Goal: Task Accomplishment & Management: Manage account settings

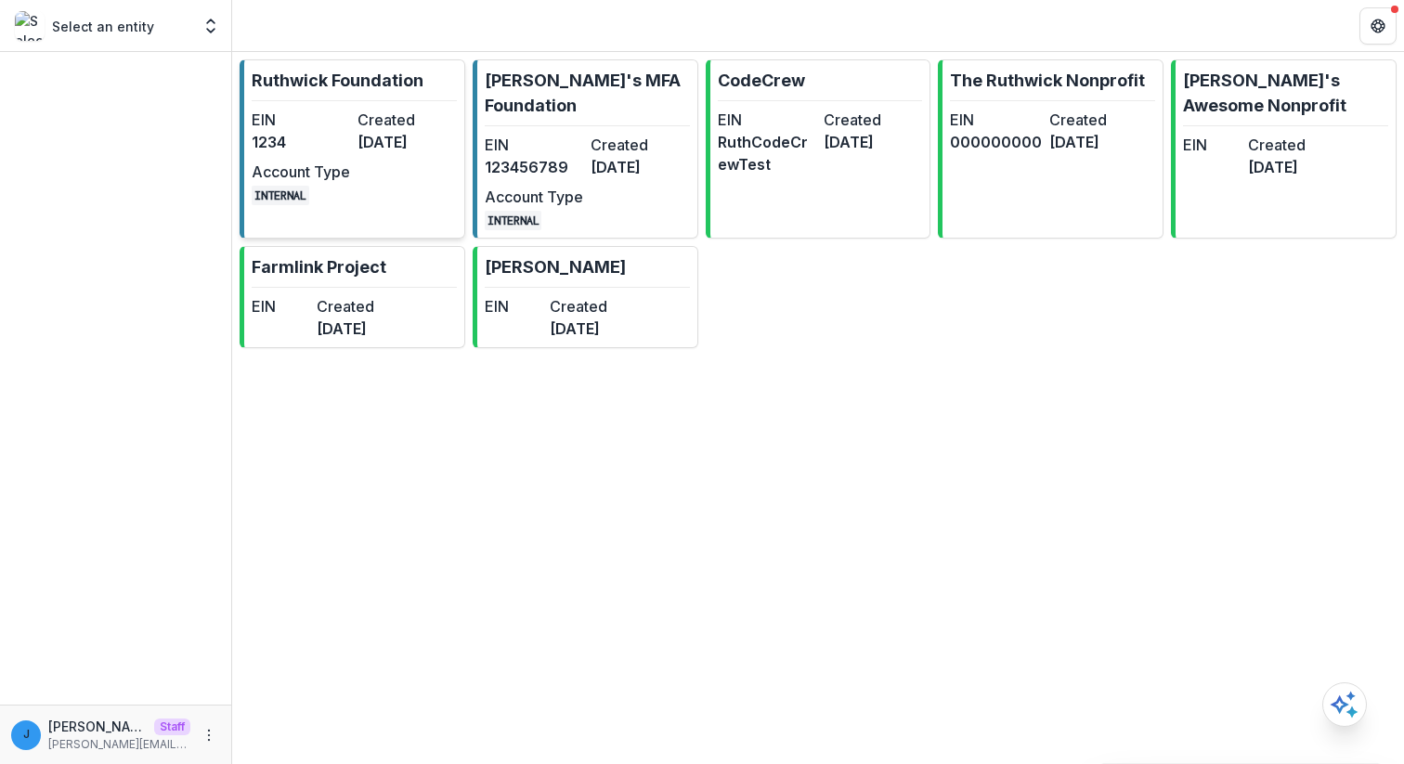
click at [345, 93] on link "[PERSON_NAME] Foundation EIN 1234 Created [DATE] Account Type INTERNAL" at bounding box center [353, 148] width 226 height 179
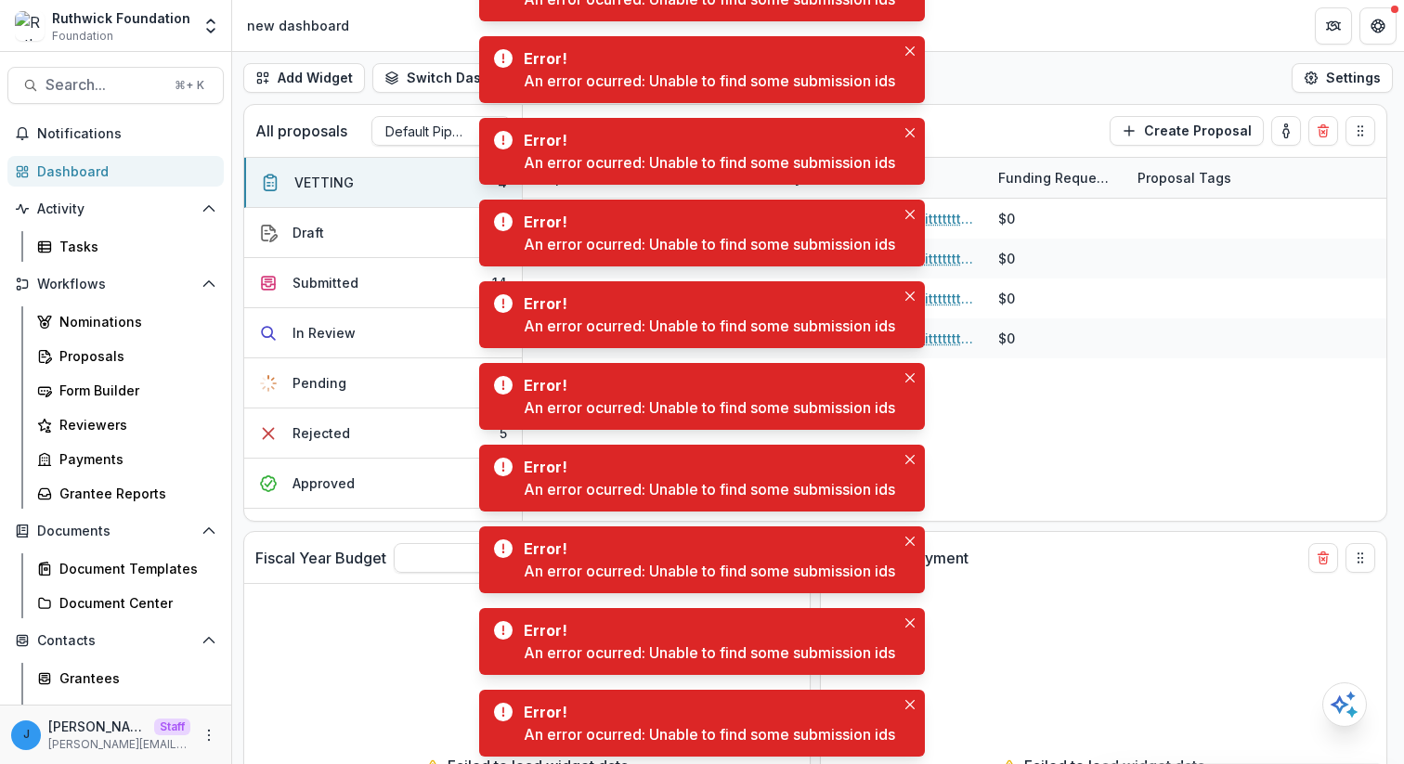
click at [219, 7] on div "Ruthwick Foundation Foundation Aggregate Analysis Foundations Ruthwick Foundati…" at bounding box center [115, 29] width 231 height 44
click at [213, 22] on polyline "Open entity switcher" at bounding box center [210, 22] width 7 height 4
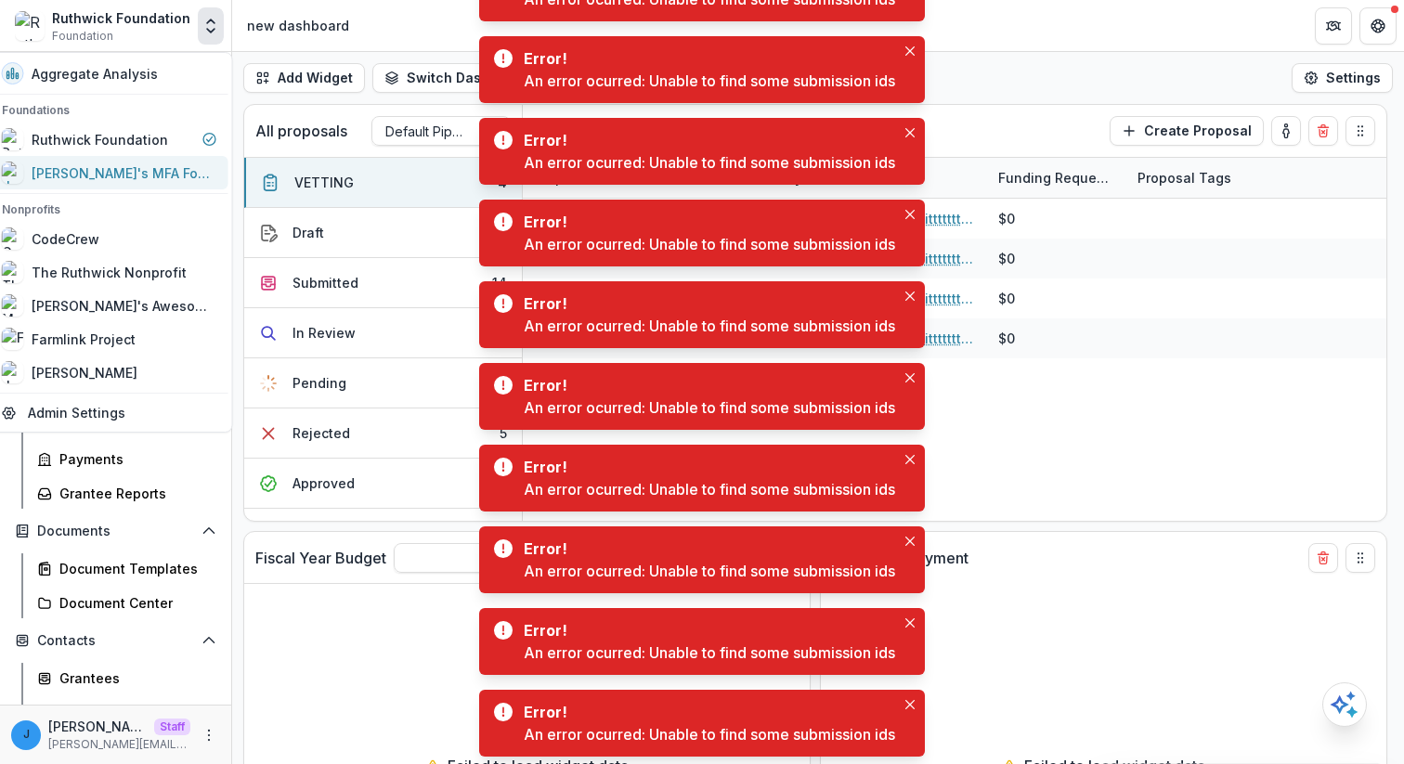
click at [173, 165] on div "[PERSON_NAME]'s MFA Foundation" at bounding box center [125, 173] width 186 height 20
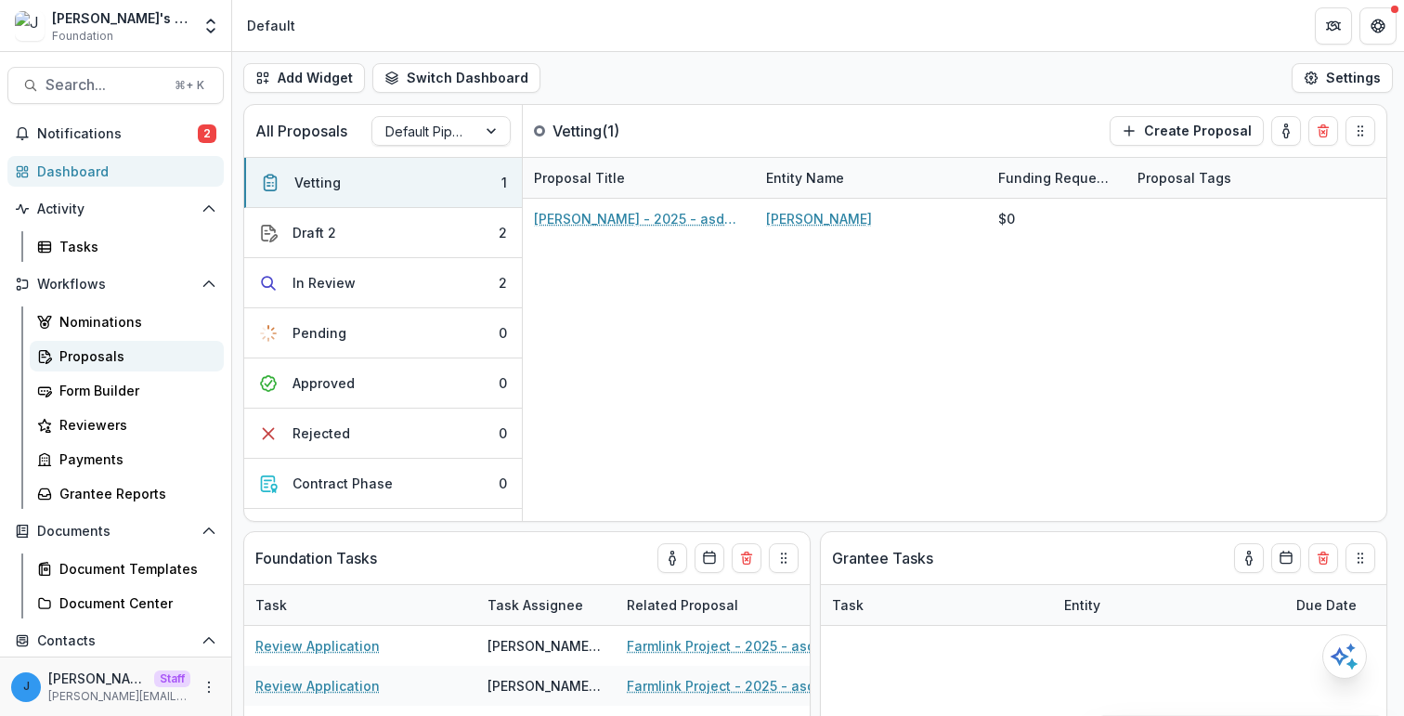
click at [111, 342] on link "Proposals" at bounding box center [127, 356] width 194 height 31
click at [581, 318] on div "Jonah Allibone - 2025 - asdasd Jonah Allibone $0" at bounding box center [955, 360] width 864 height 322
click at [738, 326] on div "Jonah Allibone - 2025 - asdasd Jonah Allibone $0" at bounding box center [955, 360] width 864 height 322
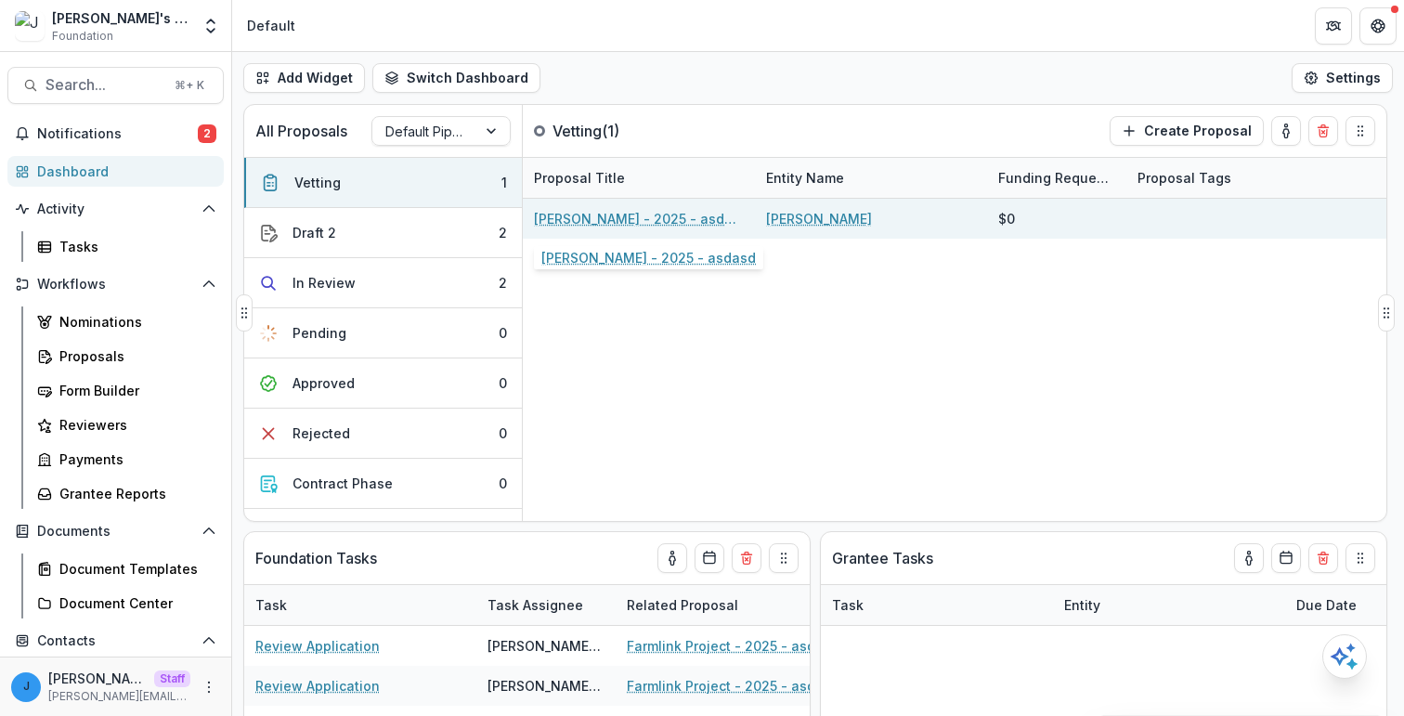
click at [610, 222] on link "Jonah Allibone - 2025 - asdasd" at bounding box center [639, 219] width 210 height 20
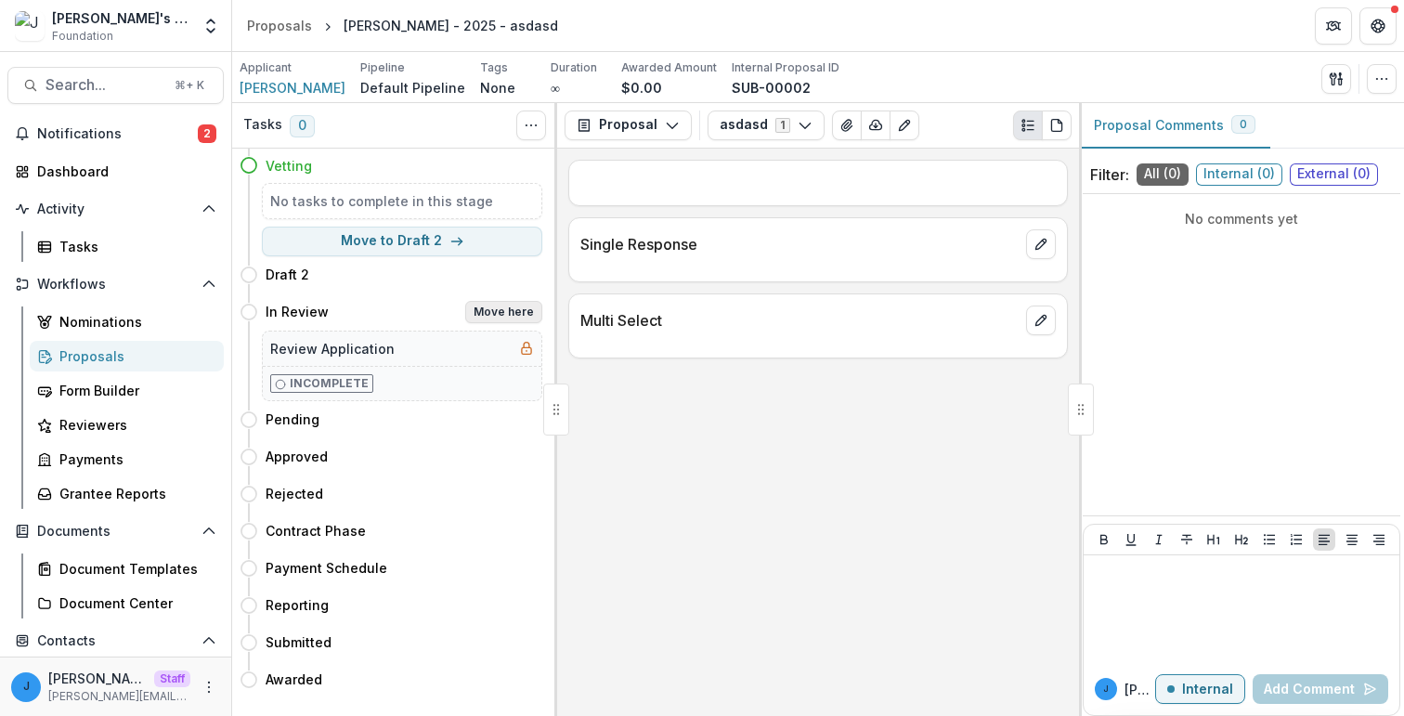
click at [488, 309] on button "Move here" at bounding box center [503, 312] width 77 height 22
select select "*********"
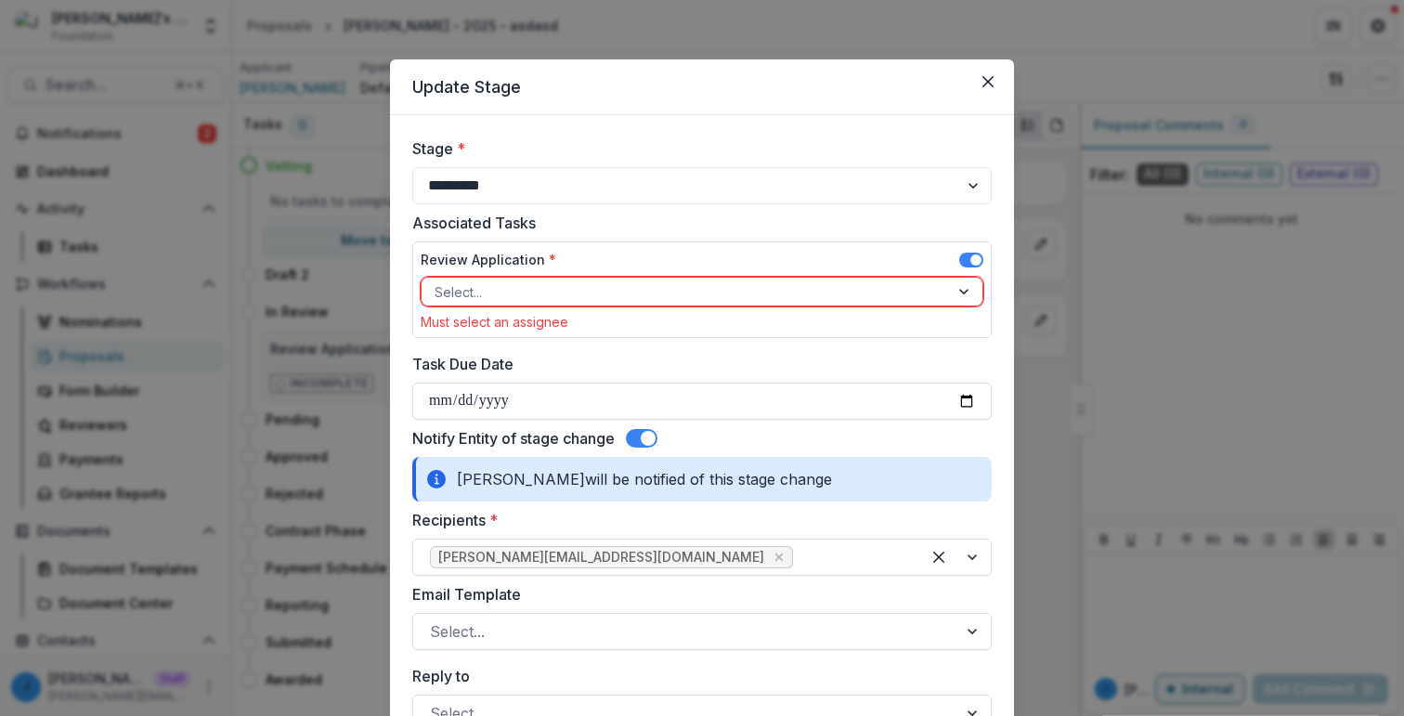
click at [889, 289] on div at bounding box center [685, 291] width 501 height 23
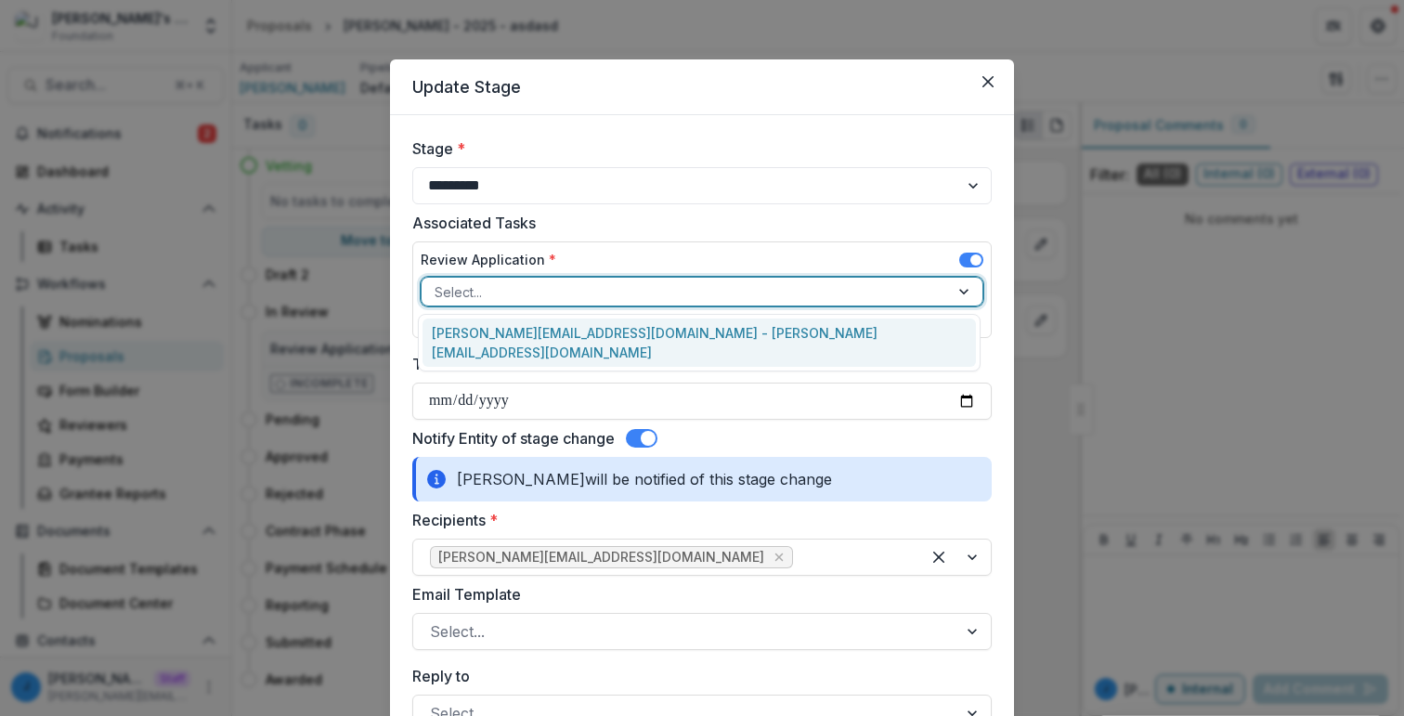
click at [835, 321] on div "jonah@trytemelio.com - jonah@trytemelio.com" at bounding box center [699, 343] width 553 height 48
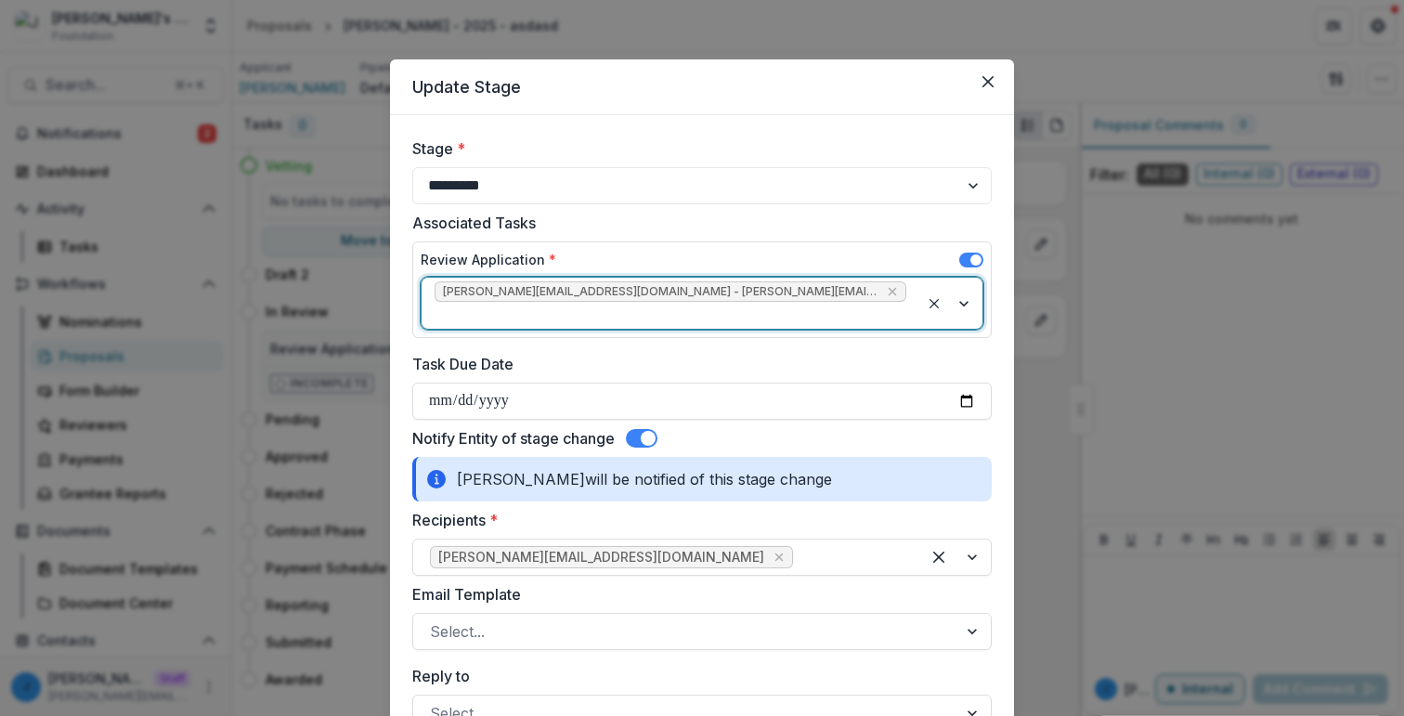
click at [967, 259] on span at bounding box center [971, 260] width 24 height 15
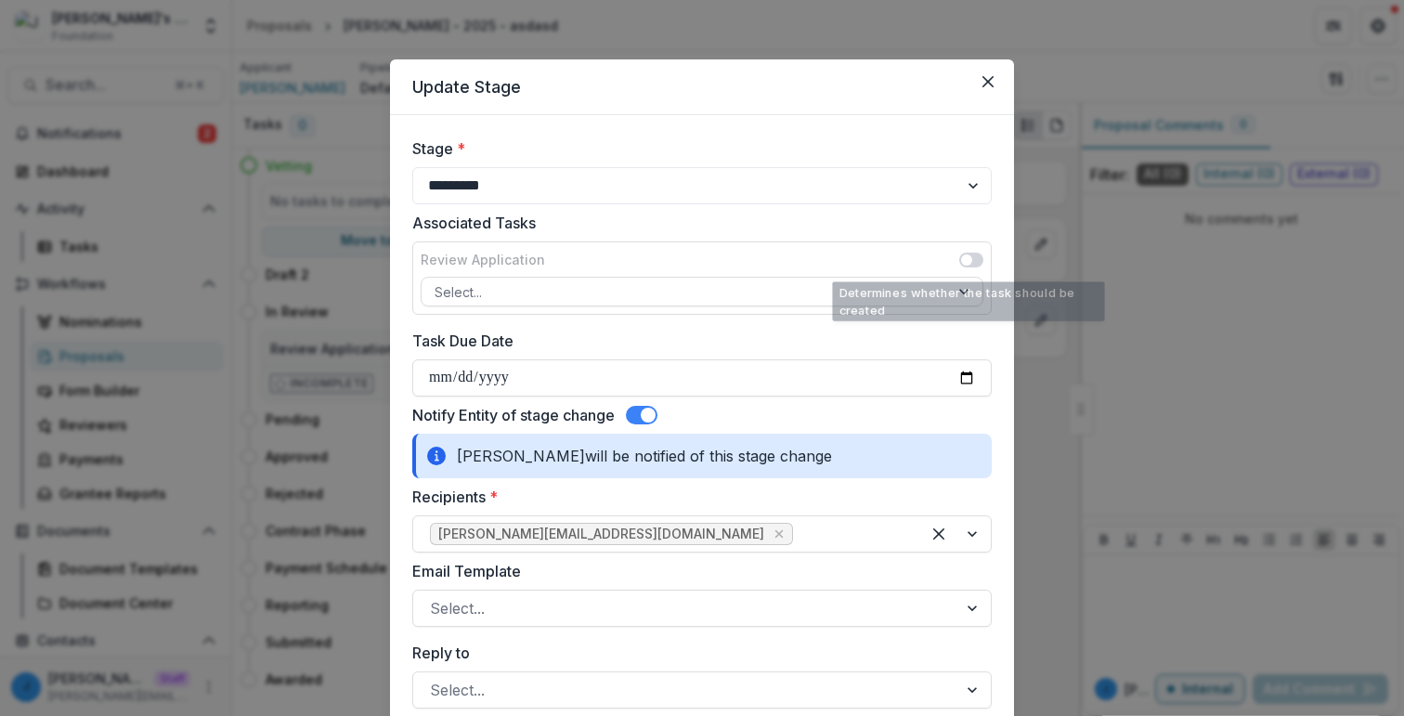
click at [980, 241] on div "Review Application Select..." at bounding box center [701, 277] width 579 height 73
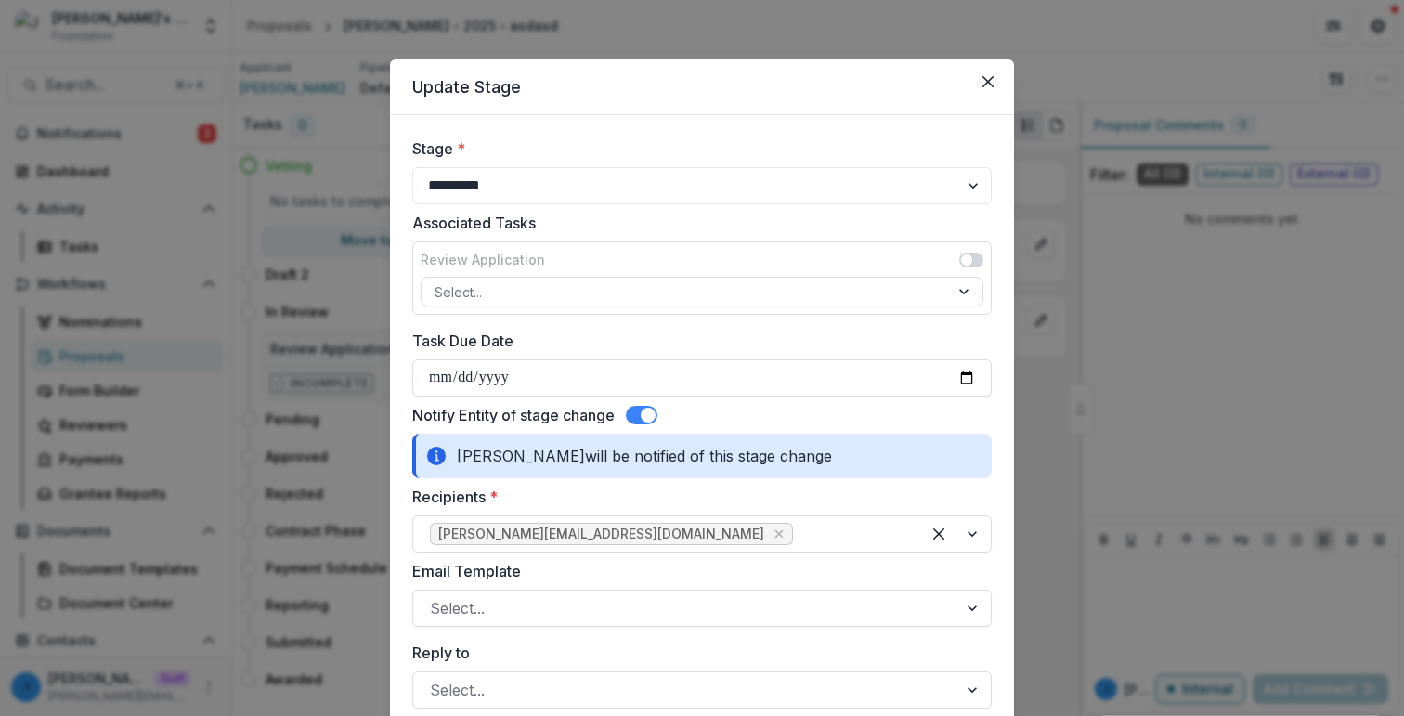
click at [973, 249] on div "Review Application Select..." at bounding box center [701, 277] width 579 height 73
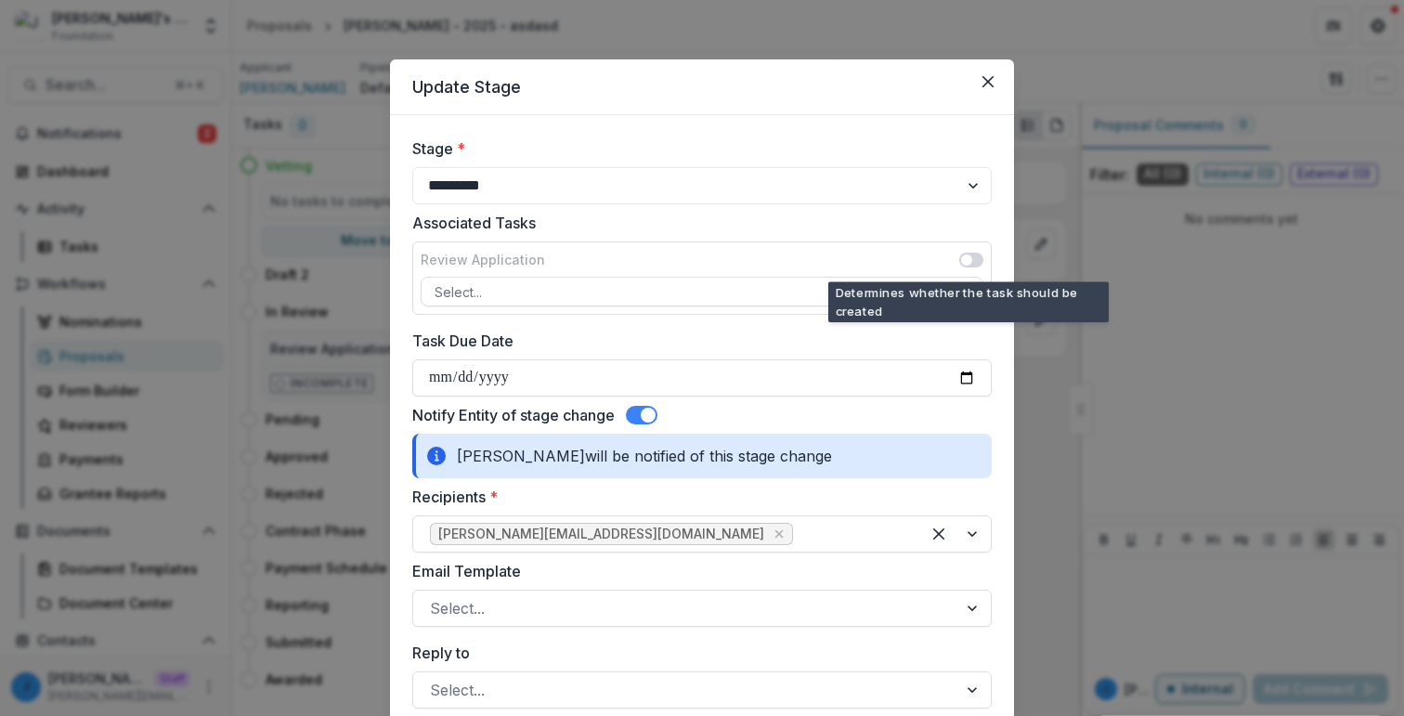
click at [965, 258] on span at bounding box center [966, 259] width 11 height 11
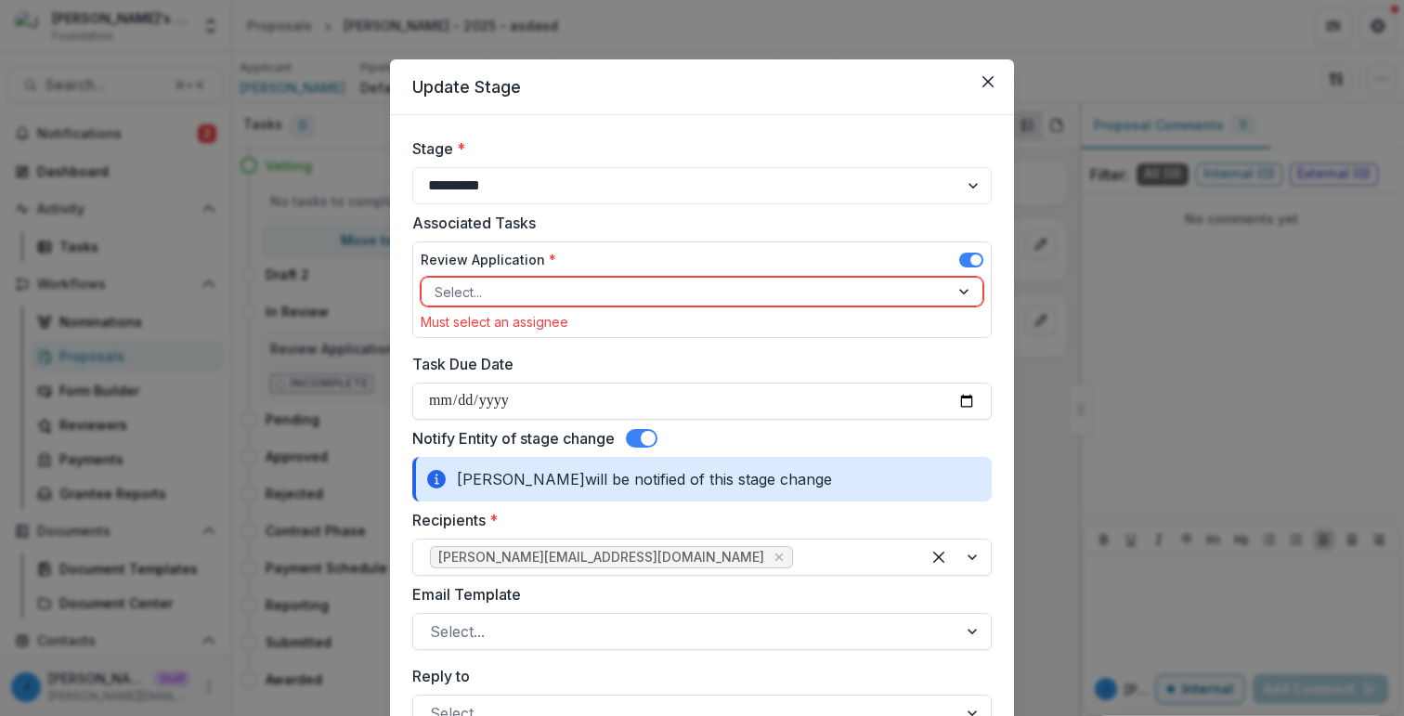
click at [760, 303] on div "Select..." at bounding box center [685, 292] width 527 height 27
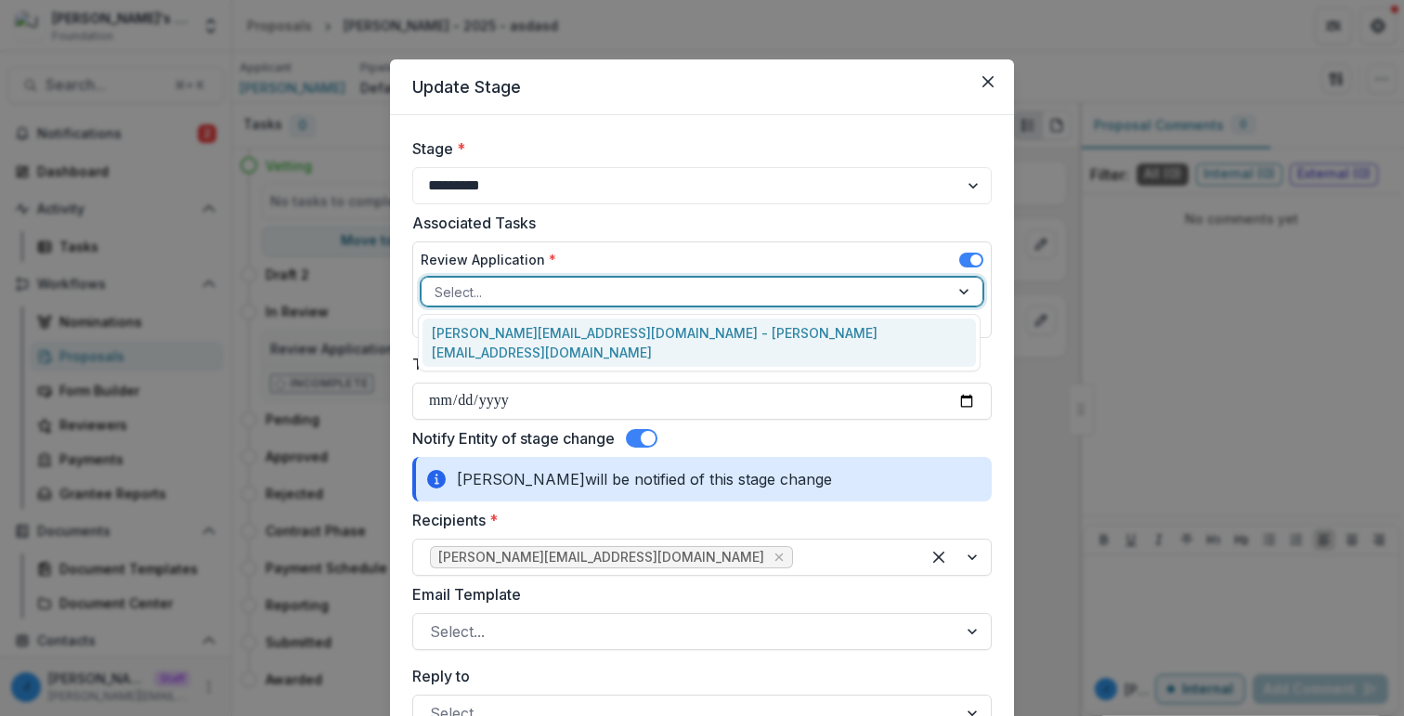
click at [729, 325] on div "jonah@trytemelio.com - jonah@trytemelio.com" at bounding box center [699, 343] width 553 height 48
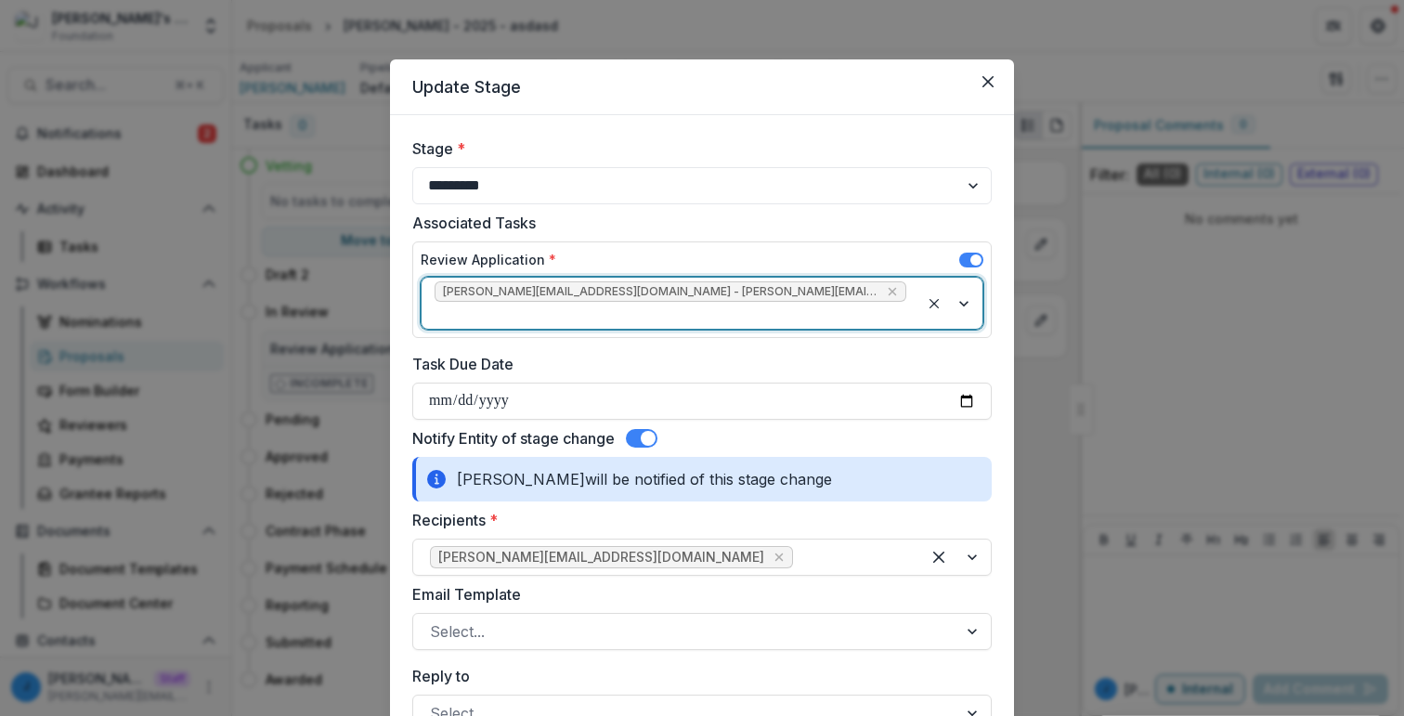
click at [754, 250] on div "Review Application *" at bounding box center [702, 263] width 563 height 27
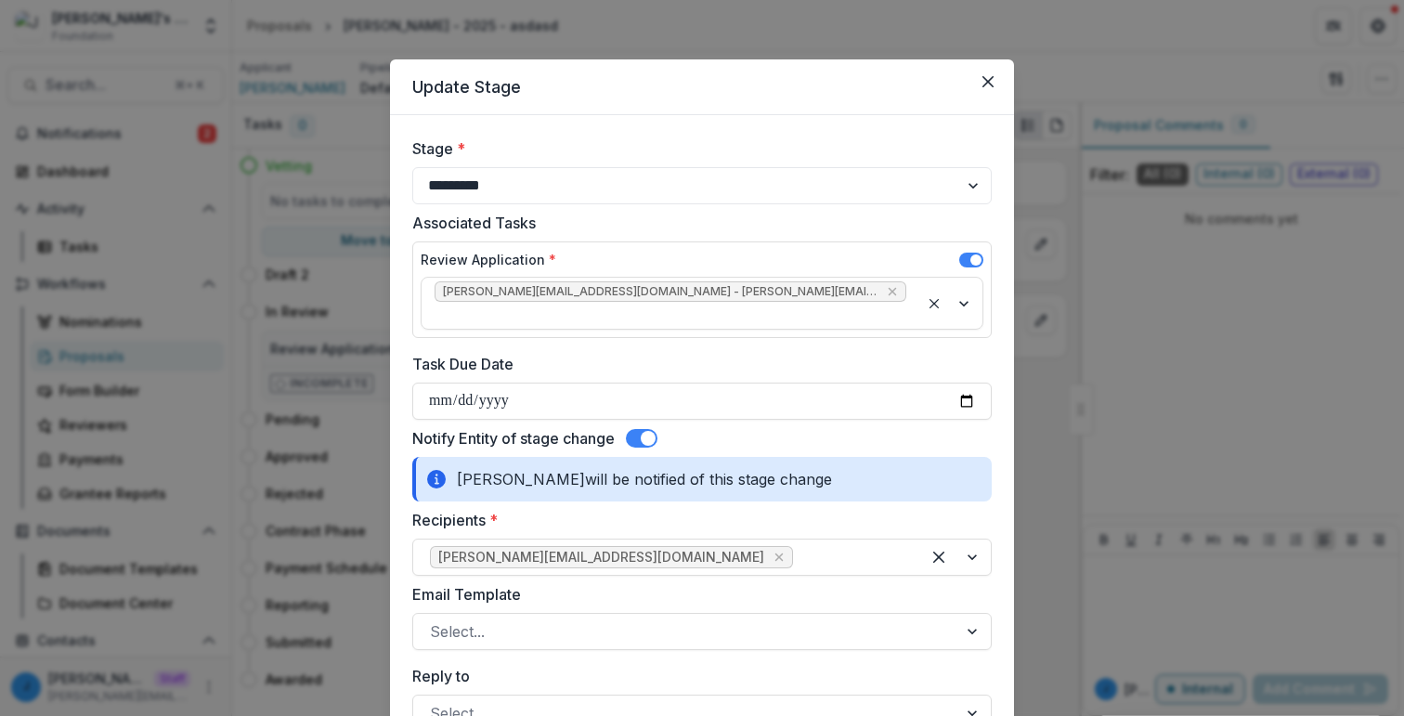
click at [647, 431] on span at bounding box center [648, 438] width 15 height 15
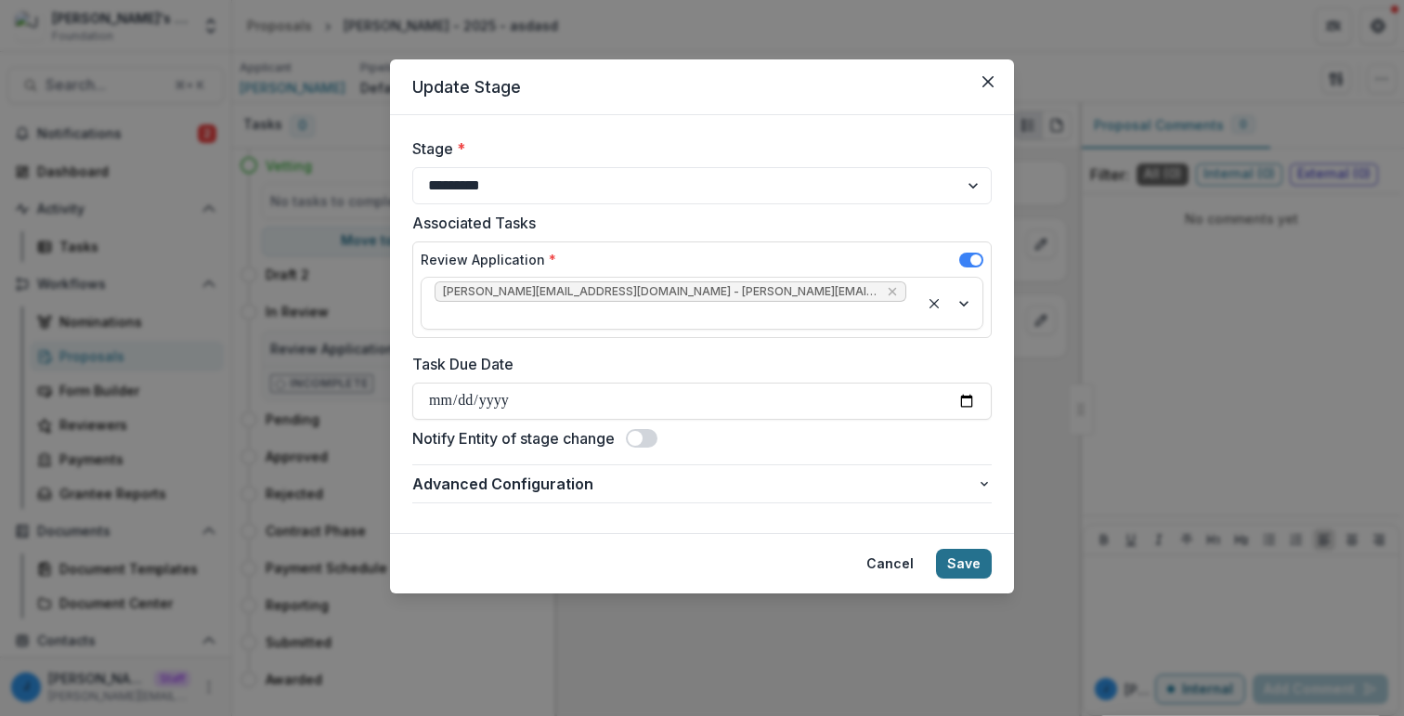
click at [960, 549] on button "Save" at bounding box center [964, 564] width 56 height 30
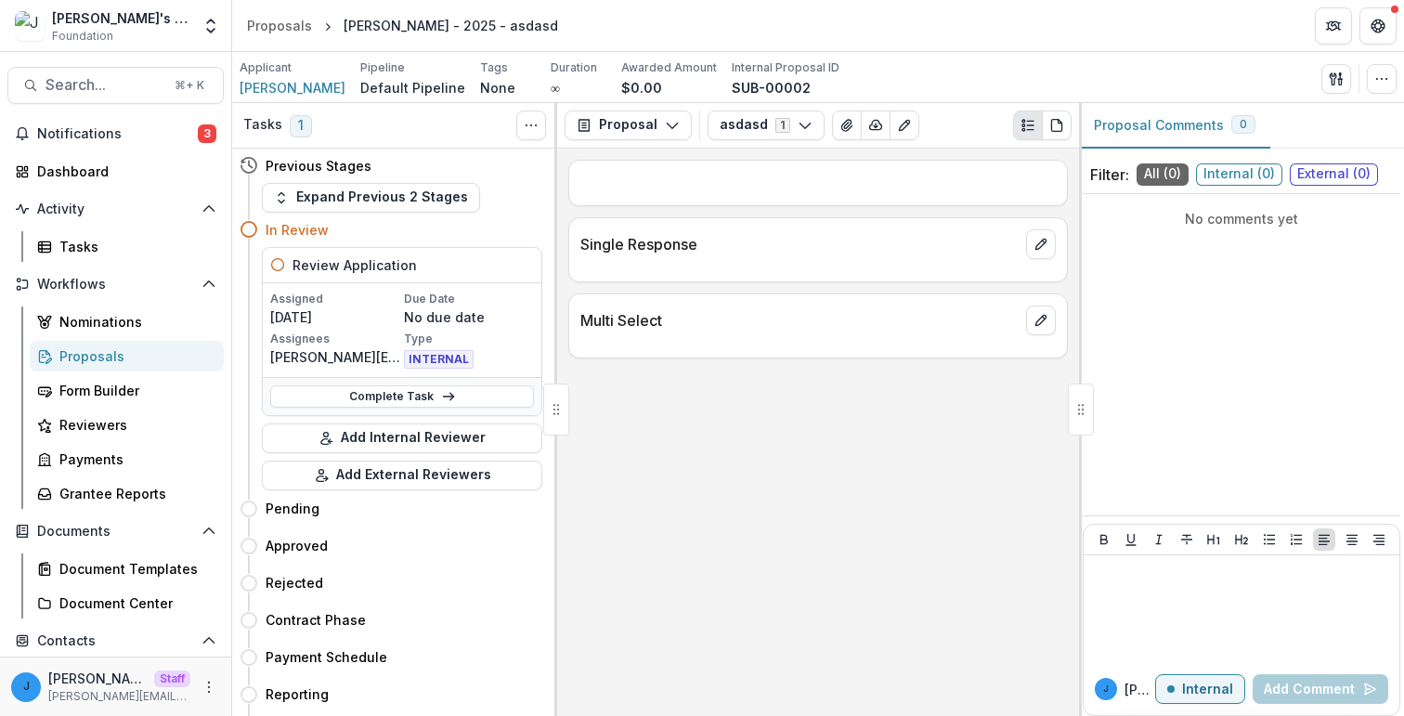
click at [680, 141] on div "Proposal Proposal Payments Reports Grant Agreements Board Summaries Bank Detail…" at bounding box center [818, 126] width 522 height 46
click at [659, 128] on button "Proposal" at bounding box center [628, 126] width 127 height 30
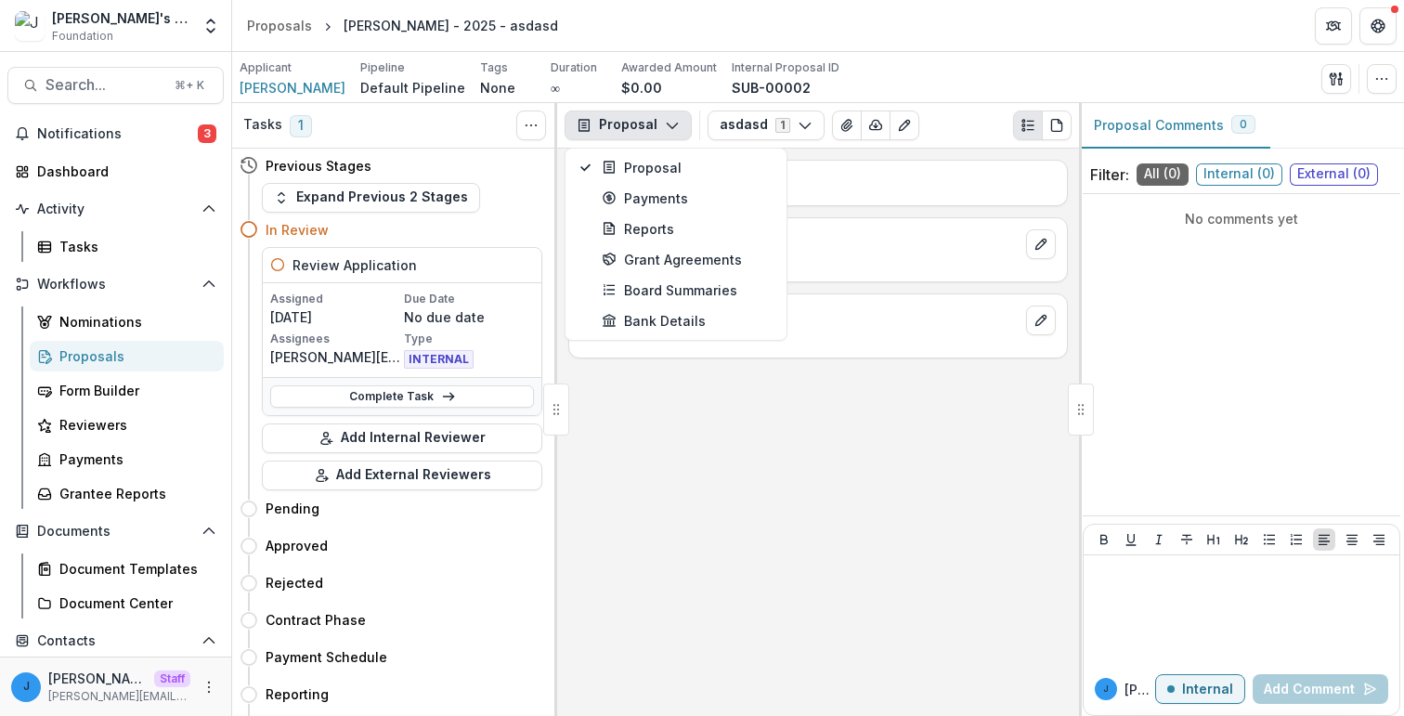
click at [659, 128] on button "Proposal" at bounding box center [628, 126] width 127 height 30
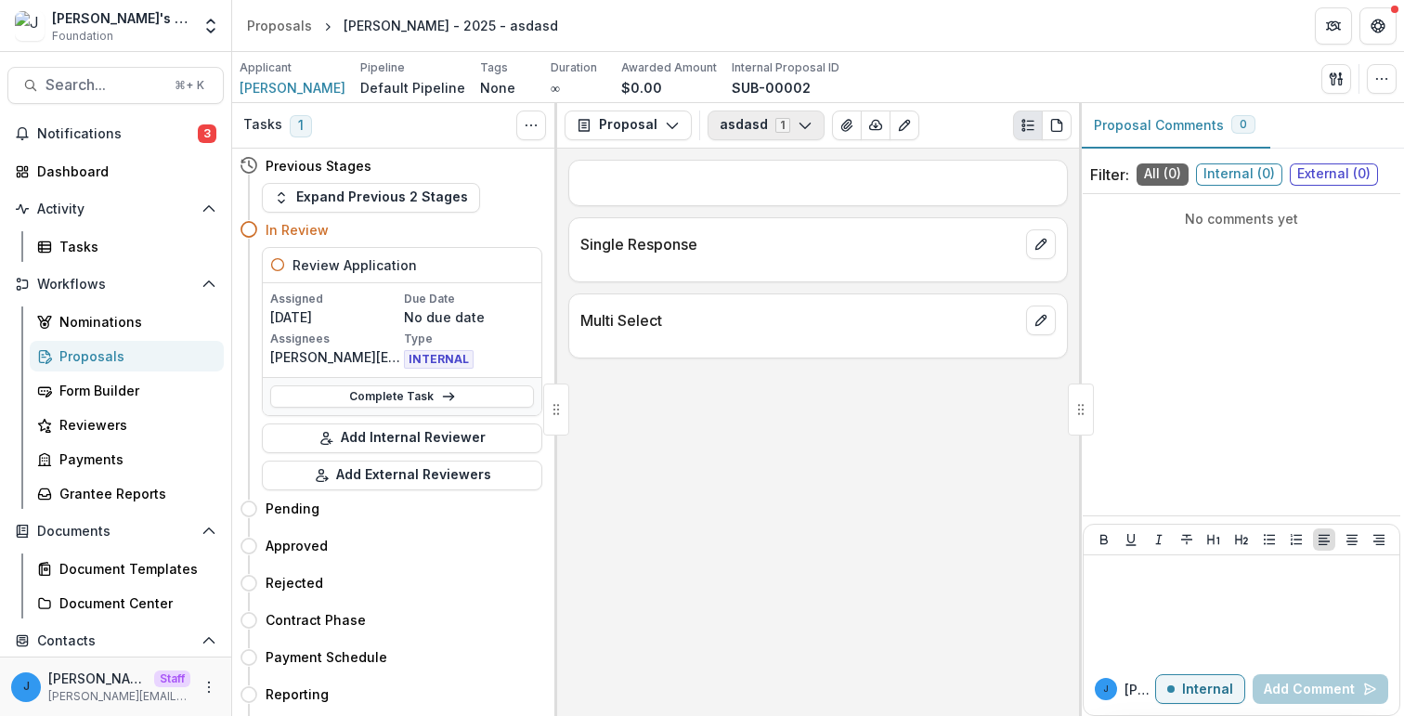
click at [741, 123] on button "asdasd 1" at bounding box center [766, 126] width 117 height 30
click at [737, 296] on div "Multi Select" at bounding box center [818, 314] width 498 height 41
click at [762, 121] on button "asdasd 1" at bounding box center [766, 126] width 117 height 30
click at [765, 239] on button "Configure forms" at bounding box center [816, 234] width 214 height 31
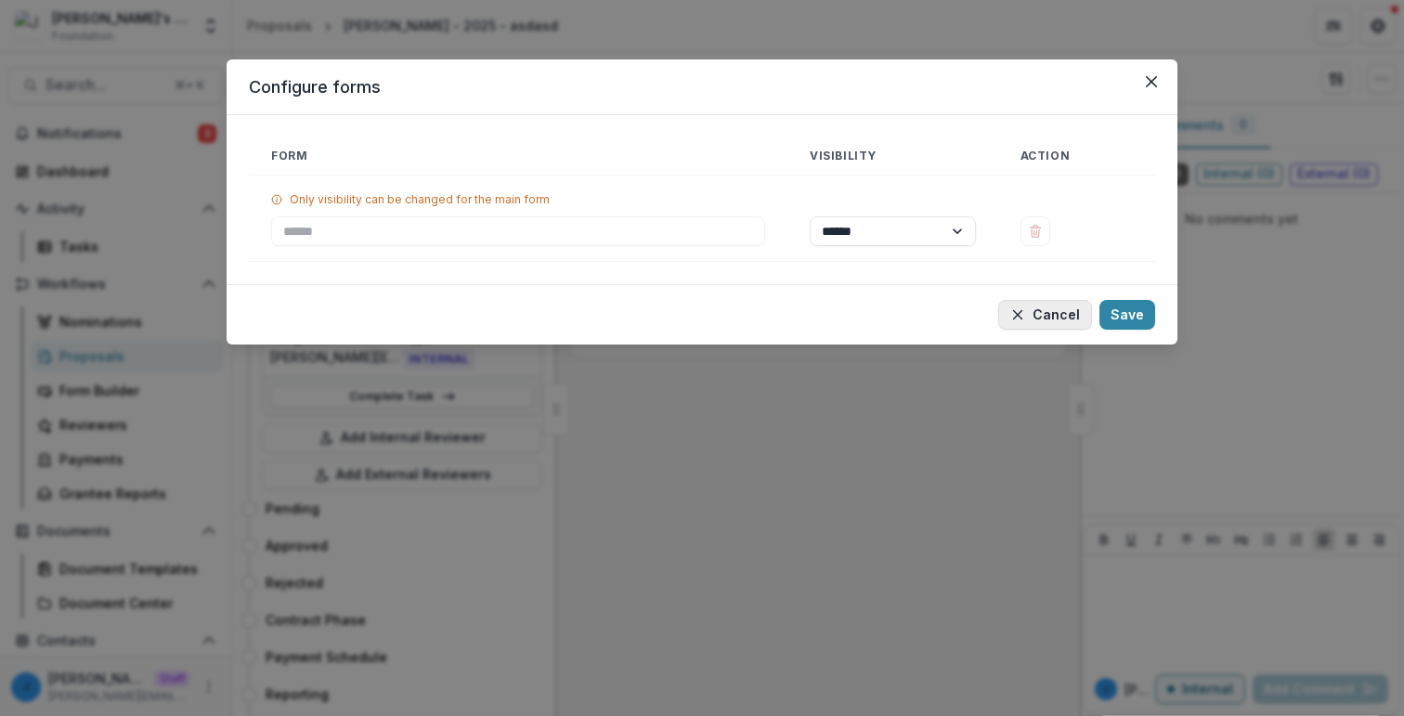
click at [1053, 311] on button "Cancel" at bounding box center [1045, 315] width 94 height 30
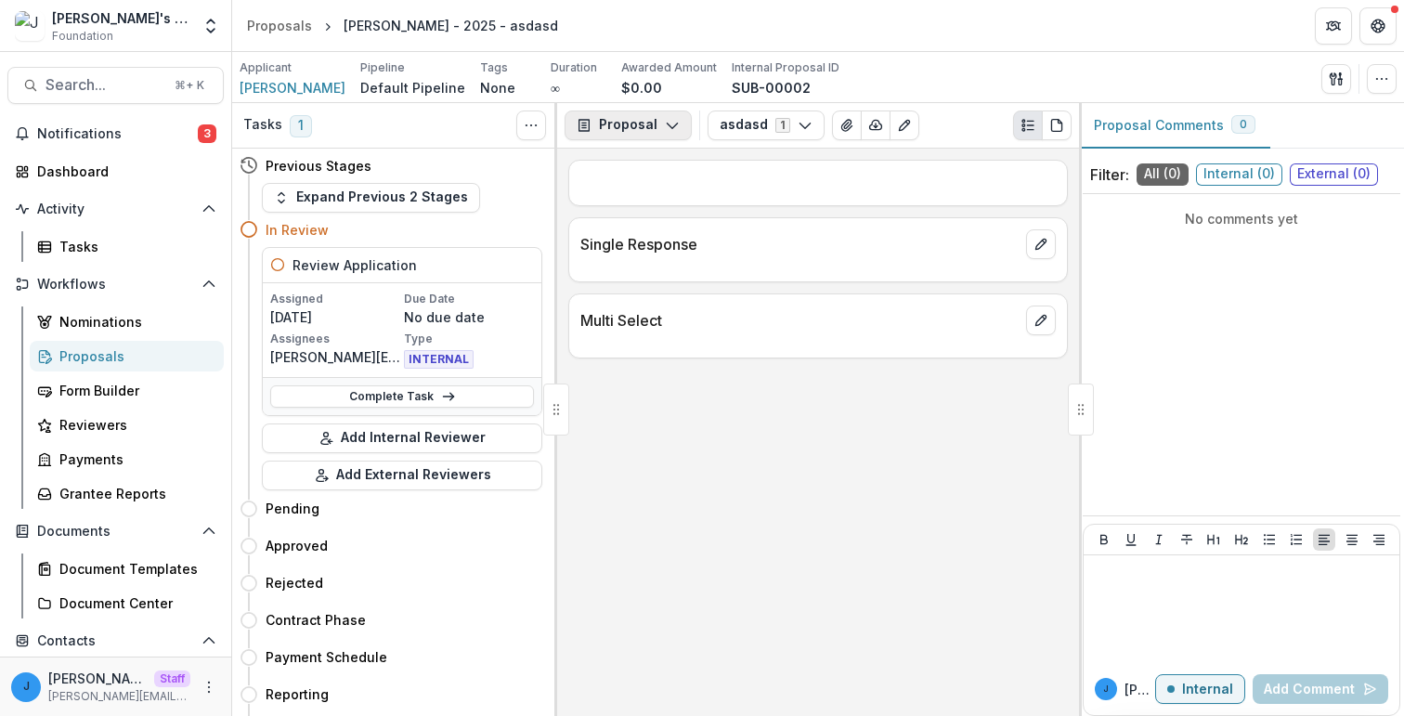
click at [652, 116] on button "Proposal" at bounding box center [628, 126] width 127 height 30
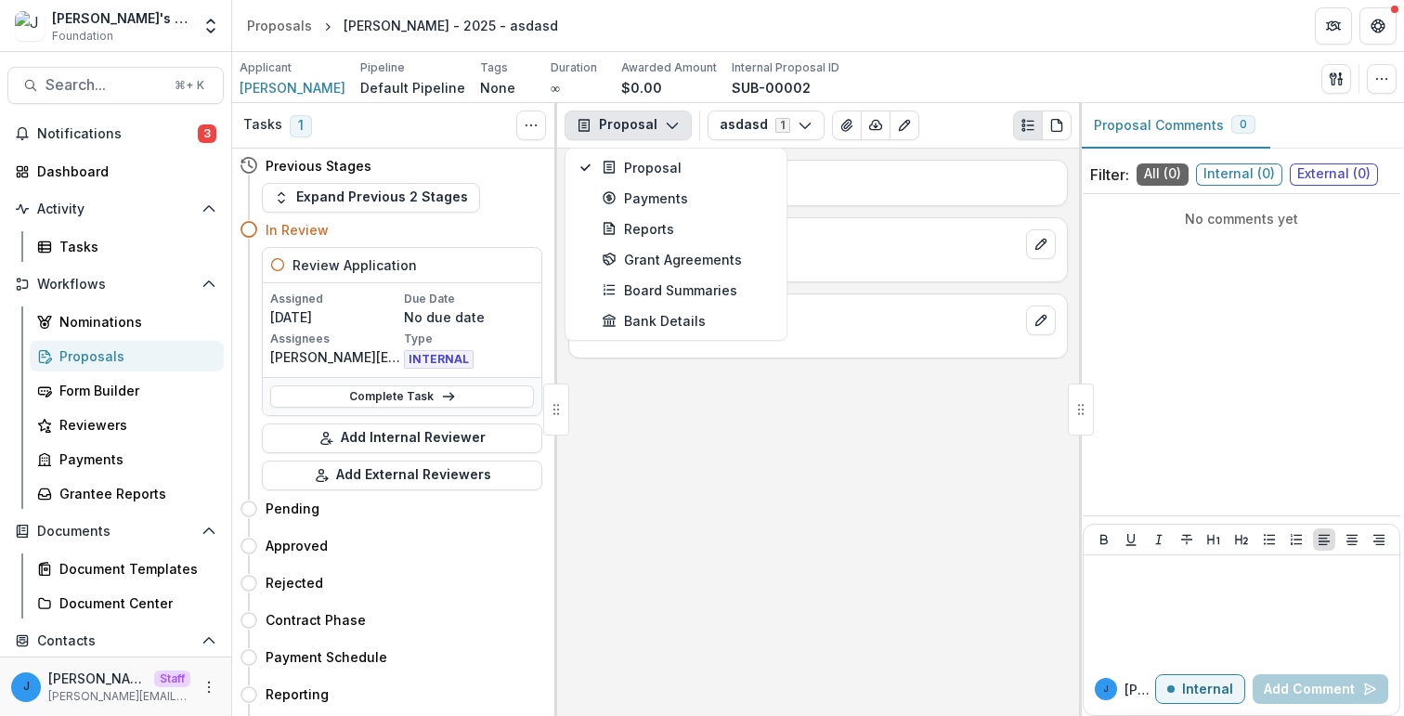
click at [652, 116] on button "Proposal" at bounding box center [628, 126] width 127 height 30
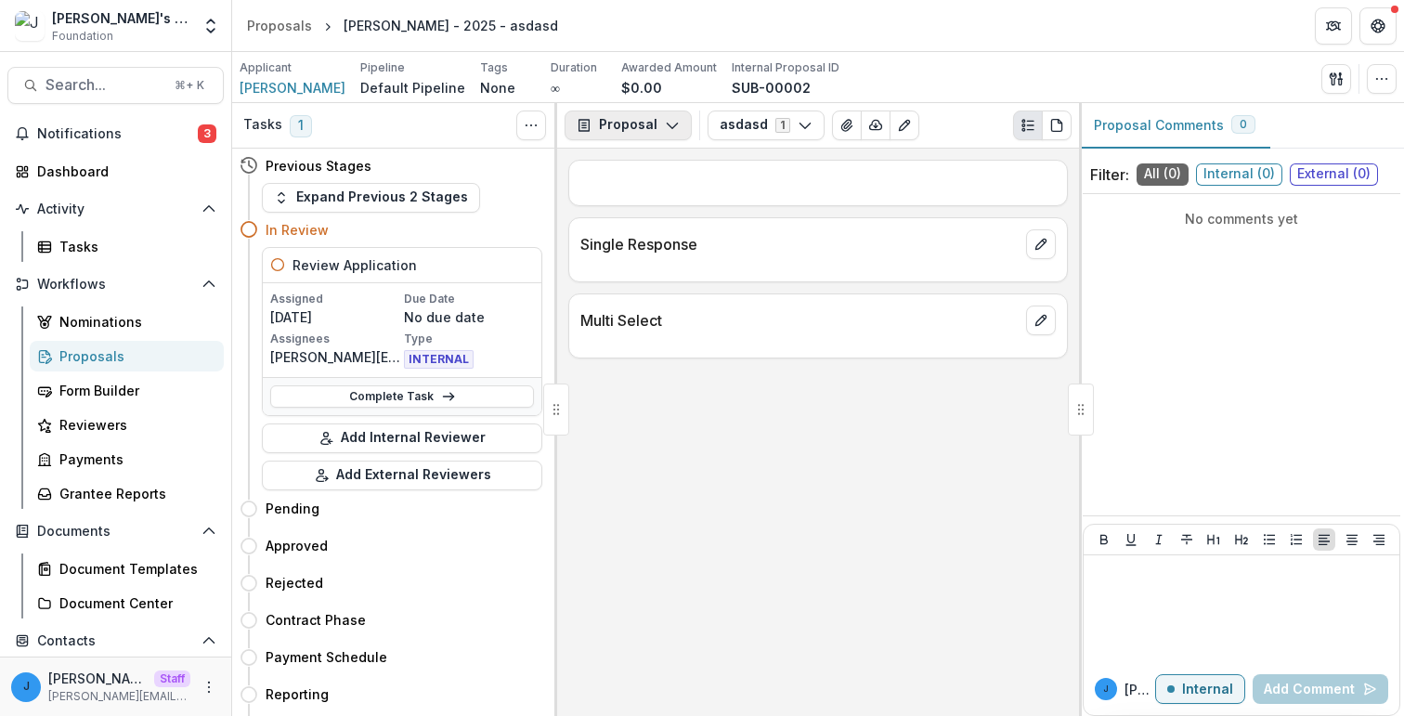
click at [633, 122] on button "Proposal" at bounding box center [628, 126] width 127 height 30
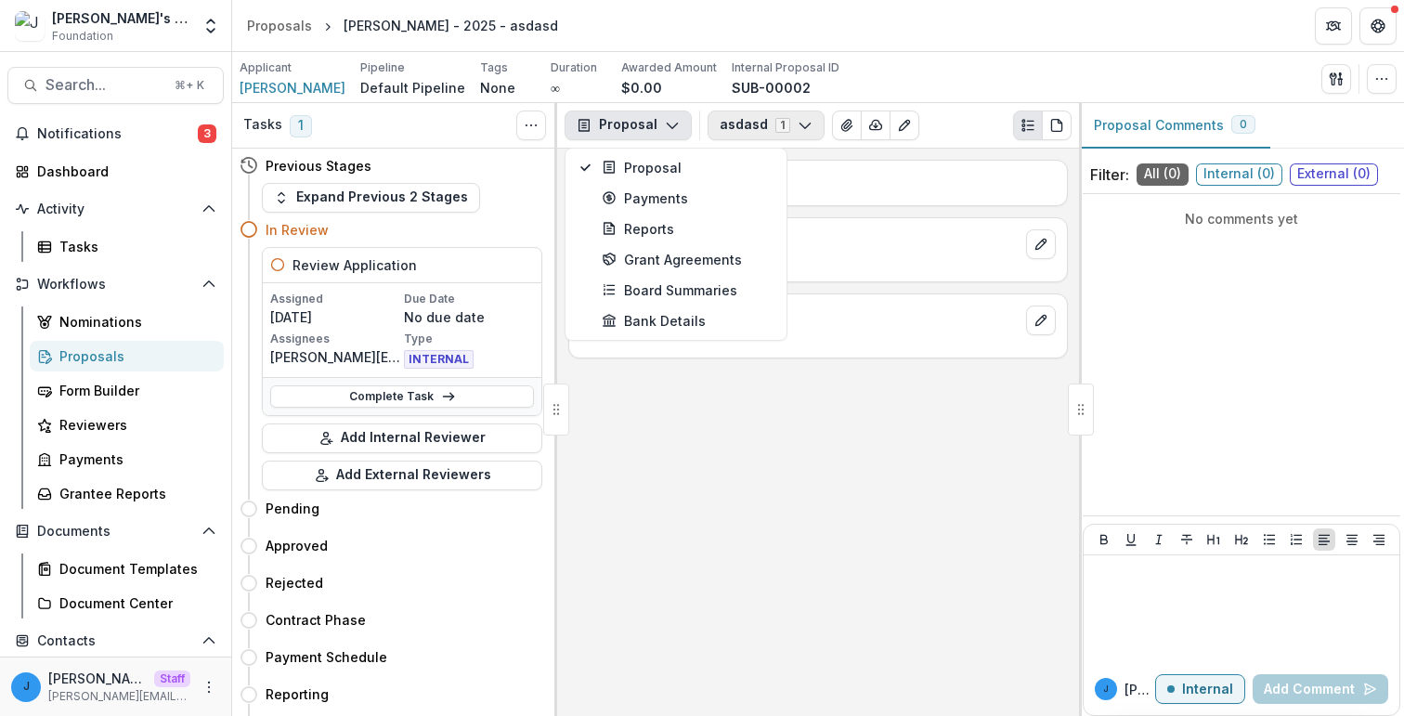
click at [722, 119] on button "asdasd 1" at bounding box center [766, 126] width 117 height 30
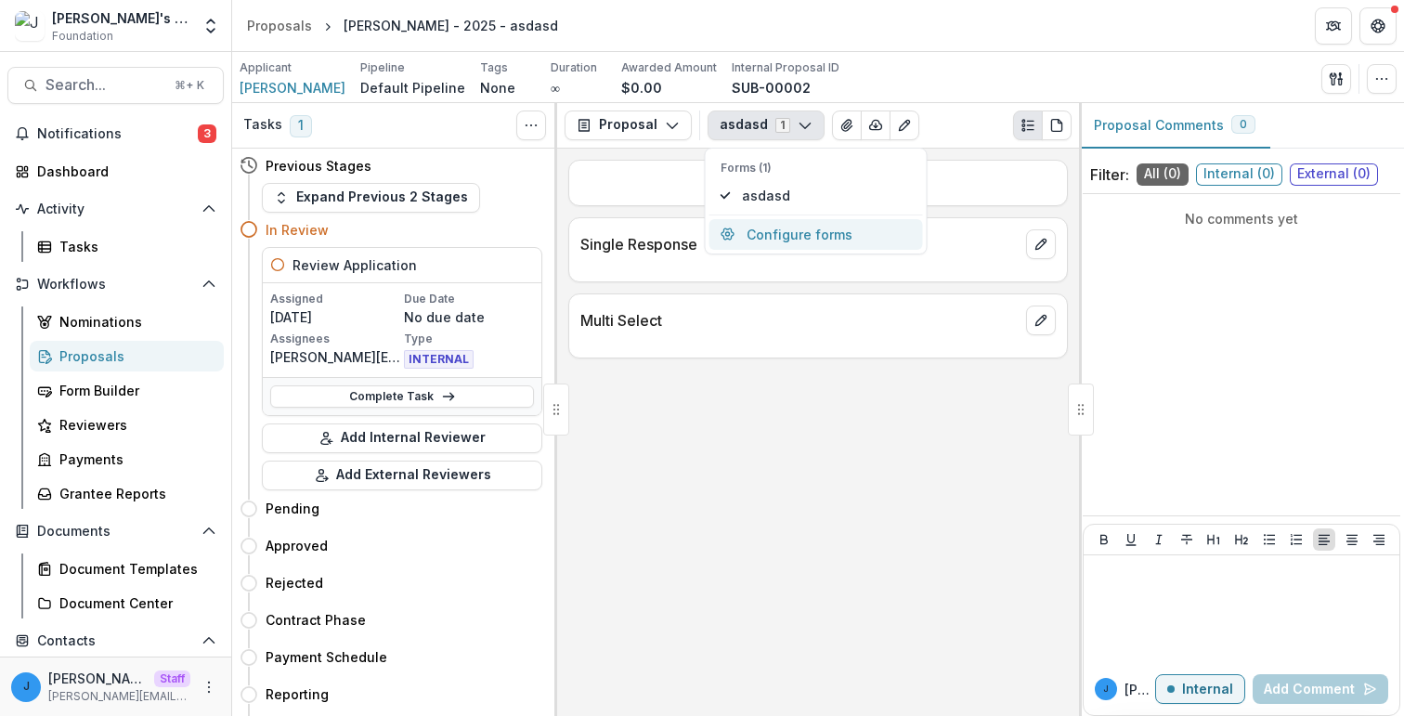
click at [758, 233] on button "Configure forms" at bounding box center [816, 234] width 214 height 31
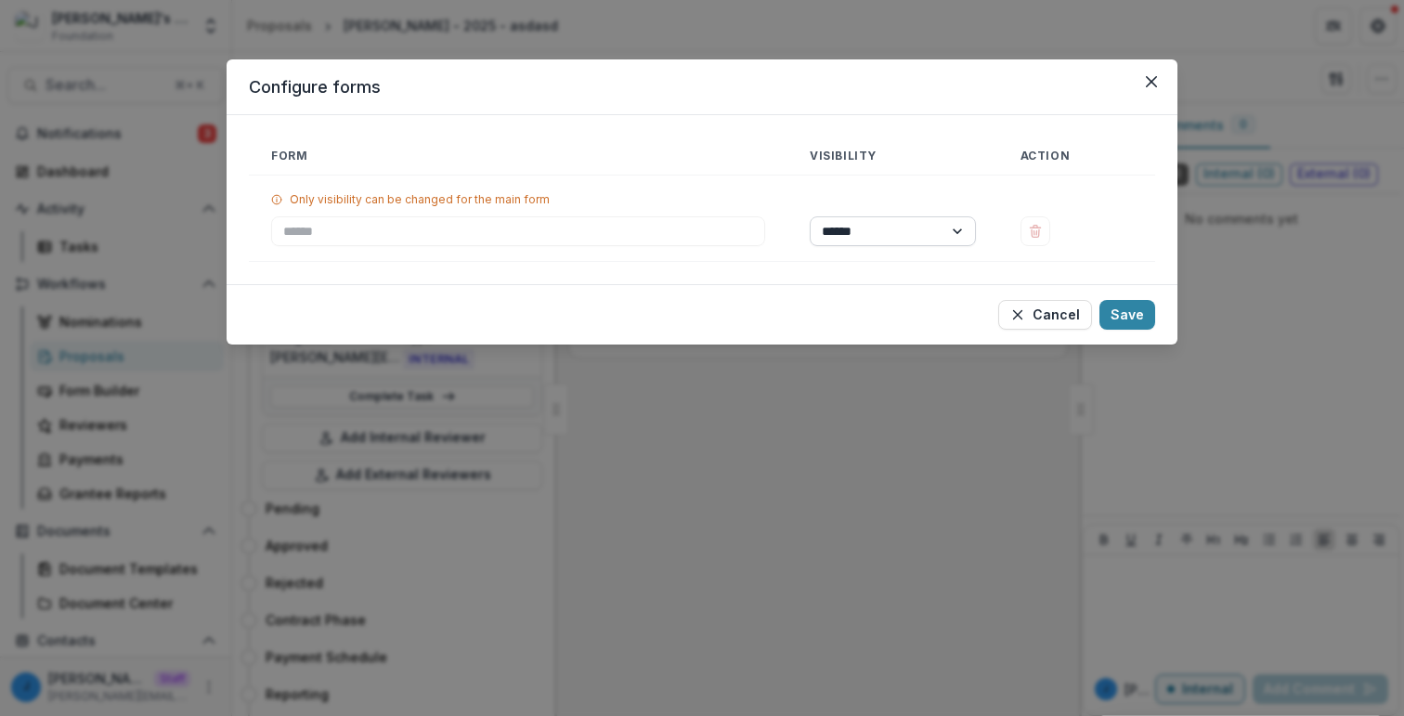
click at [897, 228] on select "****** ********" at bounding box center [893, 231] width 166 height 30
click at [879, 499] on div "Configure forms Form Visibility Action Only visibility can be changed for the m…" at bounding box center [702, 358] width 1404 height 716
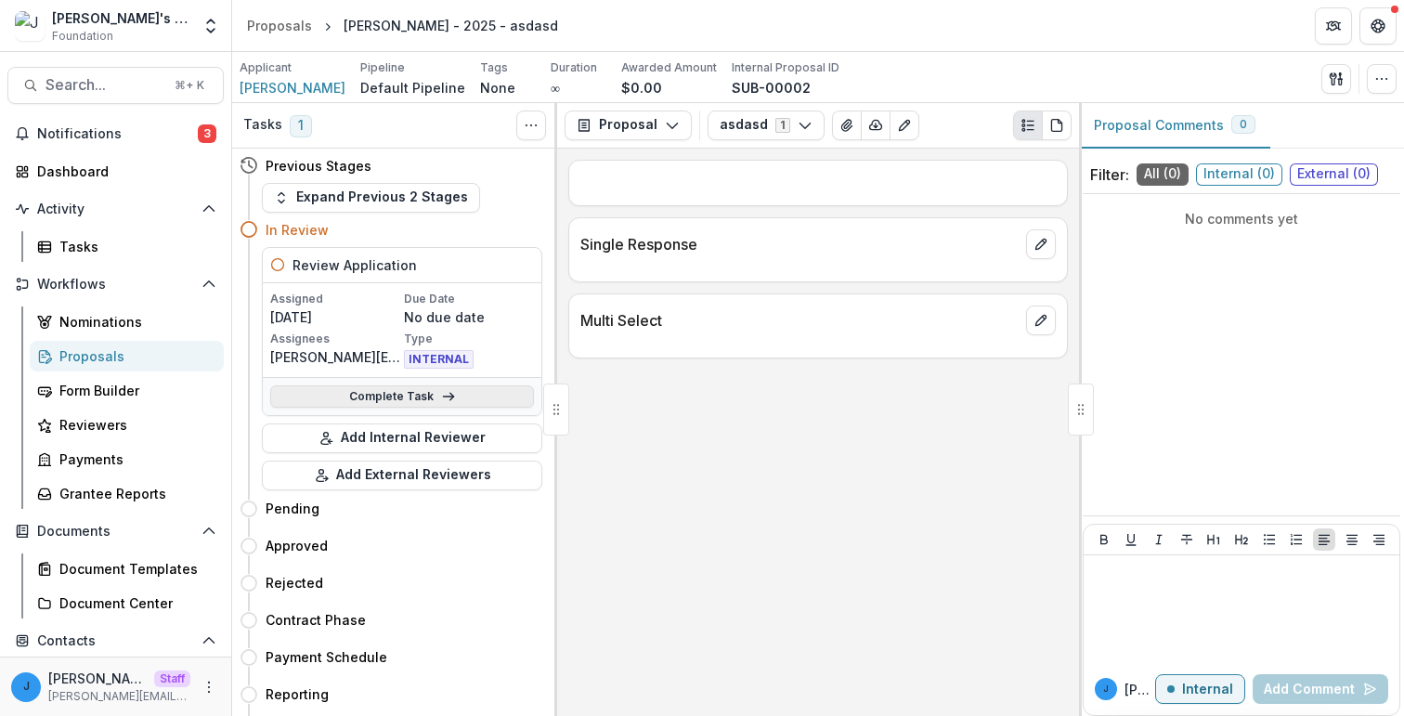
click at [392, 392] on link "Complete Task" at bounding box center [402, 396] width 264 height 22
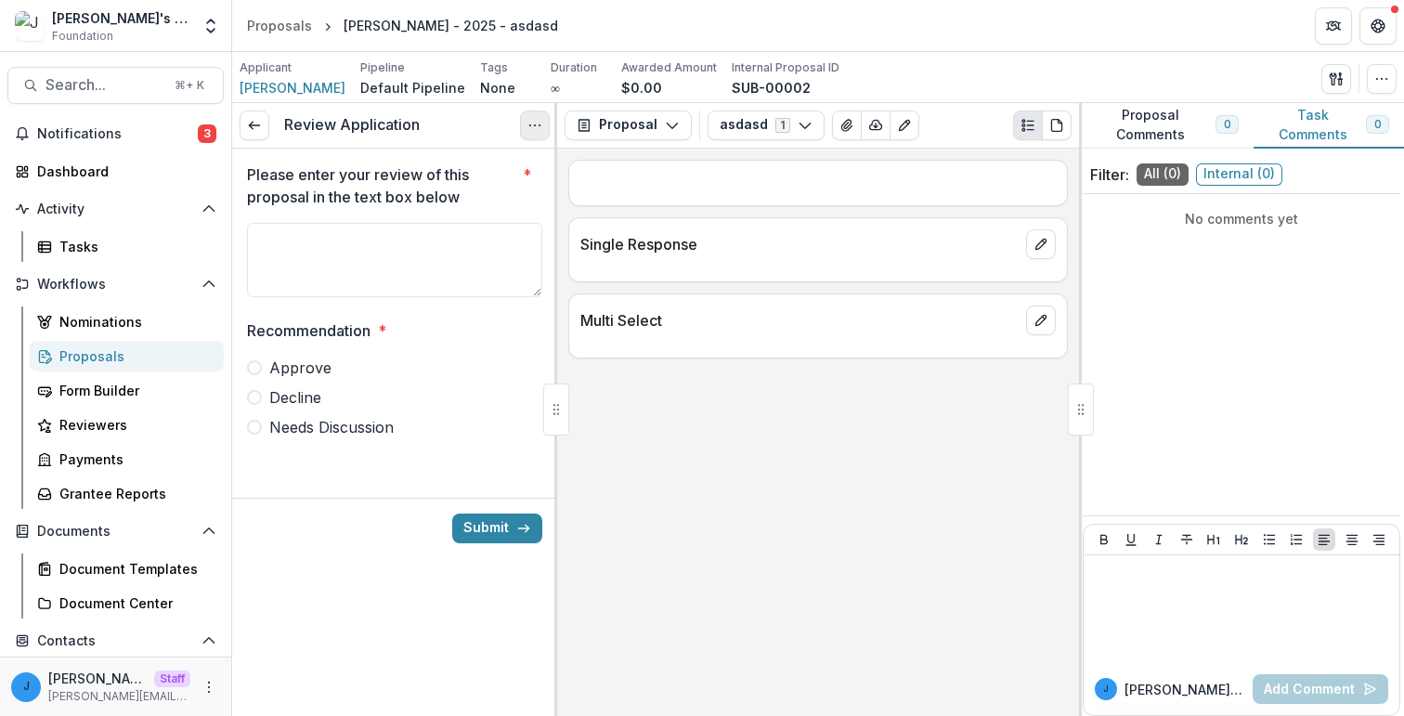
click at [536, 127] on icon "Options" at bounding box center [534, 125] width 15 height 15
click at [488, 213] on button "Cancel Task" at bounding box center [445, 206] width 199 height 31
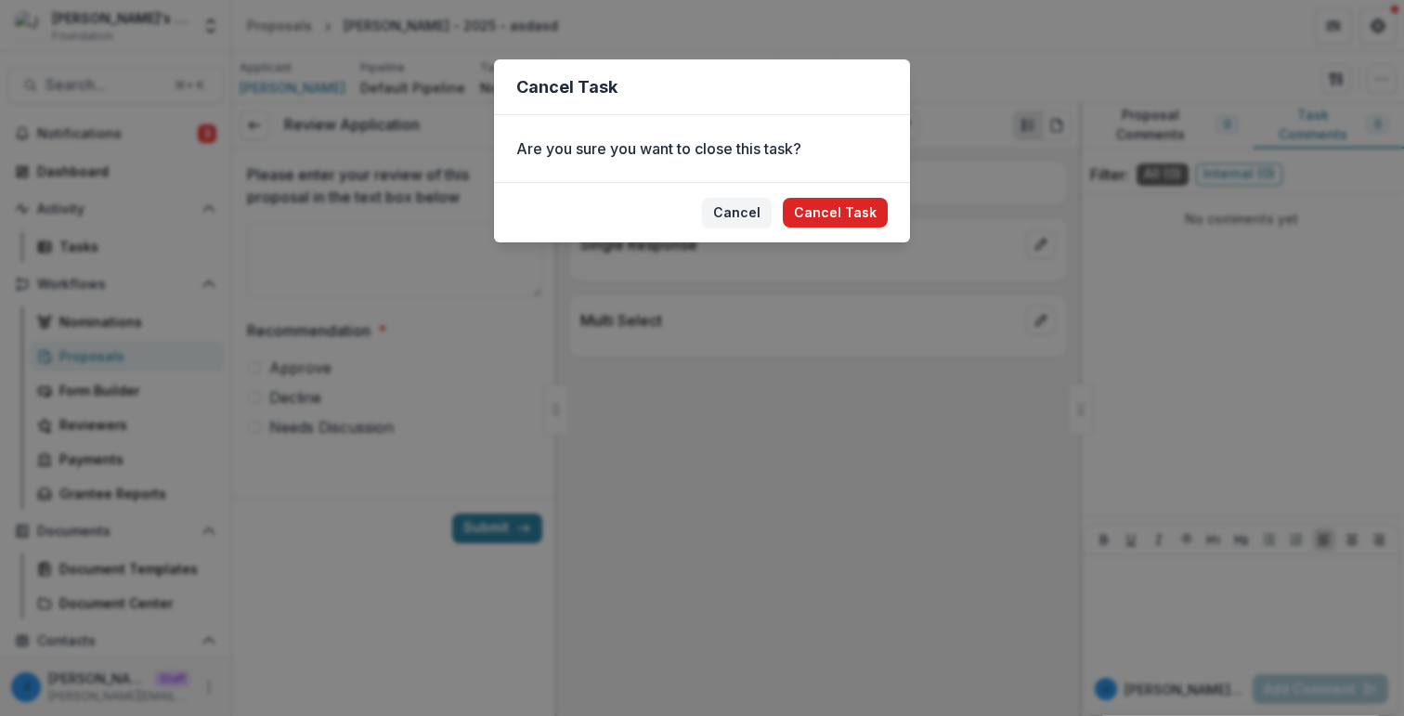
click at [809, 217] on button "Cancel Task" at bounding box center [835, 213] width 105 height 30
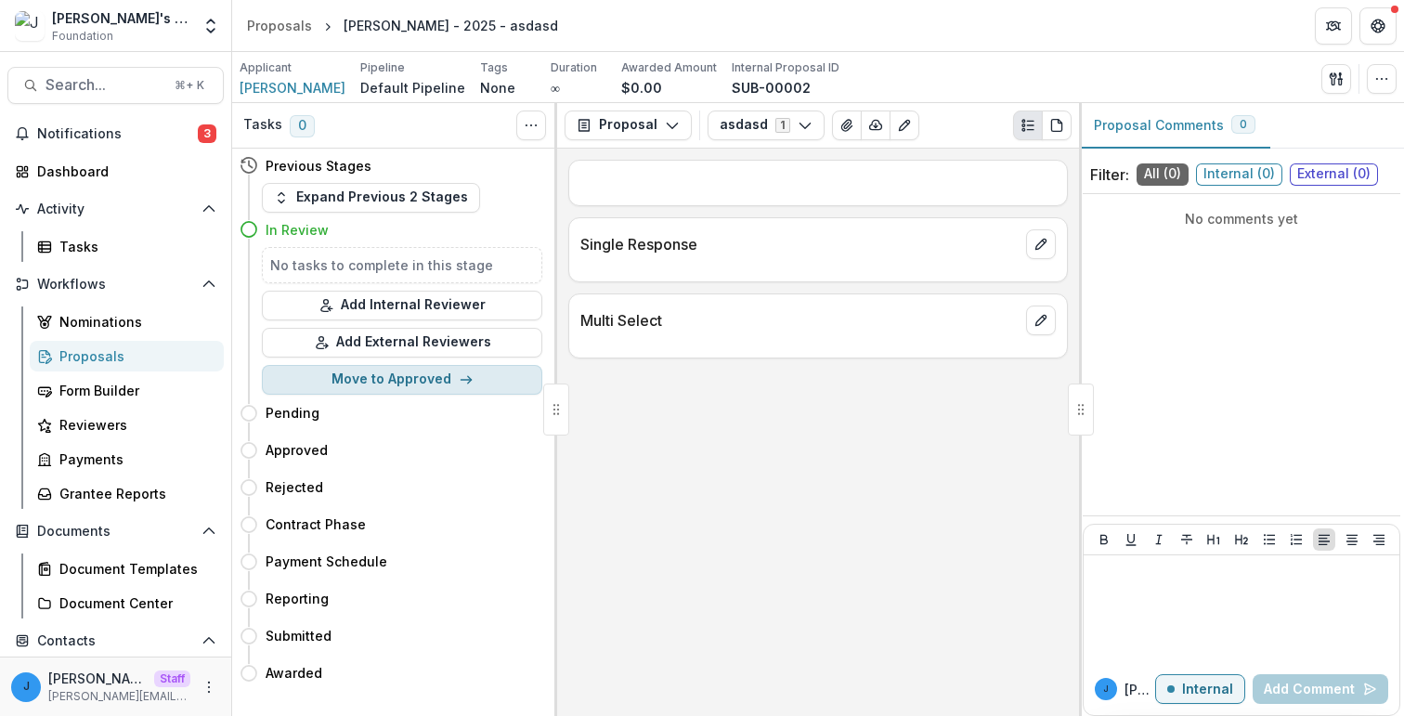
click at [391, 365] on button "Move to Approved" at bounding box center [402, 380] width 280 height 30
select select "********"
select select
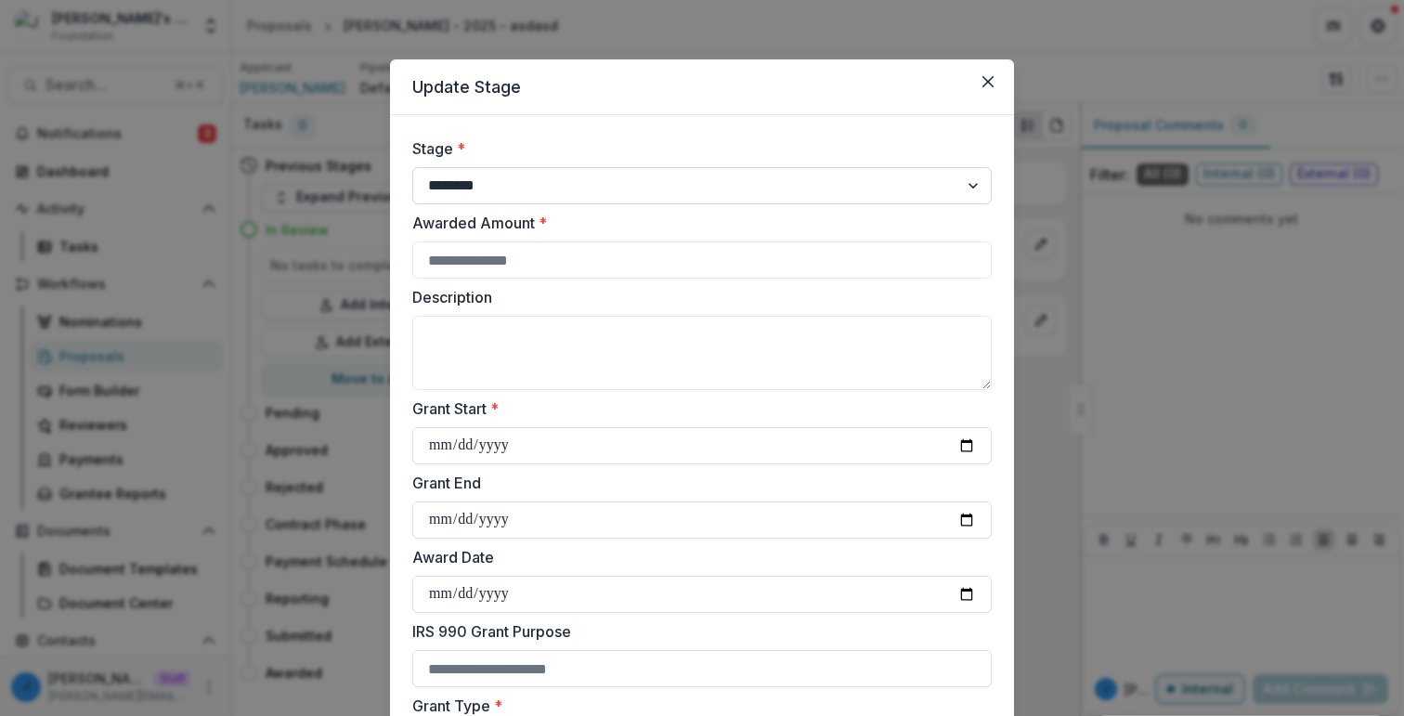
click at [492, 178] on select "**********" at bounding box center [701, 185] width 579 height 37
select select "*****"
click at [412, 167] on select "**********" at bounding box center [701, 185] width 579 height 37
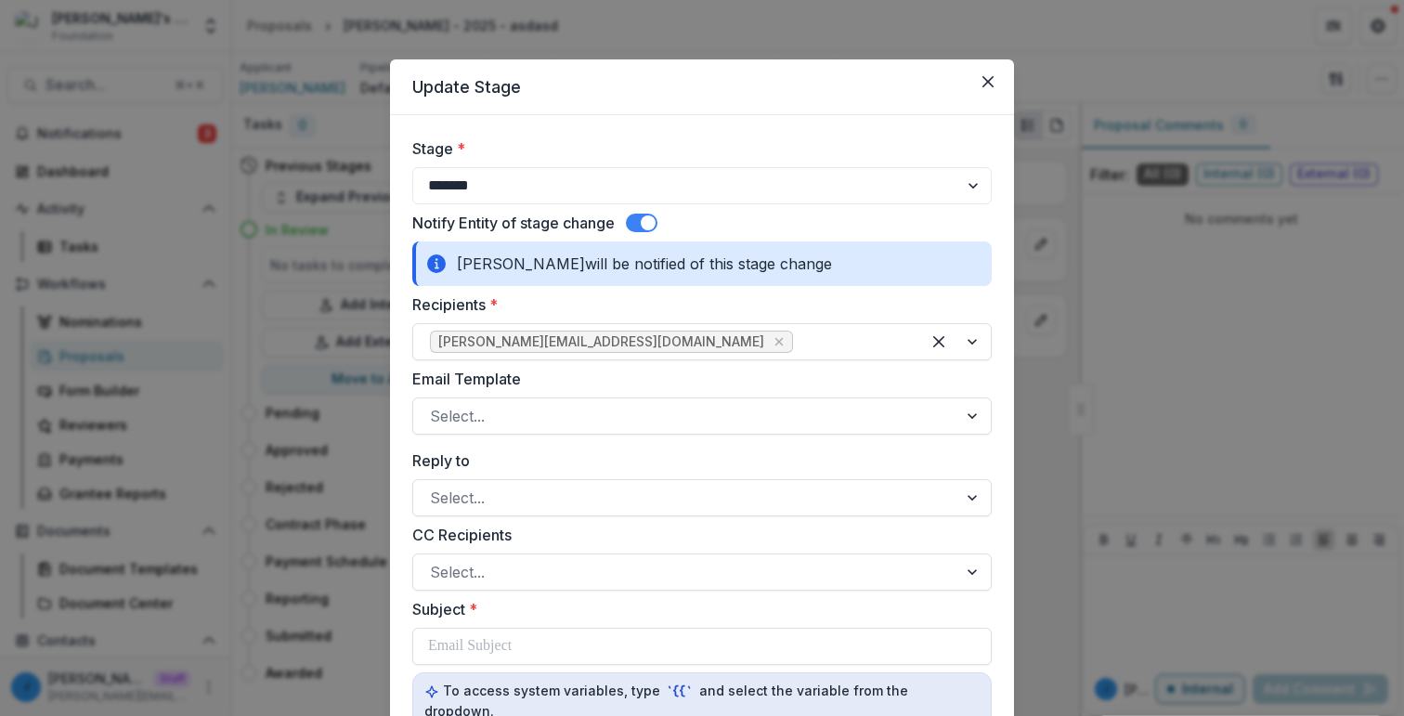
click at [652, 228] on span at bounding box center [648, 222] width 15 height 15
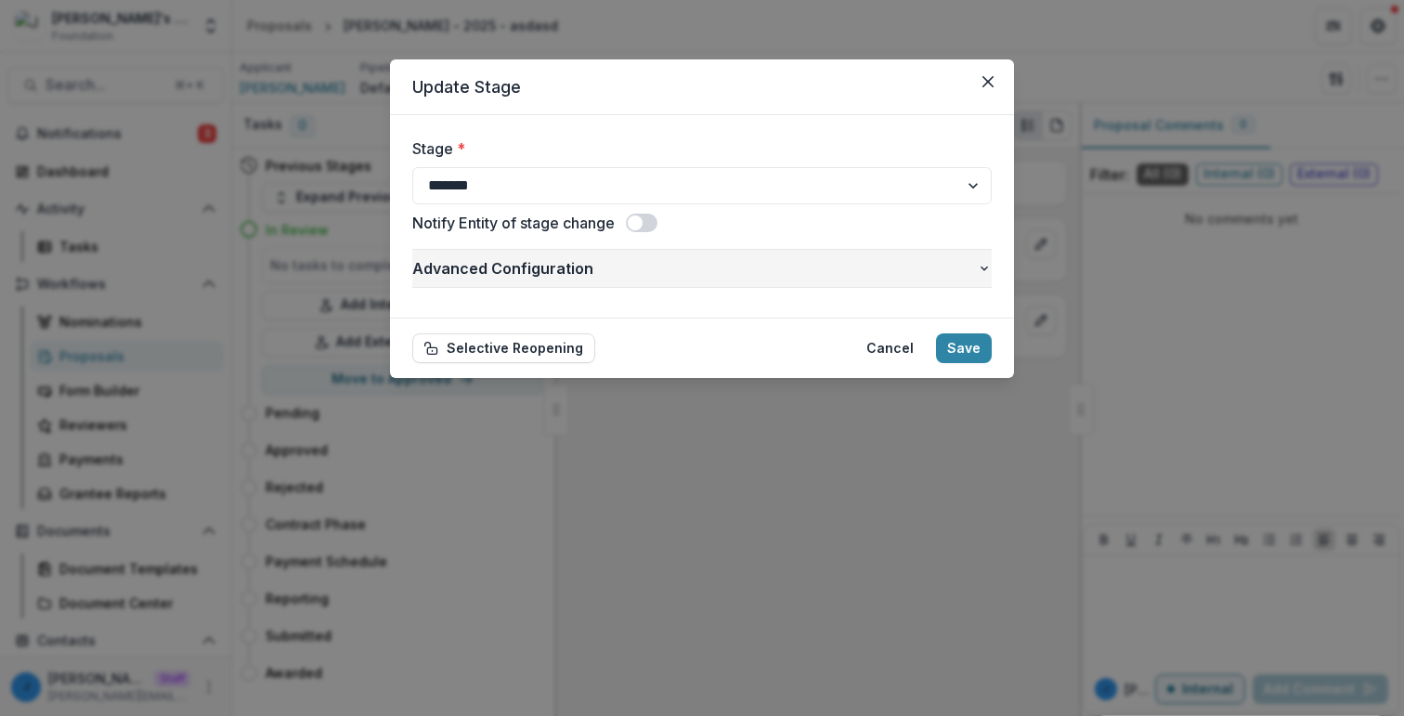
click at [605, 263] on span "Advanced Configuration" at bounding box center [694, 268] width 565 height 22
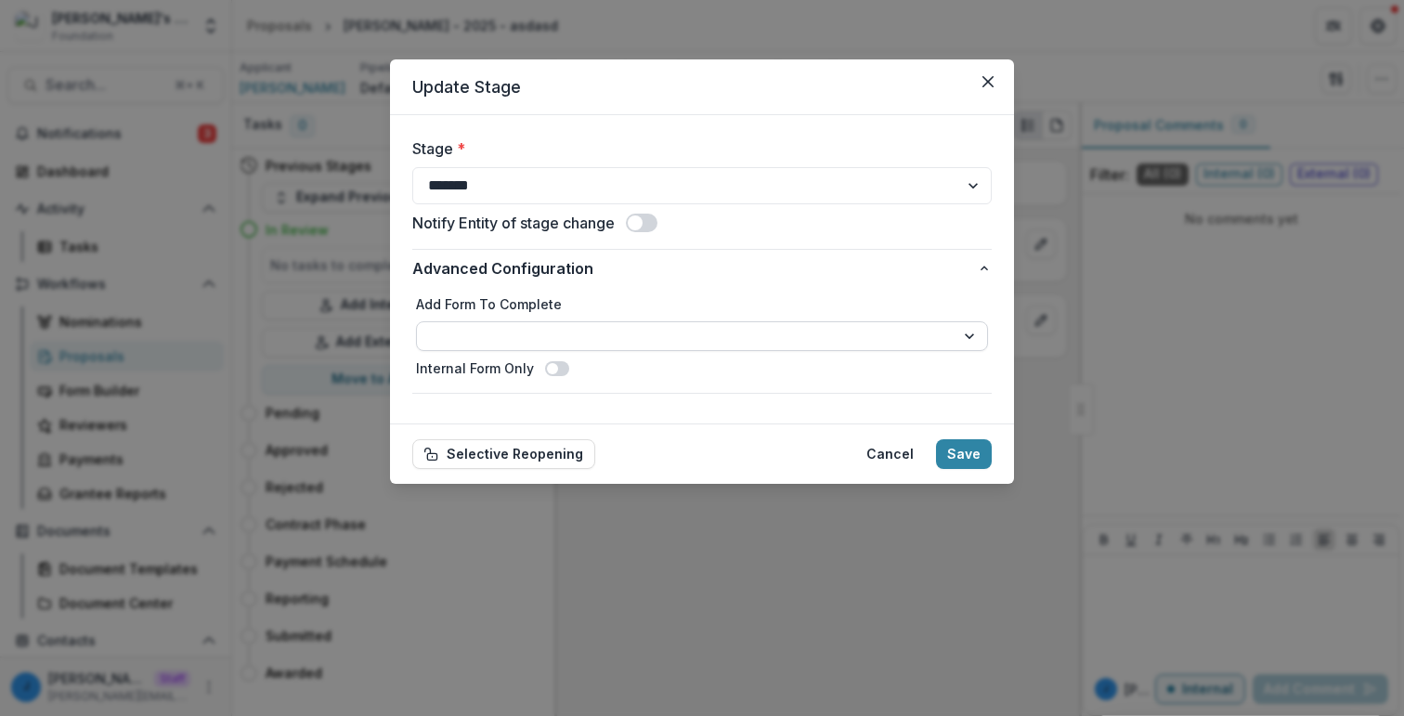
click at [545, 329] on select "******" at bounding box center [702, 336] width 572 height 30
click at [416, 321] on select "******" at bounding box center [702, 336] width 572 height 30
click at [545, 329] on select "******" at bounding box center [702, 336] width 572 height 30
select select "**********"
click at [1126, 145] on div "**********" at bounding box center [702, 358] width 1404 height 716
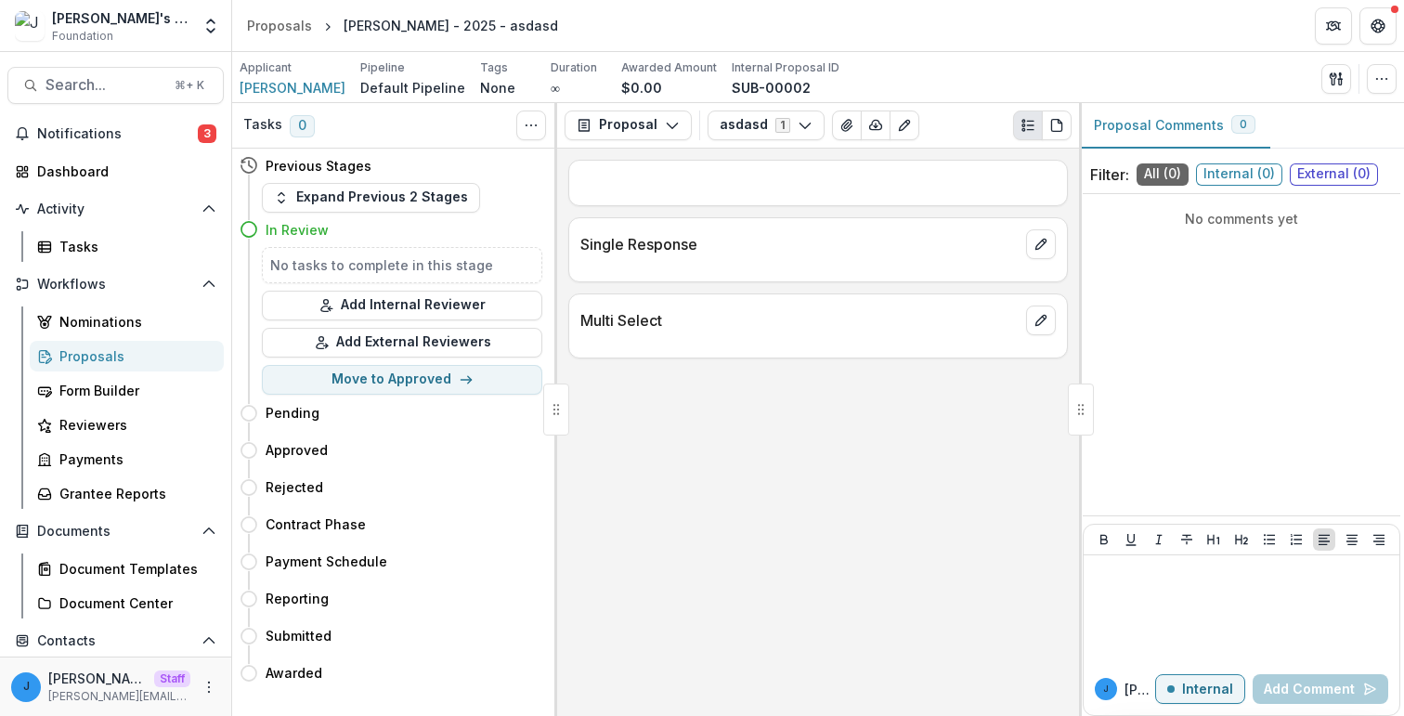
click at [1178, 138] on button "Proposal Comments 0" at bounding box center [1174, 126] width 191 height 46
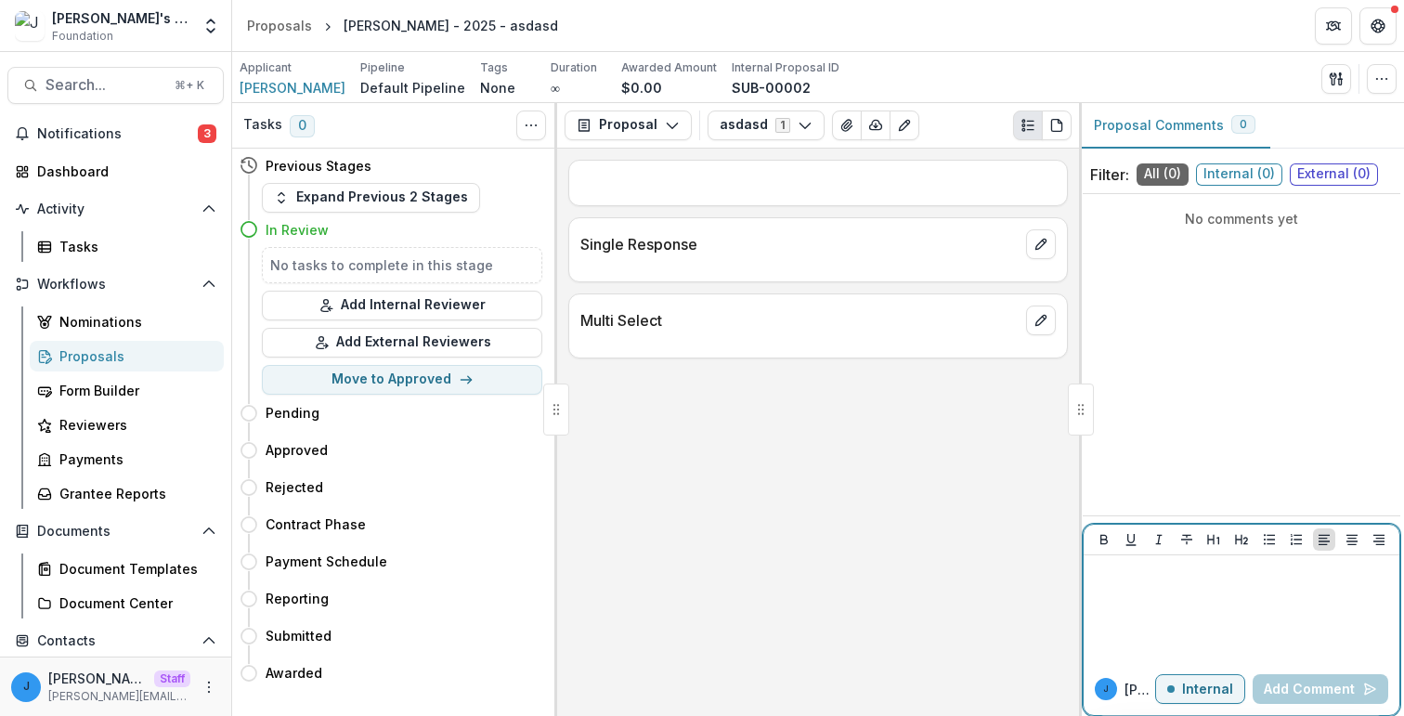
click at [1159, 589] on div at bounding box center [1241, 609] width 301 height 93
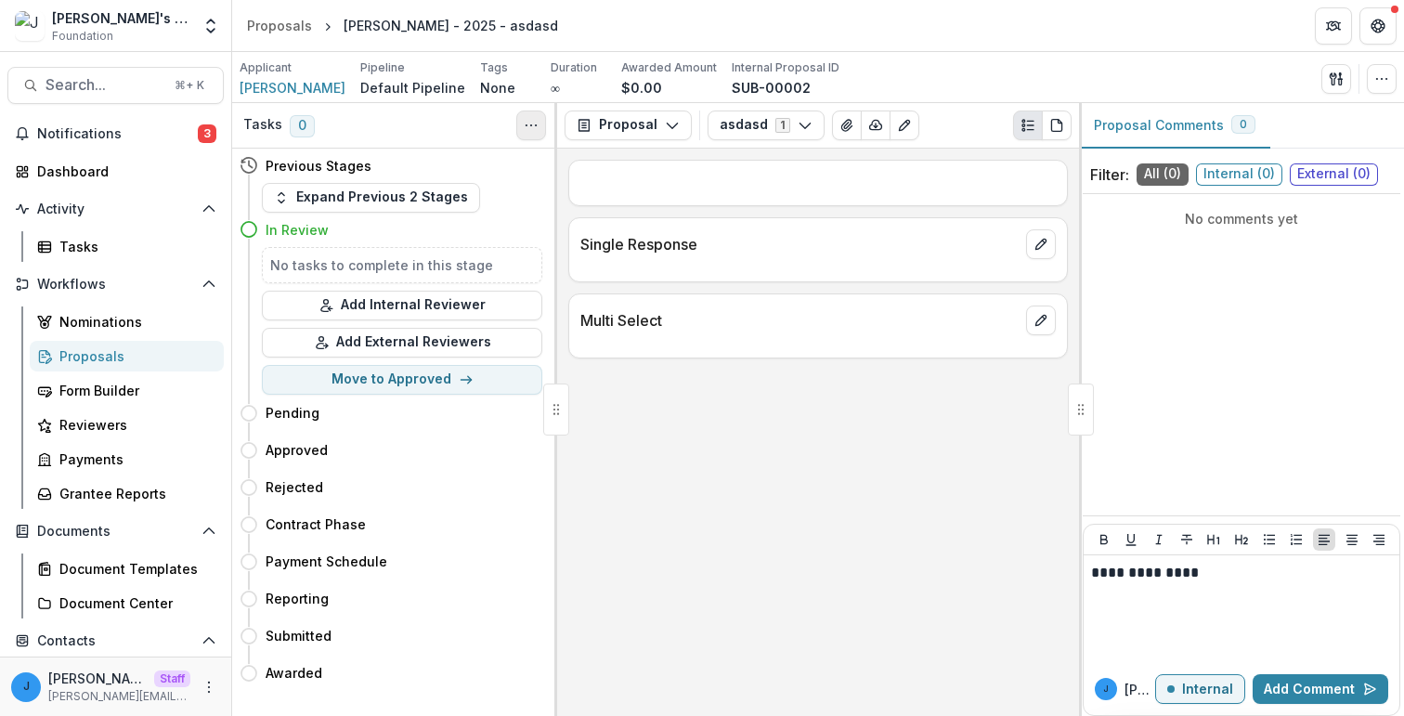
click at [531, 111] on button "Toggle View Cancelled Tasks" at bounding box center [531, 126] width 30 height 30
click at [392, 378] on button "Move to Approved" at bounding box center [402, 380] width 280 height 30
select select "********"
select select
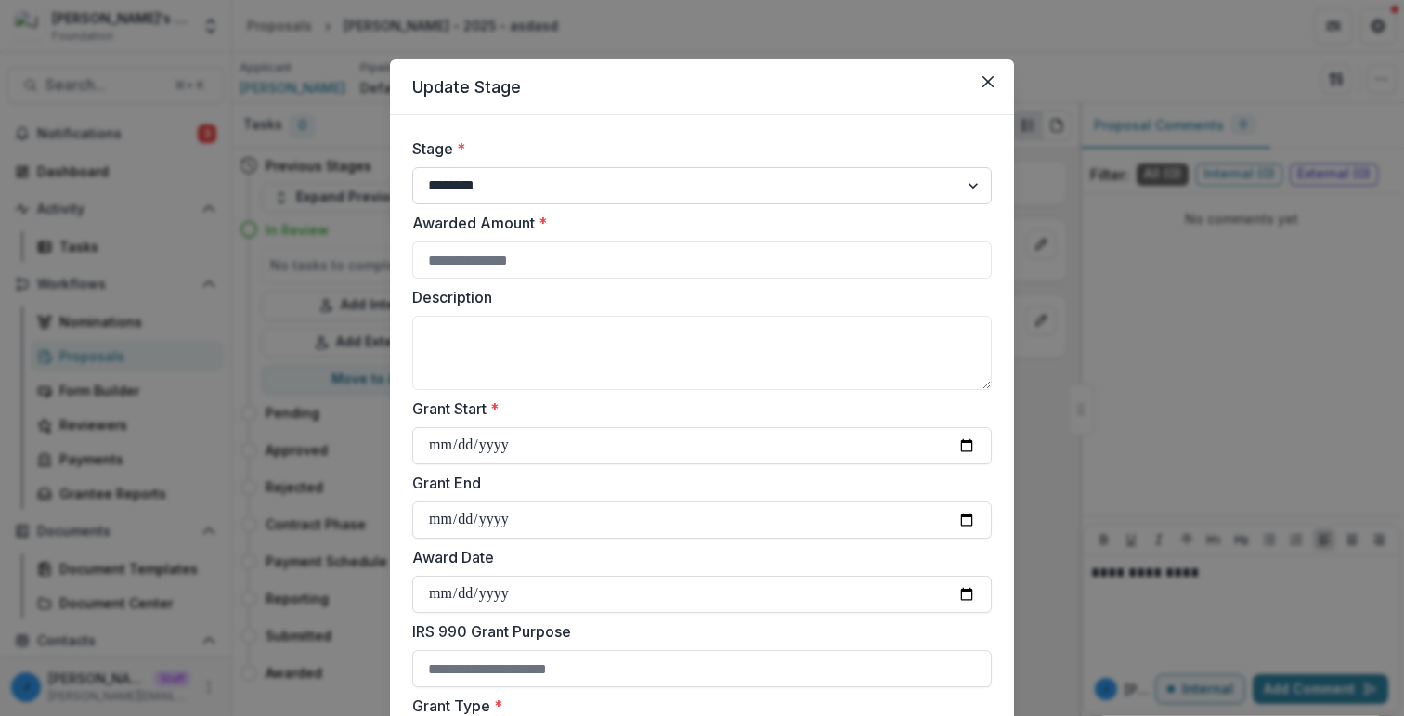
click at [499, 188] on select "**********" at bounding box center [701, 185] width 579 height 37
select select "*********"
click at [412, 167] on select "**********" at bounding box center [701, 185] width 579 height 37
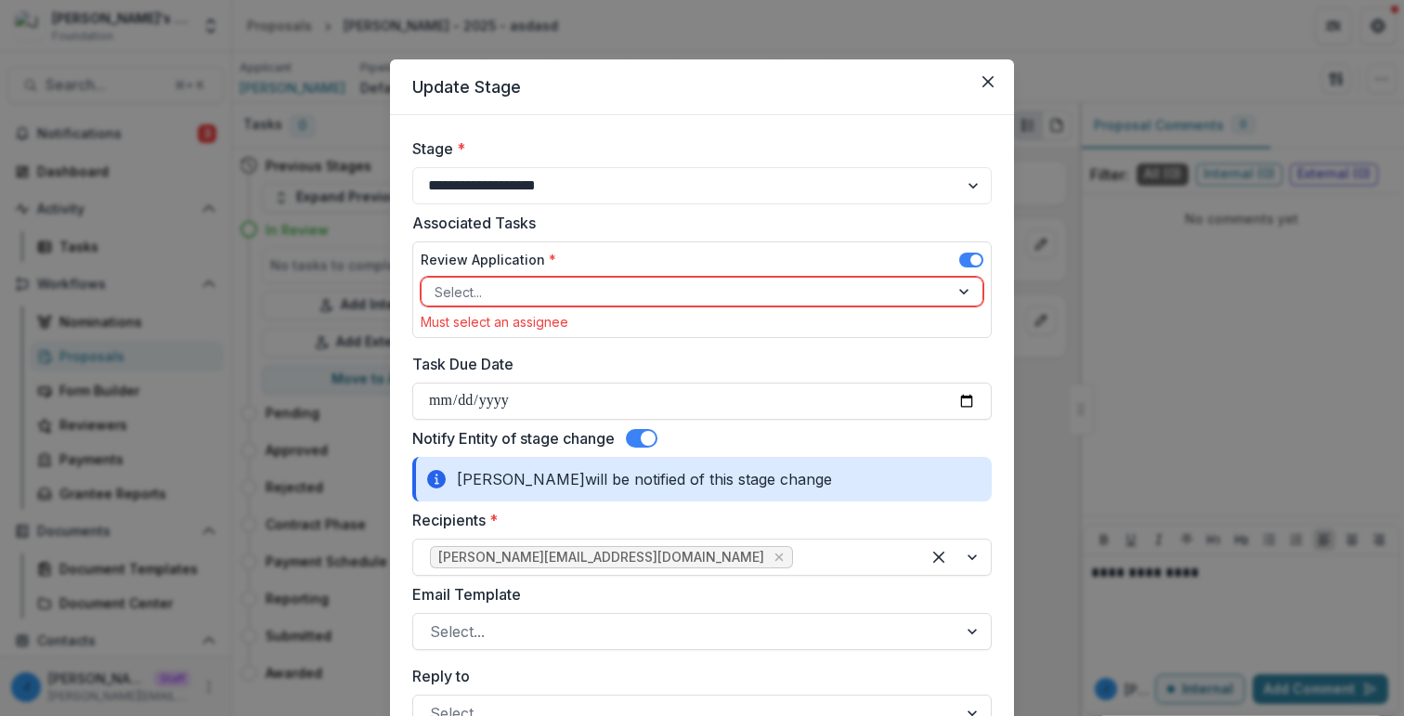
click at [945, 300] on div "Select..." at bounding box center [685, 292] width 527 height 27
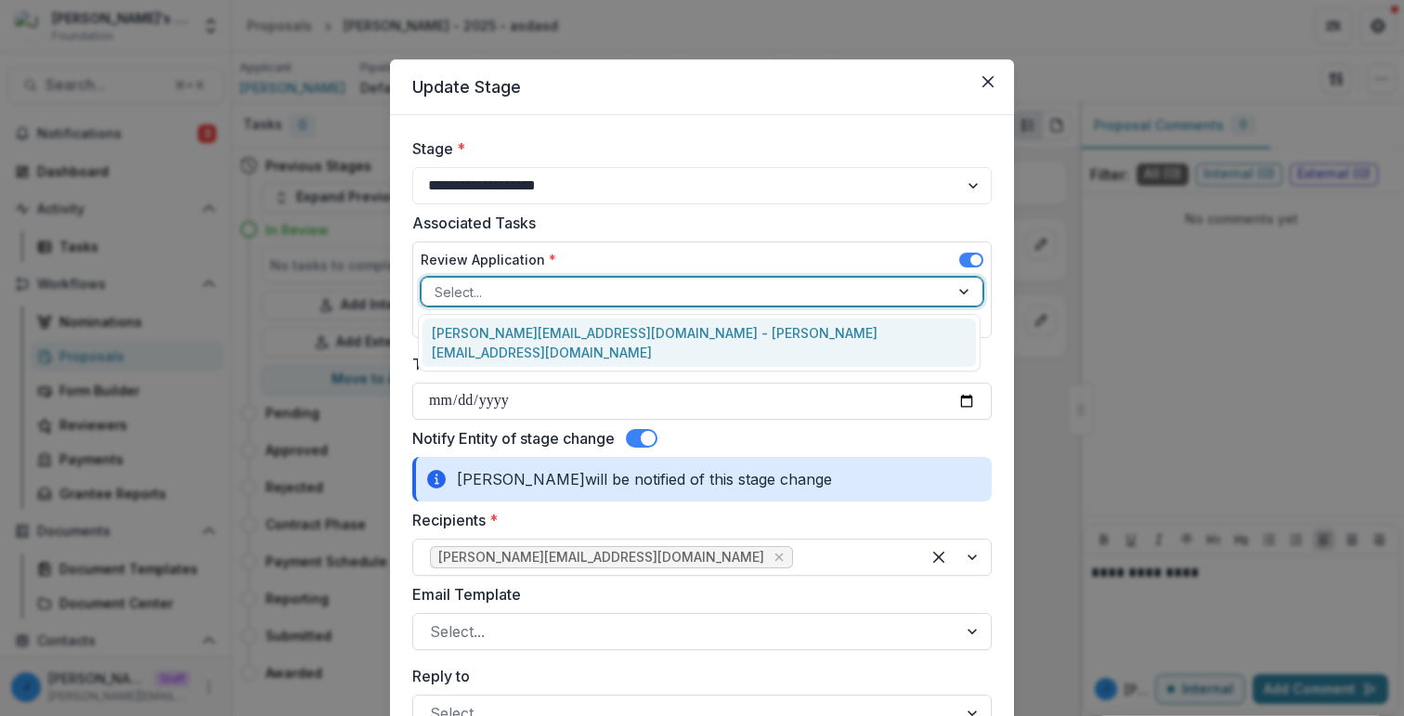
click at [933, 327] on div "jonah@trytemelio.com - jonah@trytemelio.com" at bounding box center [699, 343] width 553 height 48
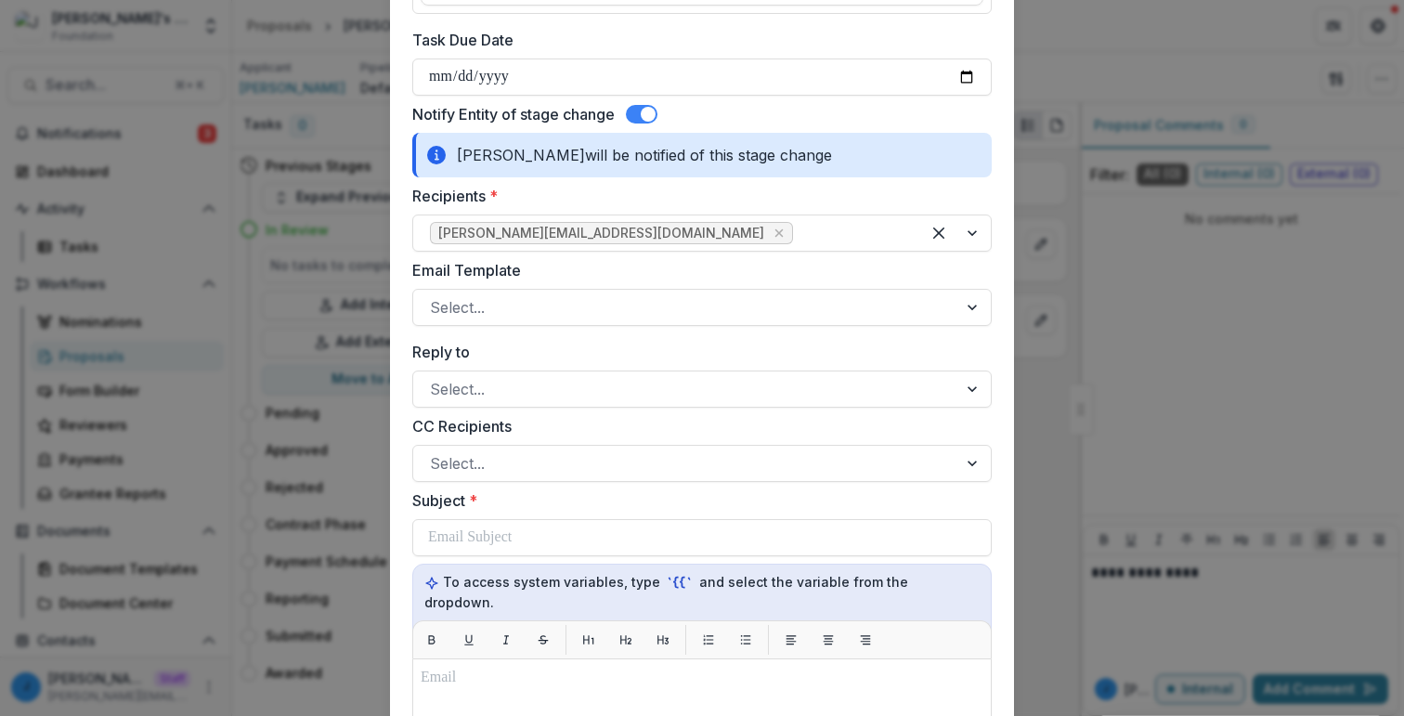
scroll to position [320, 0]
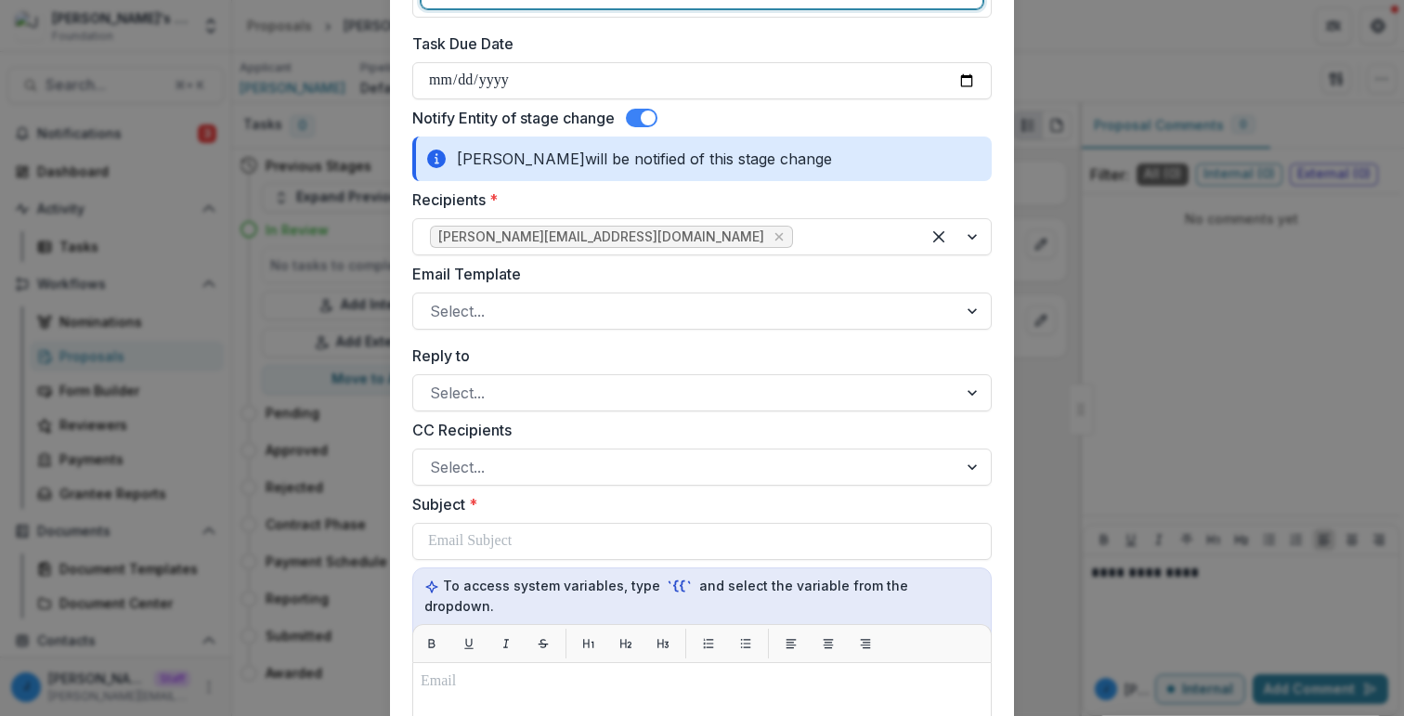
click at [645, 111] on span at bounding box center [648, 118] width 15 height 15
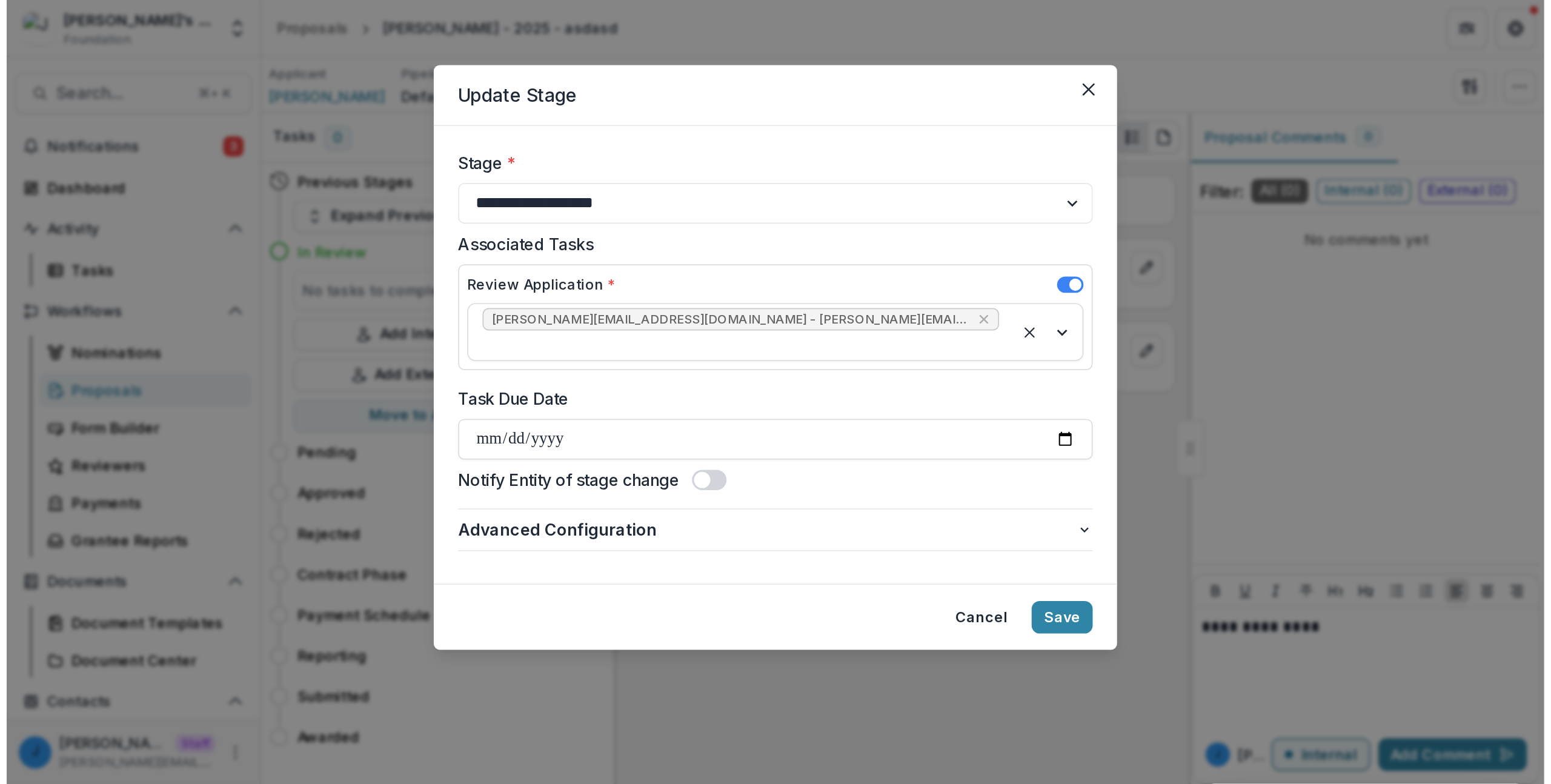
scroll to position [0, 0]
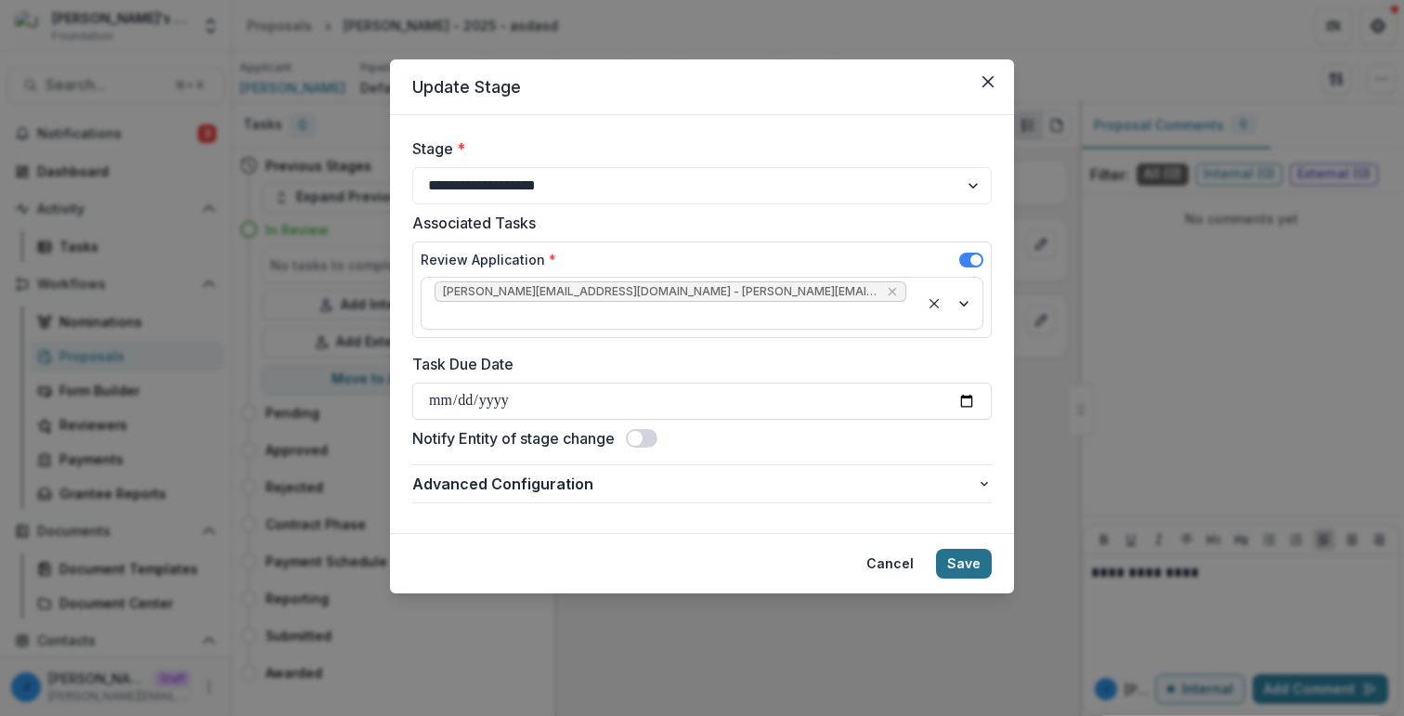
click at [973, 549] on button "Save" at bounding box center [964, 564] width 56 height 30
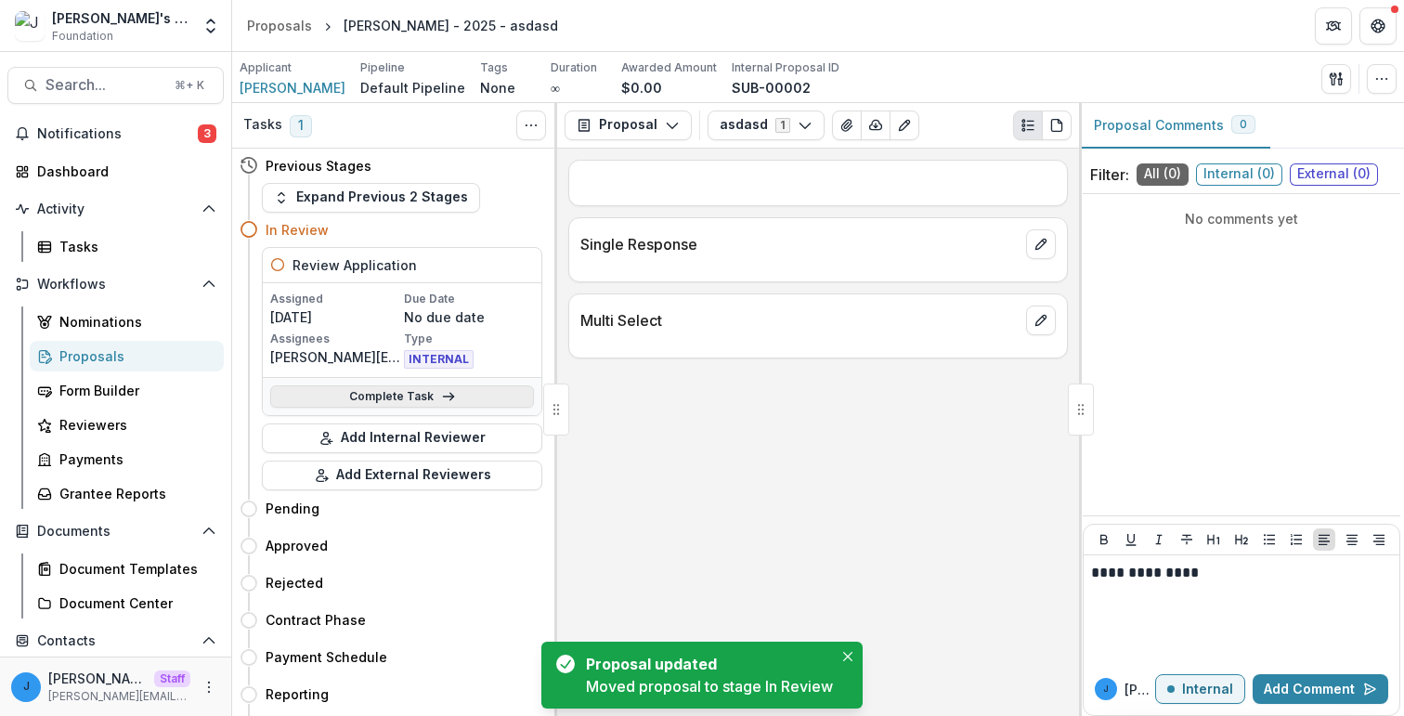
click at [412, 395] on link "Complete Task" at bounding box center [402, 396] width 264 height 22
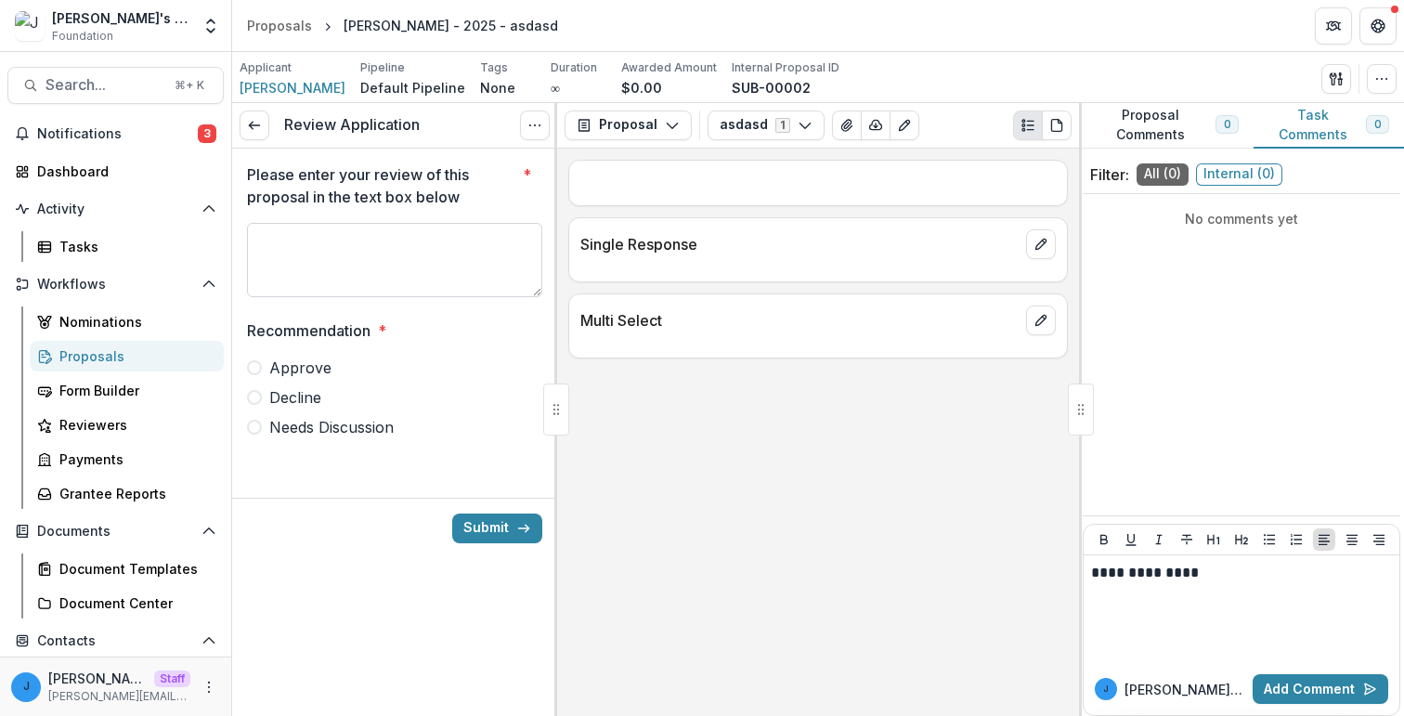
click at [307, 225] on textarea "Please enter your review of this proposal in the text box below *" at bounding box center [394, 260] width 295 height 74
click at [298, 379] on div "Approve Decline Needs Discussion" at bounding box center [394, 398] width 295 height 82
click at [308, 370] on span "Approve" at bounding box center [300, 368] width 62 height 22
type textarea "******"
click at [257, 111] on link at bounding box center [255, 126] width 30 height 30
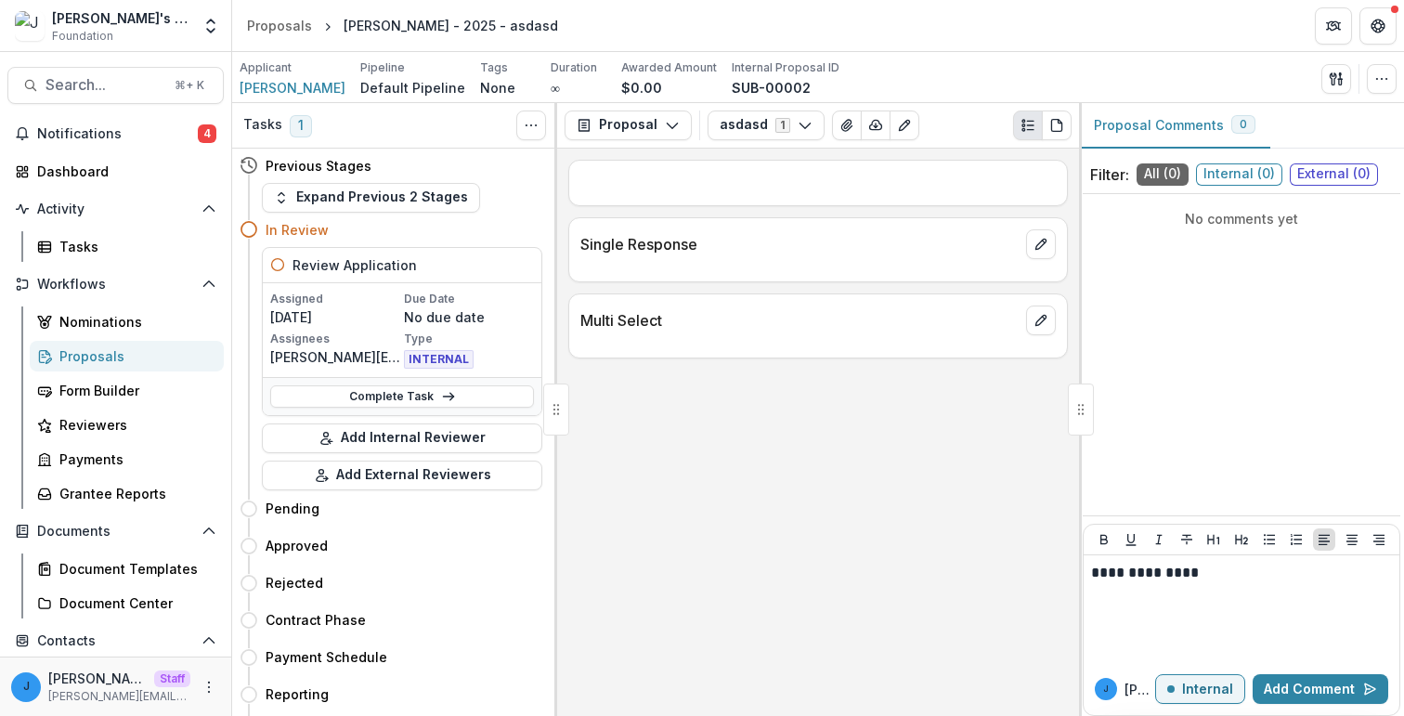
click at [1362, 77] on div "Send Email Proposal Files Edit Viewers View All Reviews View Related Entities E…" at bounding box center [1358, 79] width 75 height 30
click at [1375, 77] on icon "button" at bounding box center [1381, 79] width 15 height 15
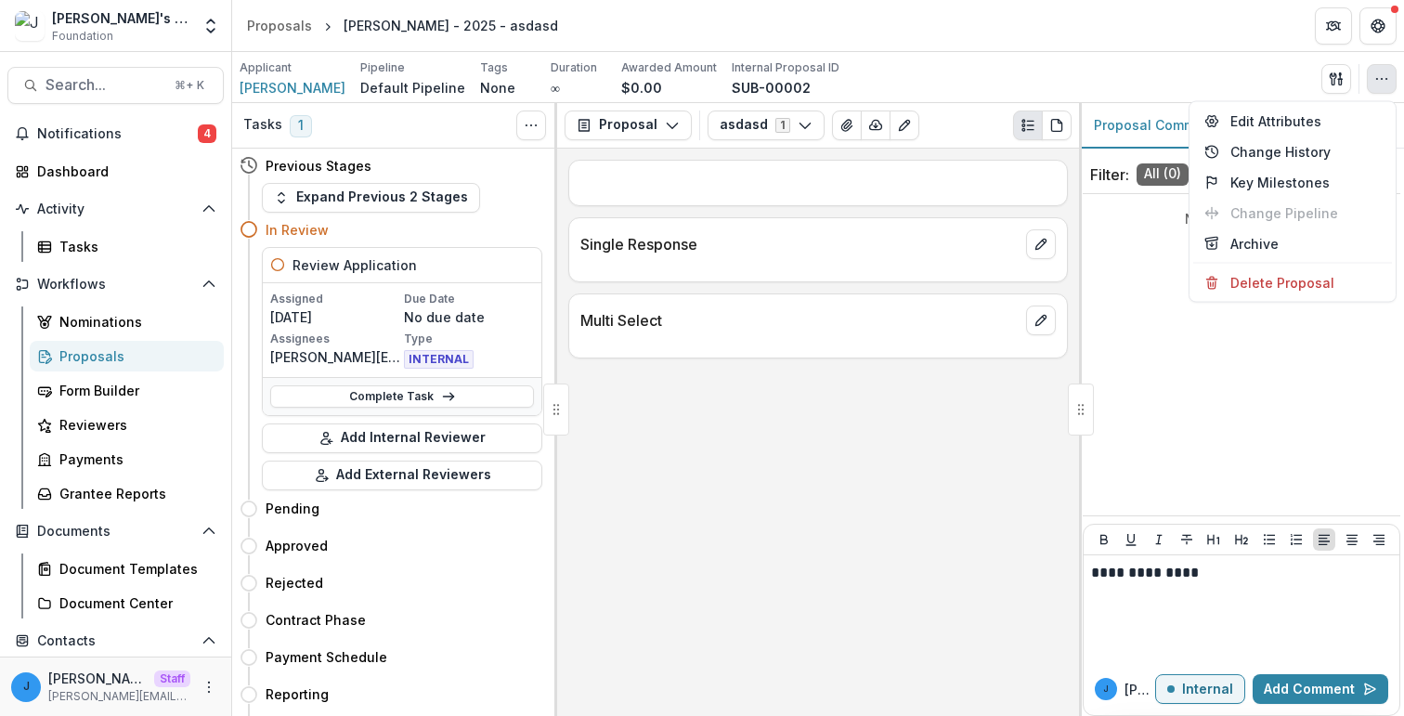
click at [1274, 70] on div "Applicant Jonah Allibone Pipeline Default Pipeline Tags None All tags Duration …" at bounding box center [818, 78] width 1157 height 38
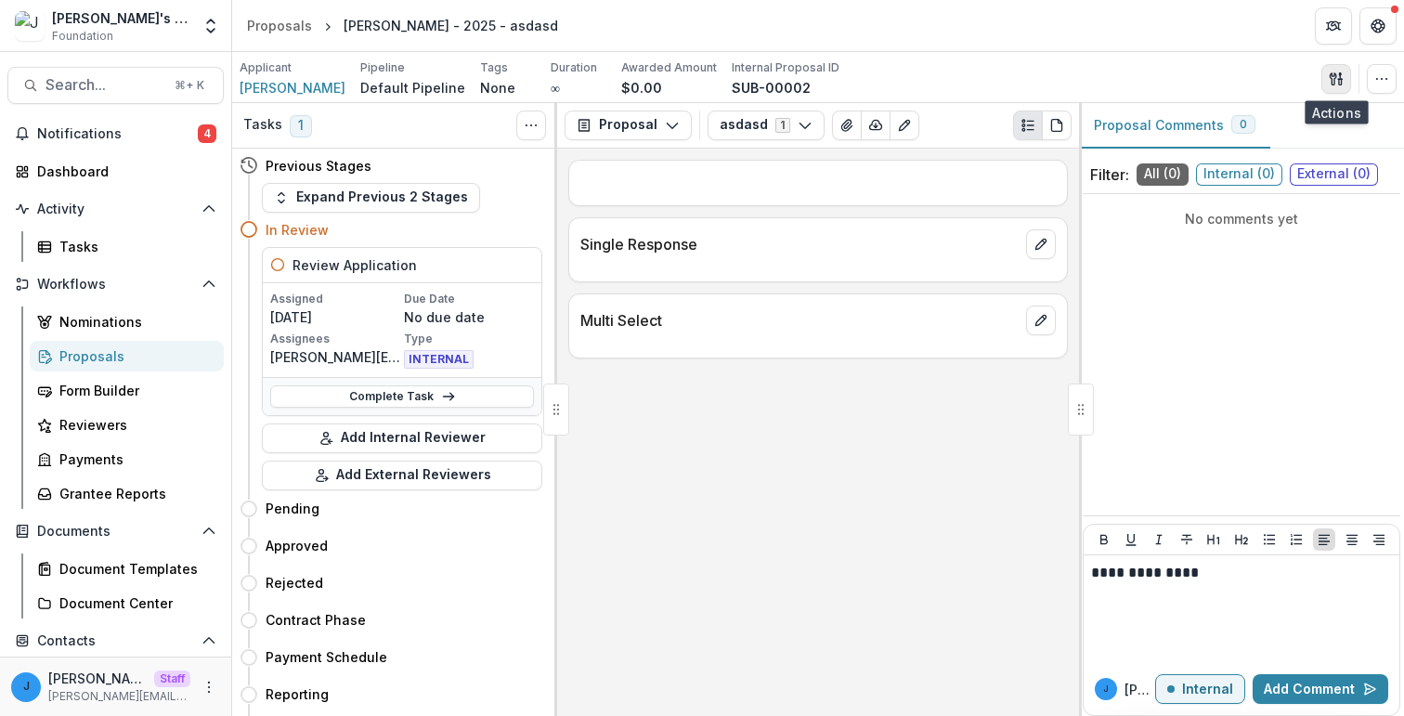
click at [1328, 70] on button "button" at bounding box center [1336, 79] width 30 height 30
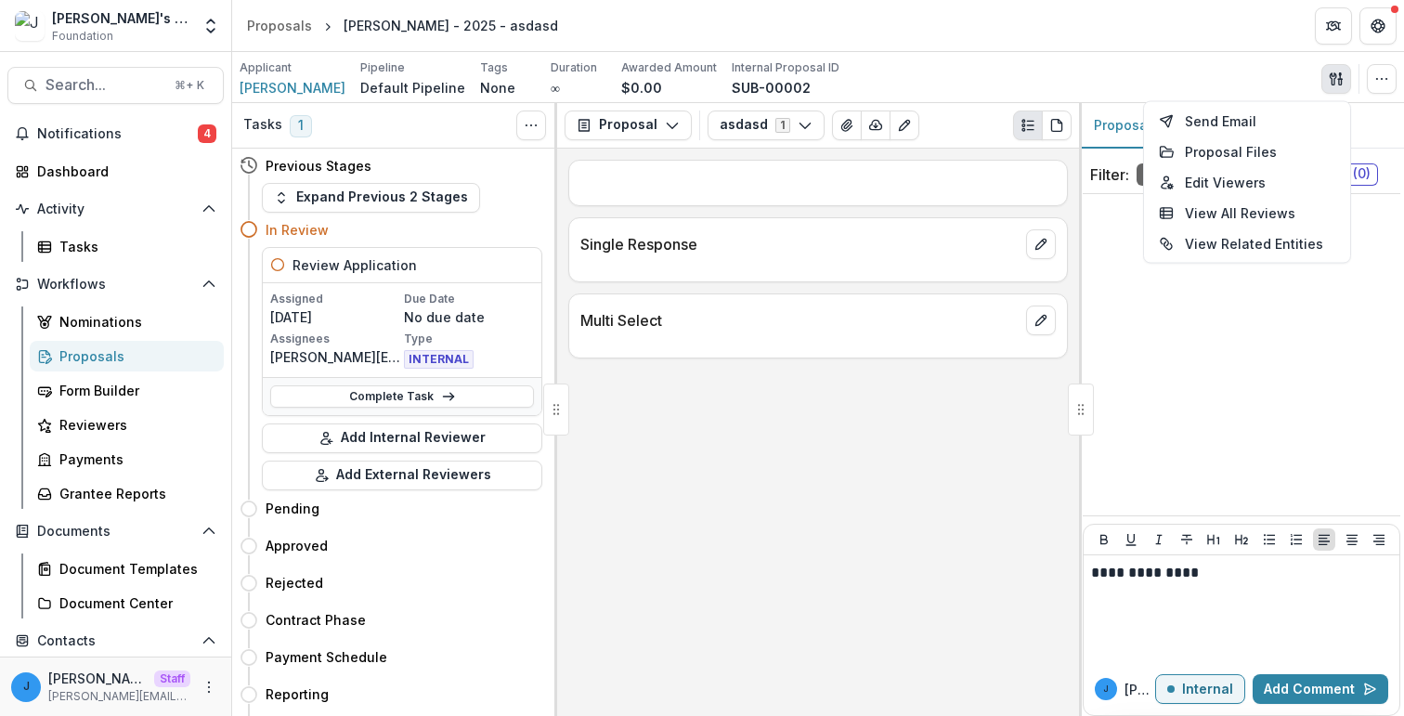
click at [1345, 90] on button "button" at bounding box center [1336, 79] width 30 height 30
click at [1356, 90] on div "Send Email Proposal Files Edit Viewers View All Reviews View Related Entities E…" at bounding box center [1358, 79] width 75 height 30
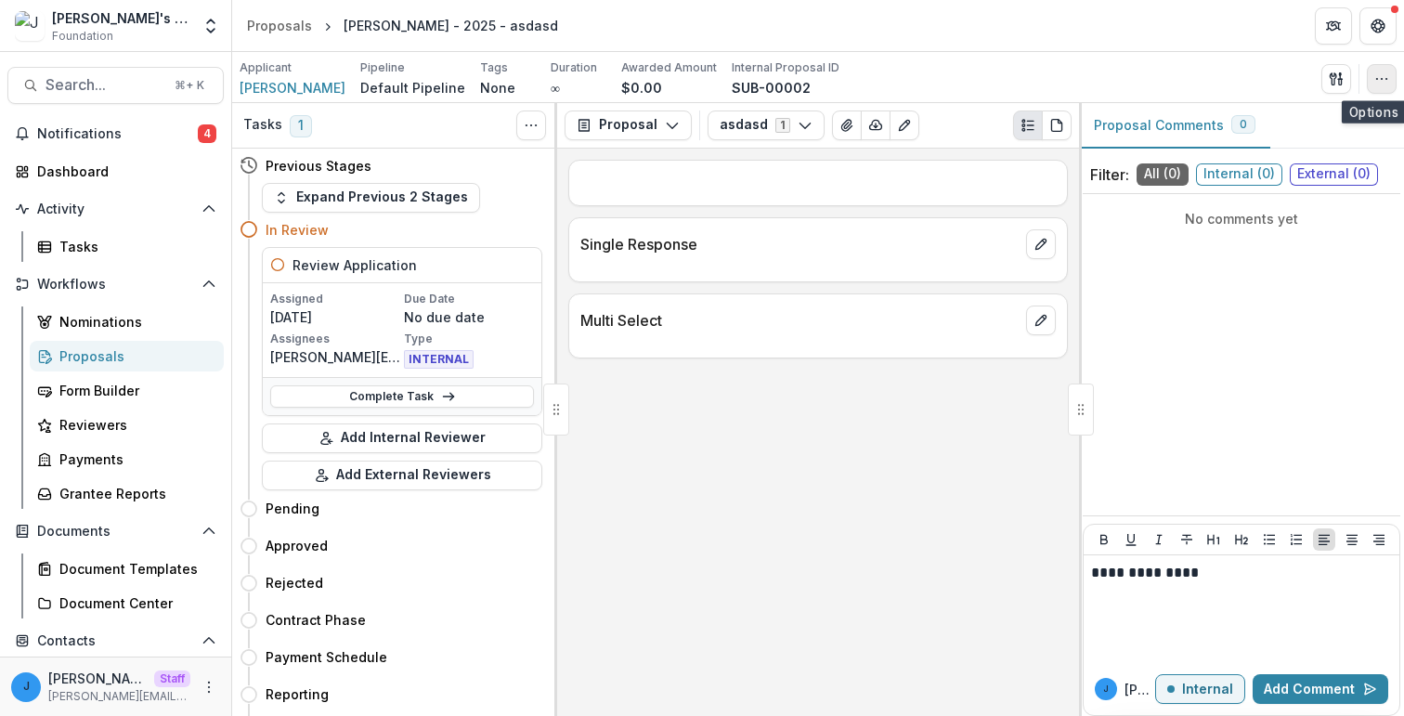
click at [1386, 84] on icon "button" at bounding box center [1381, 79] width 15 height 15
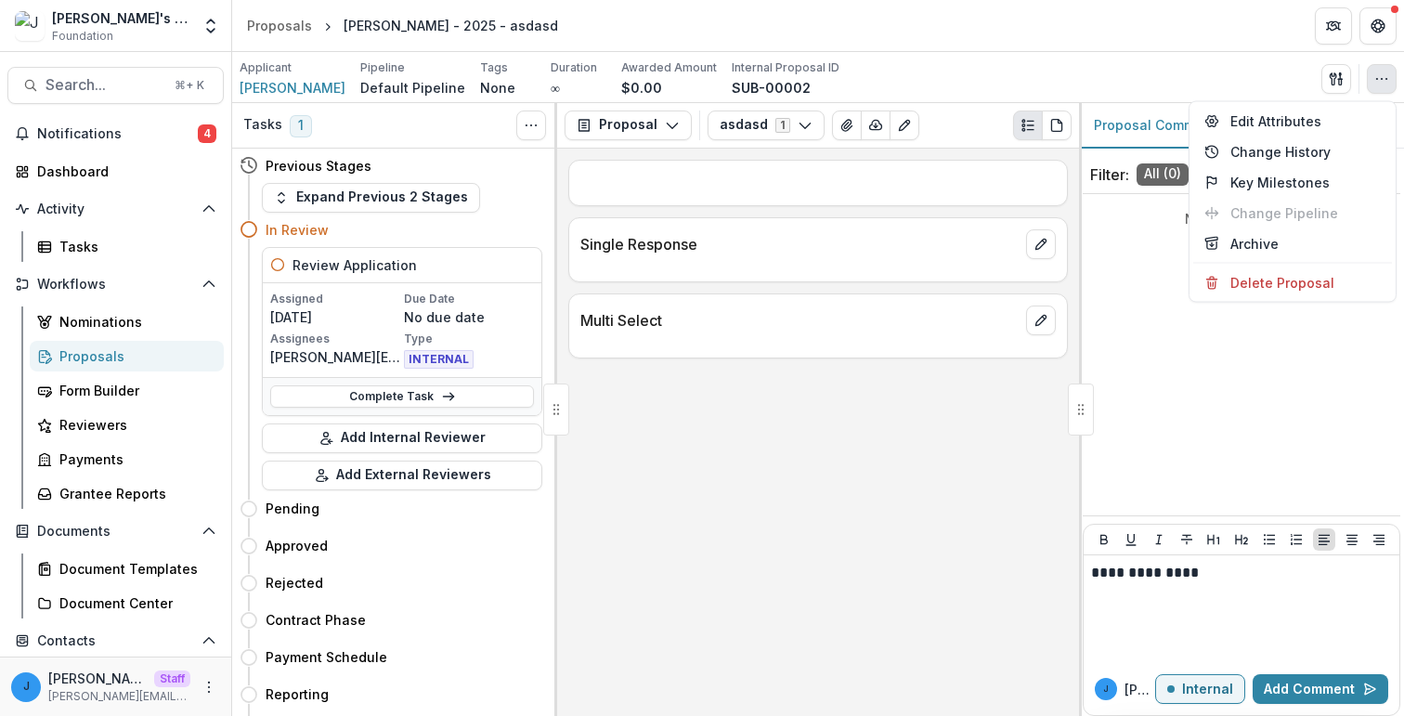
click at [1162, 54] on div "Applicant Jonah Allibone Pipeline Default Pipeline Tags None All tags Duration …" at bounding box center [818, 77] width 1172 height 51
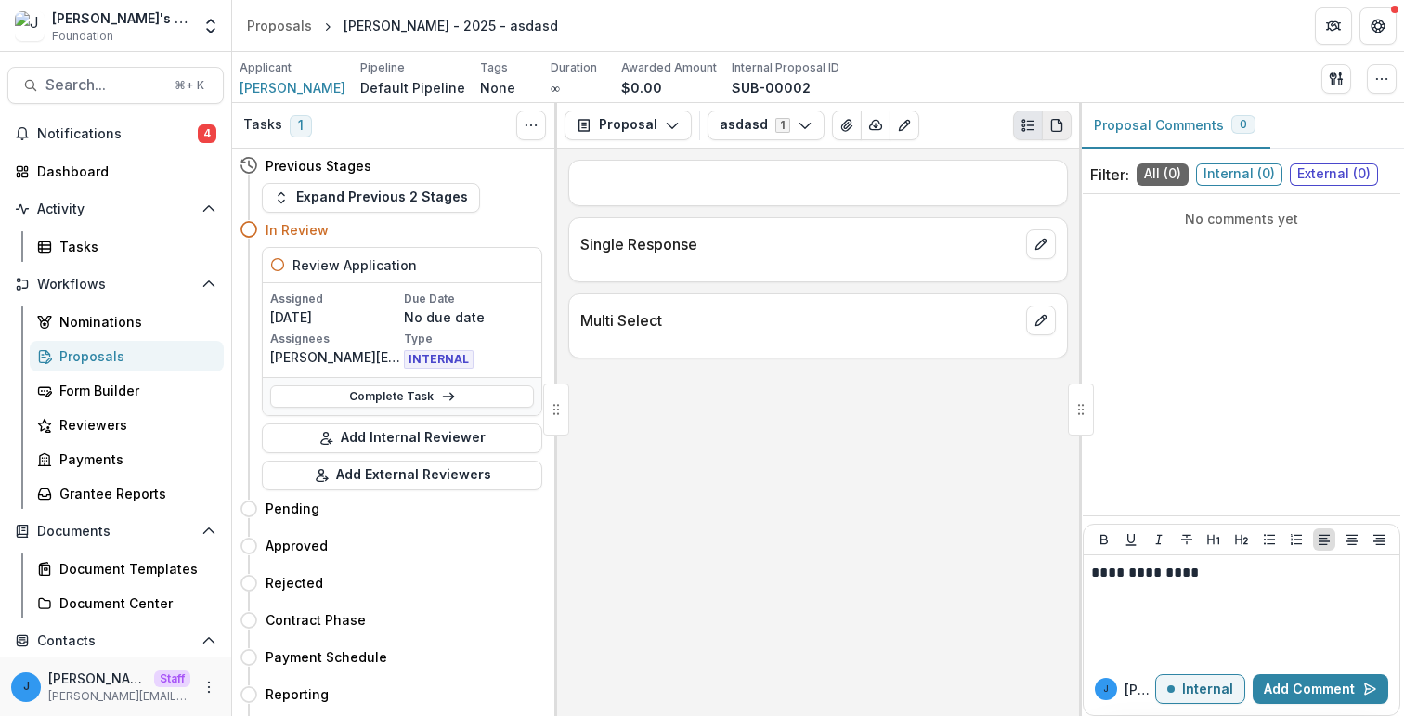
click at [1065, 114] on button "PDF view" at bounding box center [1057, 126] width 30 height 30
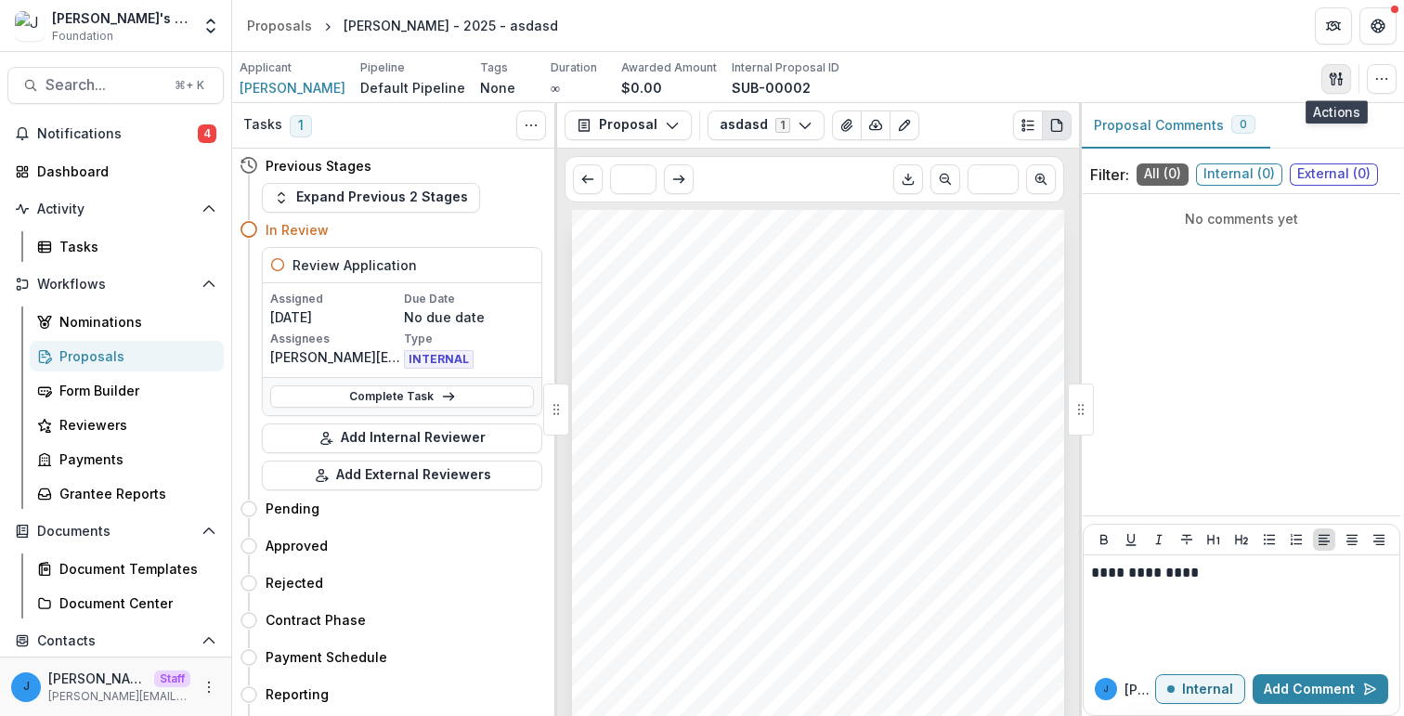
click at [1332, 77] on icon "button" at bounding box center [1333, 78] width 7 height 12
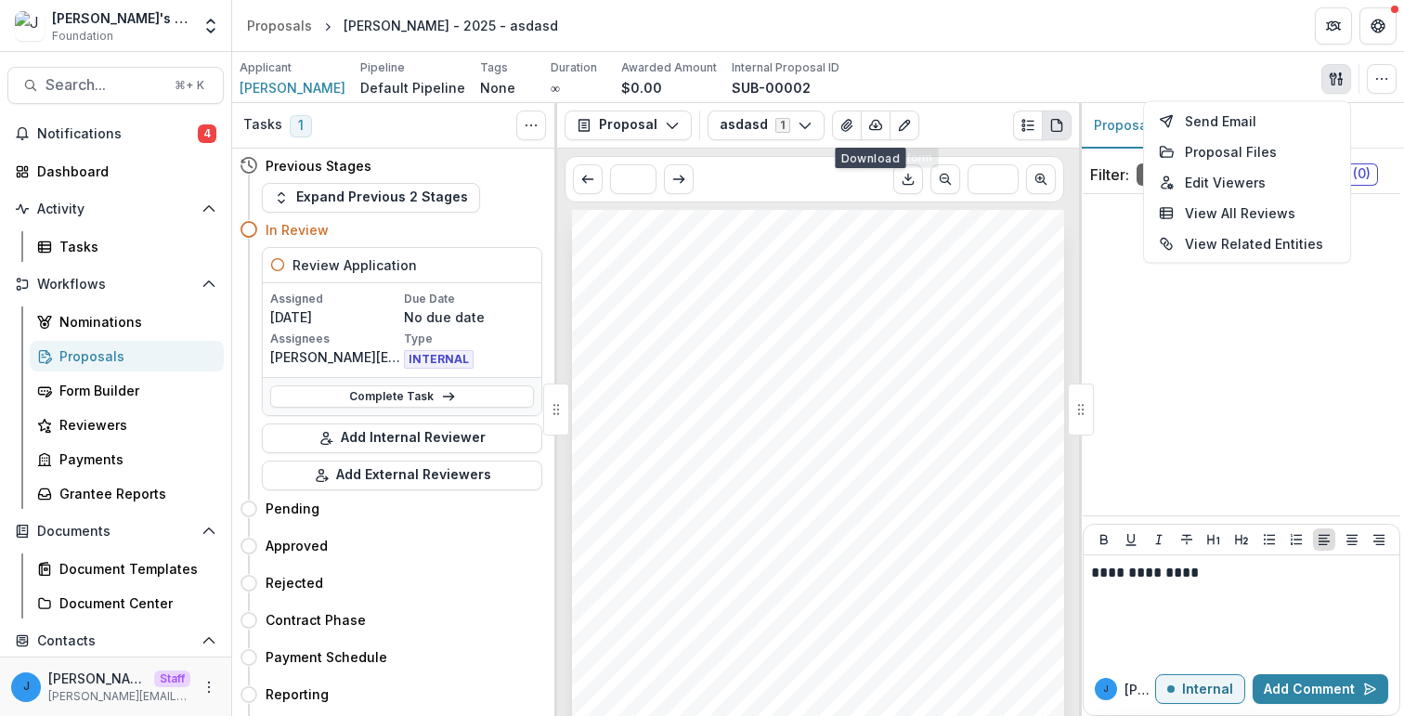
click at [930, 80] on div "Applicant Jonah Allibone Pipeline Default Pipeline Tags None All tags Duration …" at bounding box center [818, 78] width 1157 height 38
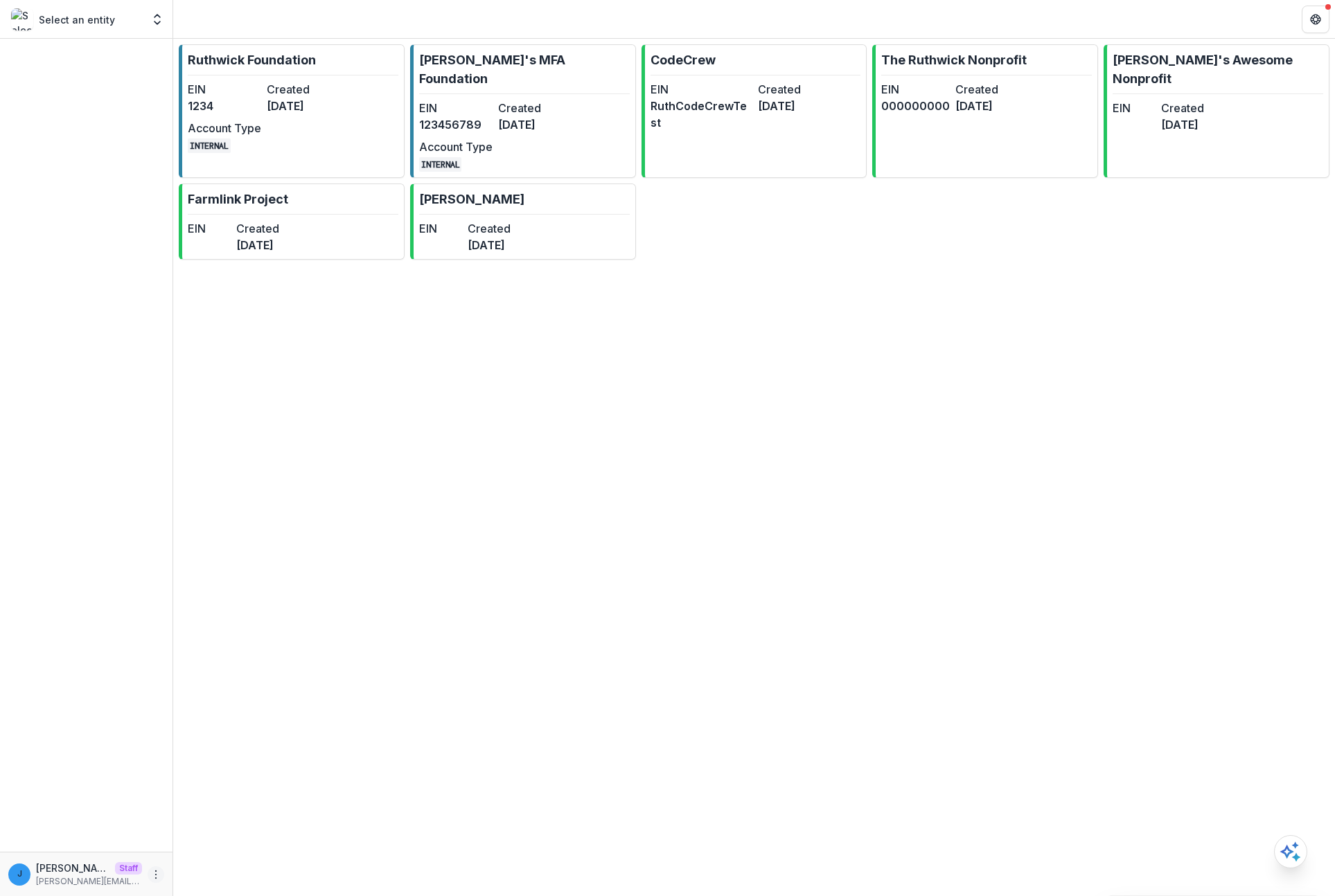
click at [156, 874] on circle "More" at bounding box center [156, 874] width 1 height 1
click at [240, 869] on button "Logout" at bounding box center [247, 868] width 148 height 23
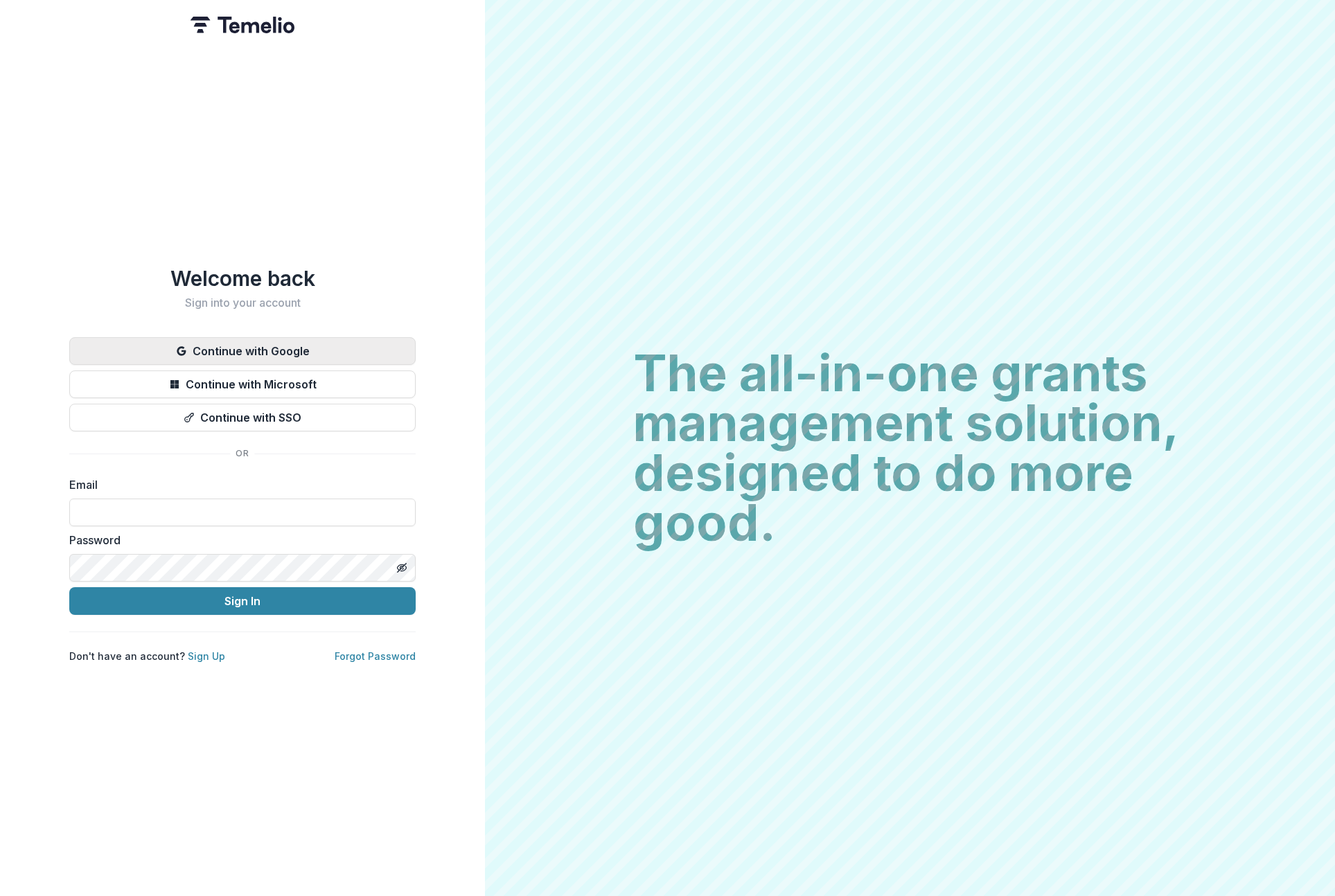
click at [333, 351] on button "Continue with Google" at bounding box center [242, 350] width 346 height 28
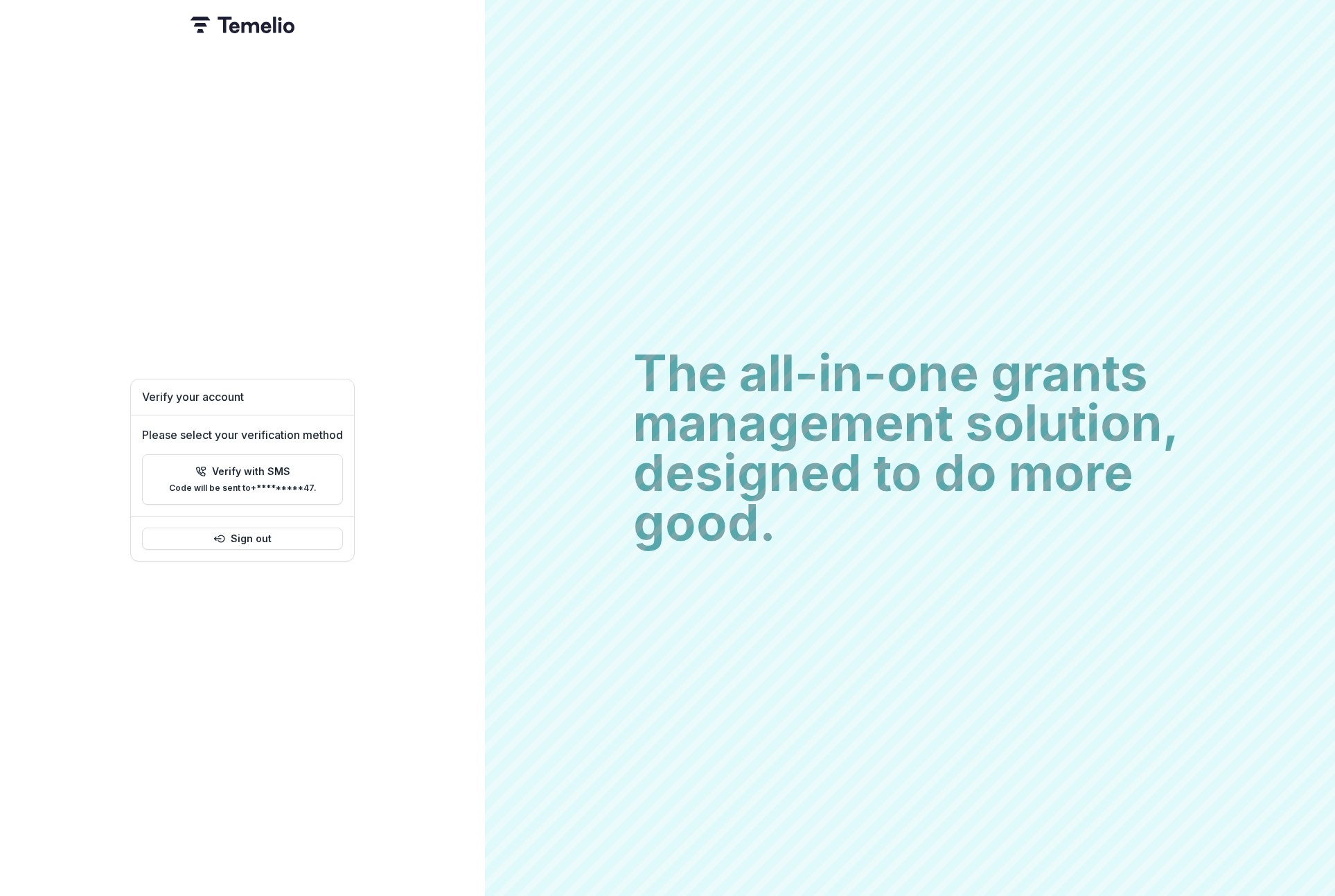
click at [267, 444] on div "Please select your verification method Verify with SMS Code will be sent to +**…" at bounding box center [242, 465] width 223 height 101
click at [271, 466] on p "Verify with SMS" at bounding box center [251, 472] width 78 height 12
paste input "******"
type input "*"
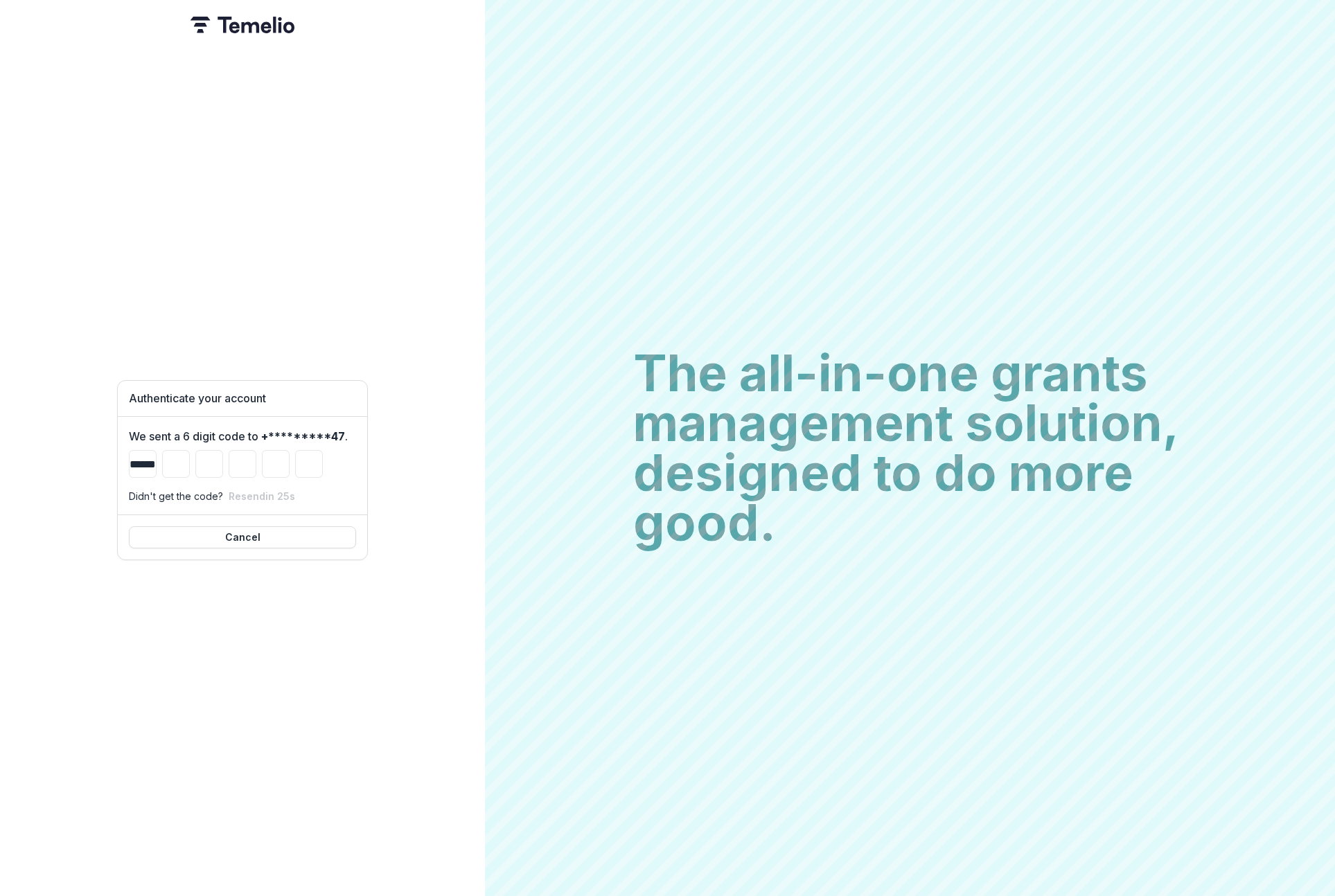
type input "*"
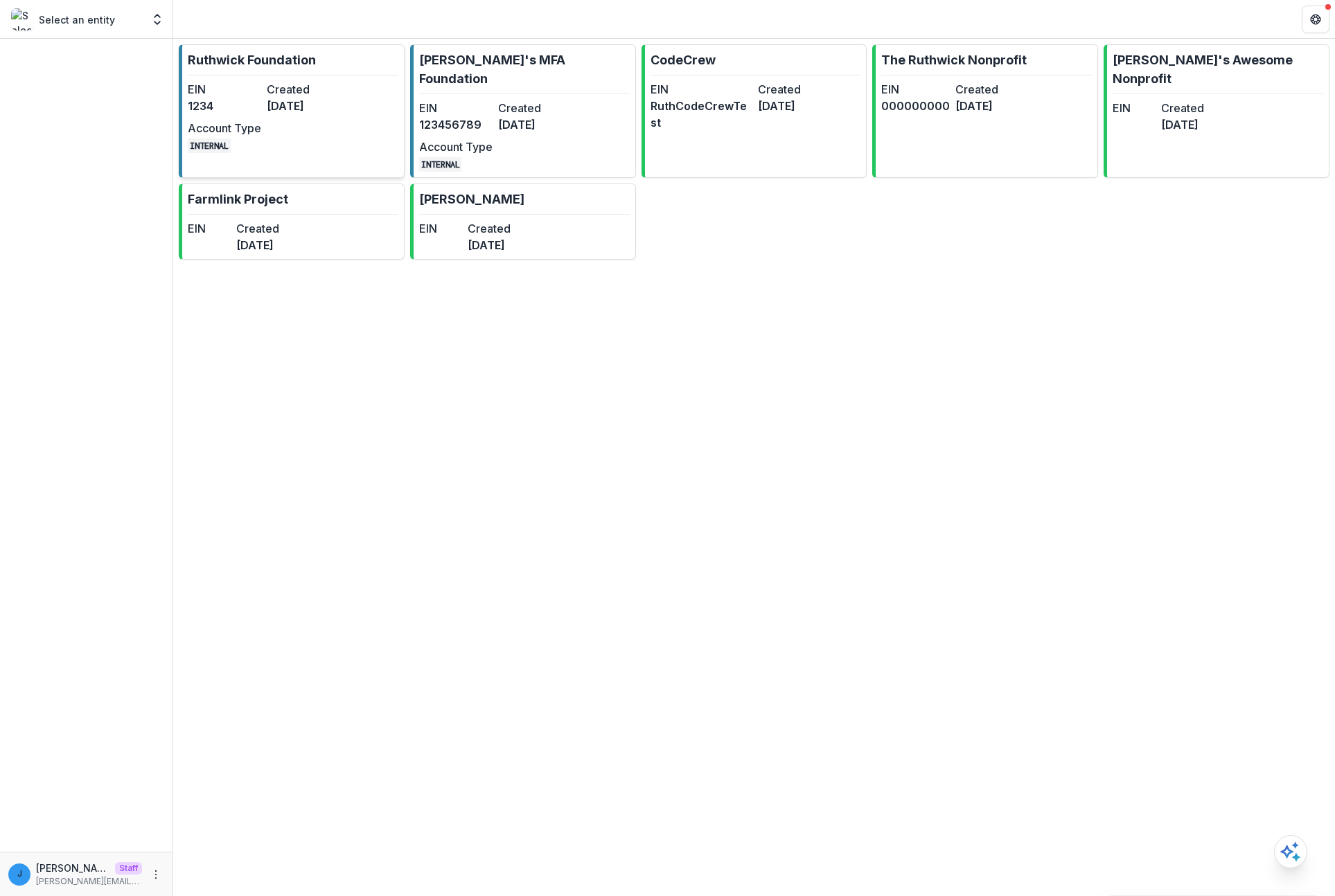
click at [261, 122] on div "EIN 1234 Created 3 years ago Account Type INTERNAL" at bounding box center [264, 117] width 152 height 72
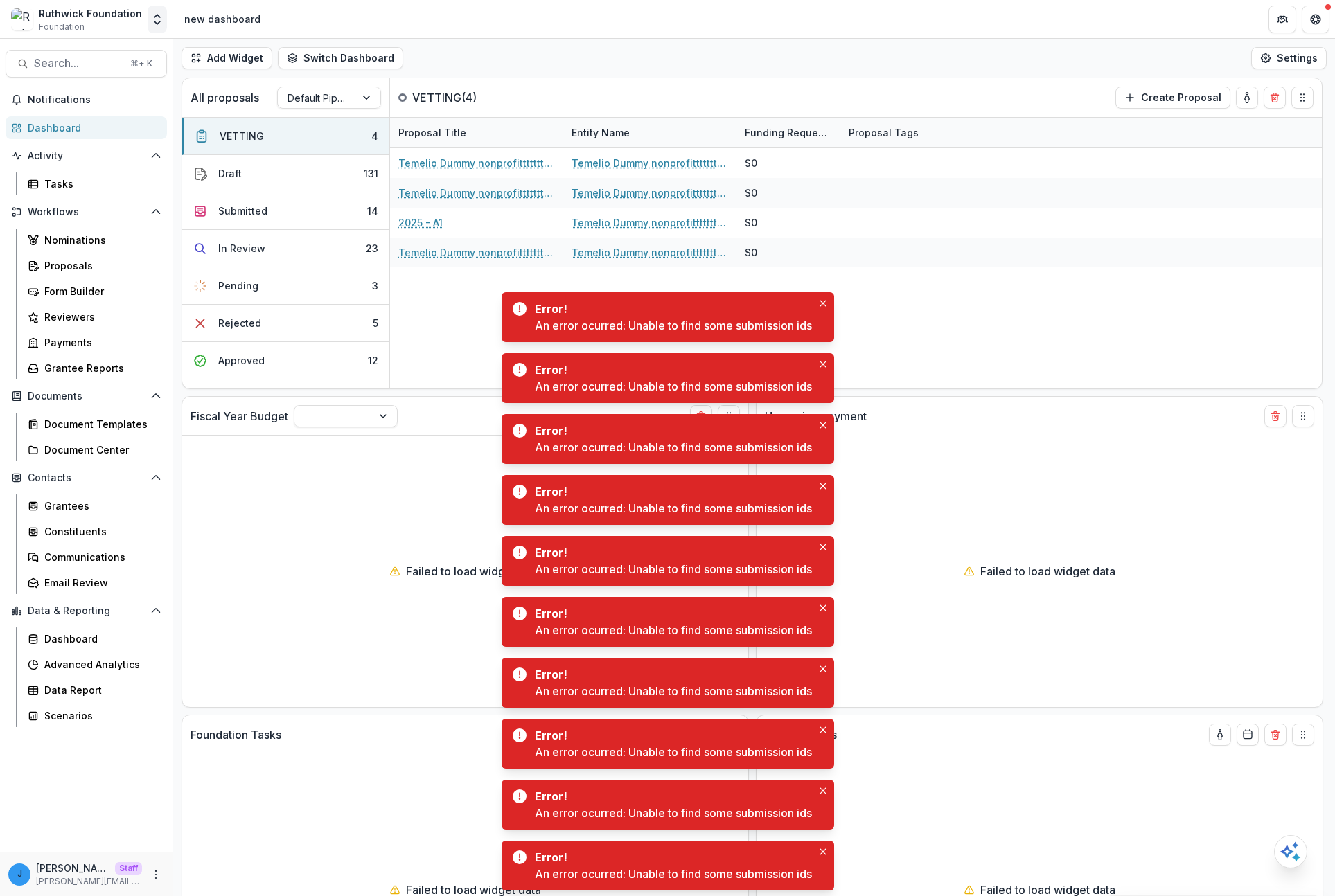
click at [155, 22] on polyline "Open entity switcher" at bounding box center [157, 23] width 5 height 3
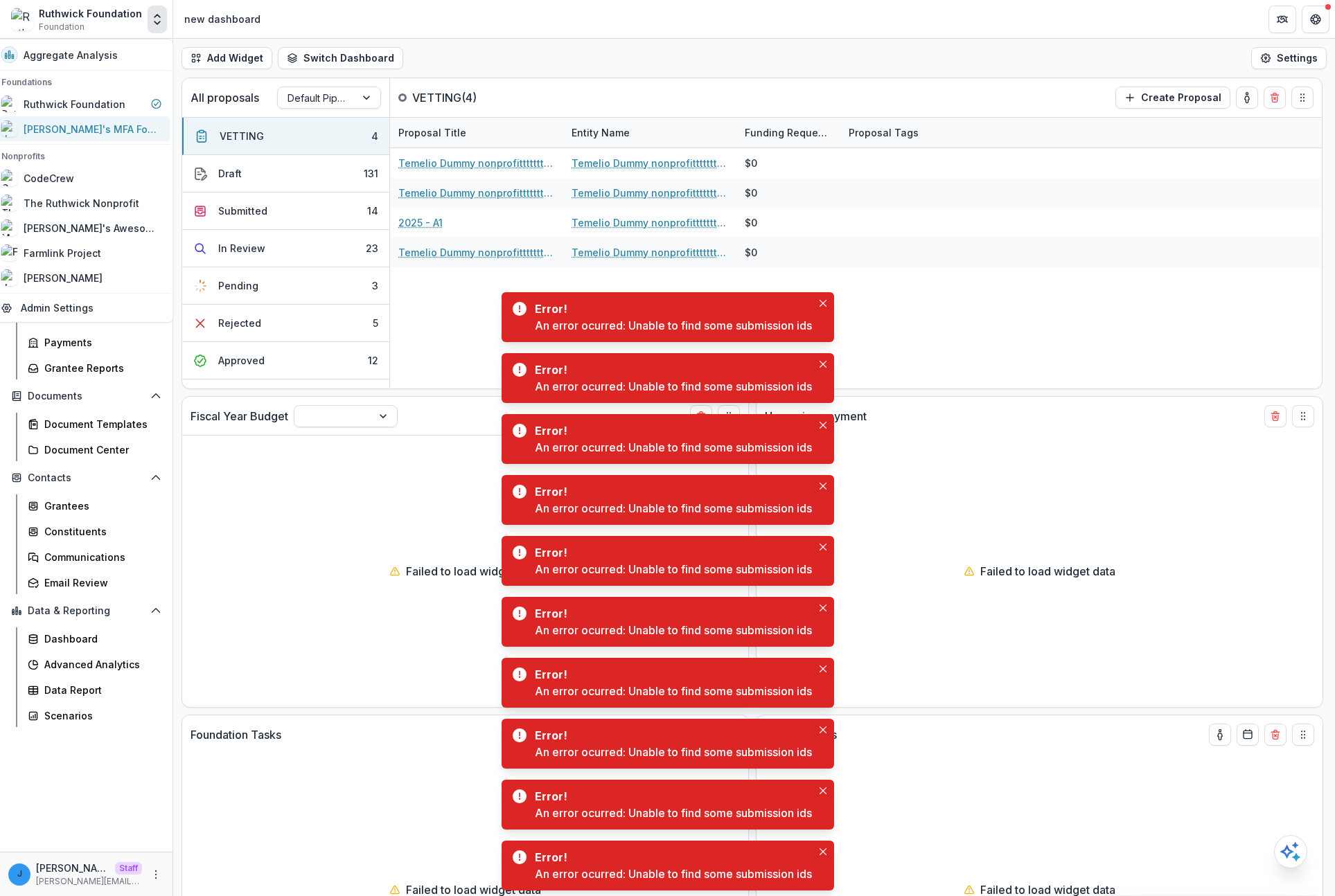
click at [136, 127] on div "[PERSON_NAME]'s MFA Foundation" at bounding box center [93, 129] width 139 height 15
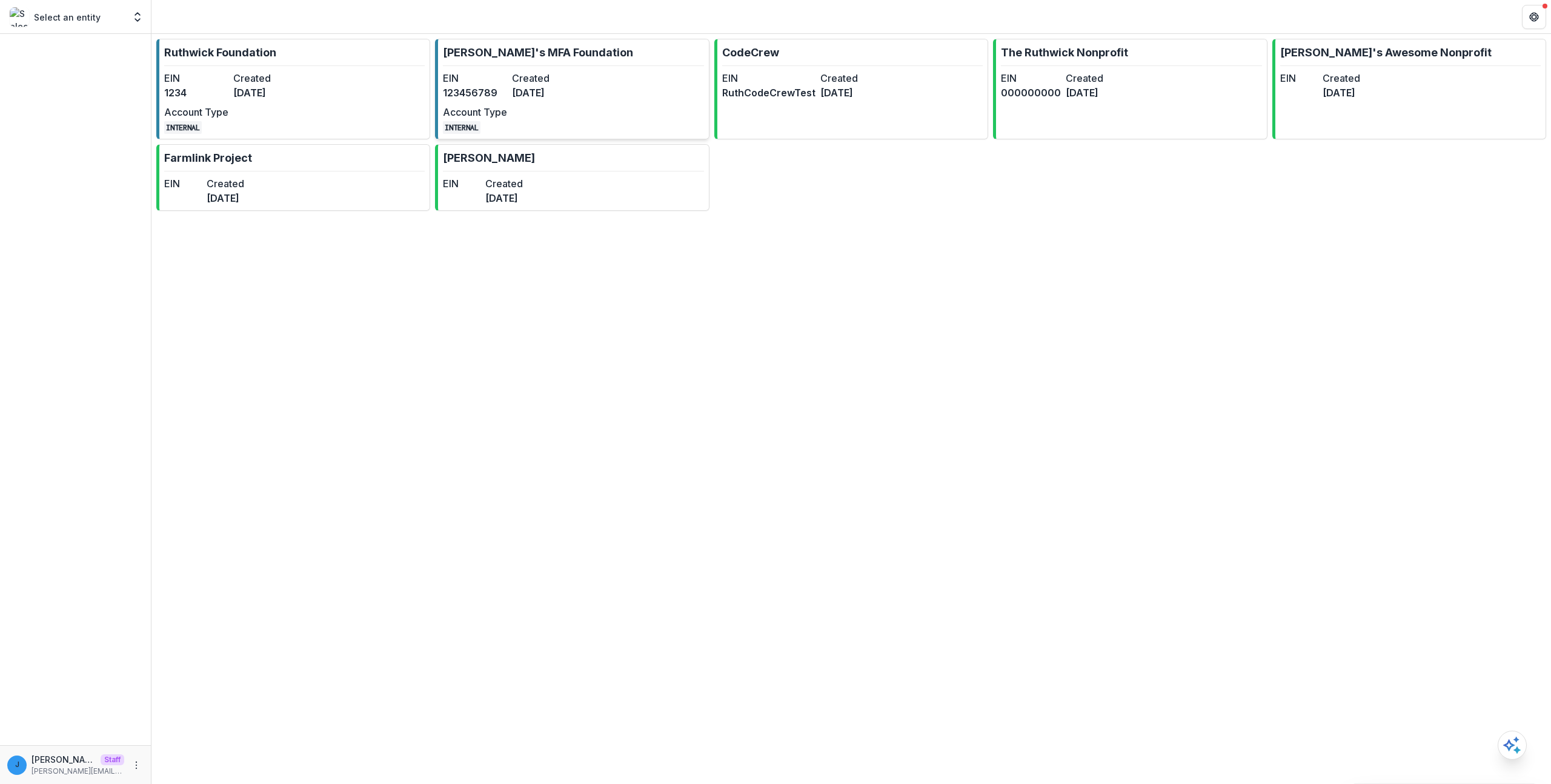
click at [552, 93] on dd "[DATE]" at bounding box center [544, 93] width 64 height 14
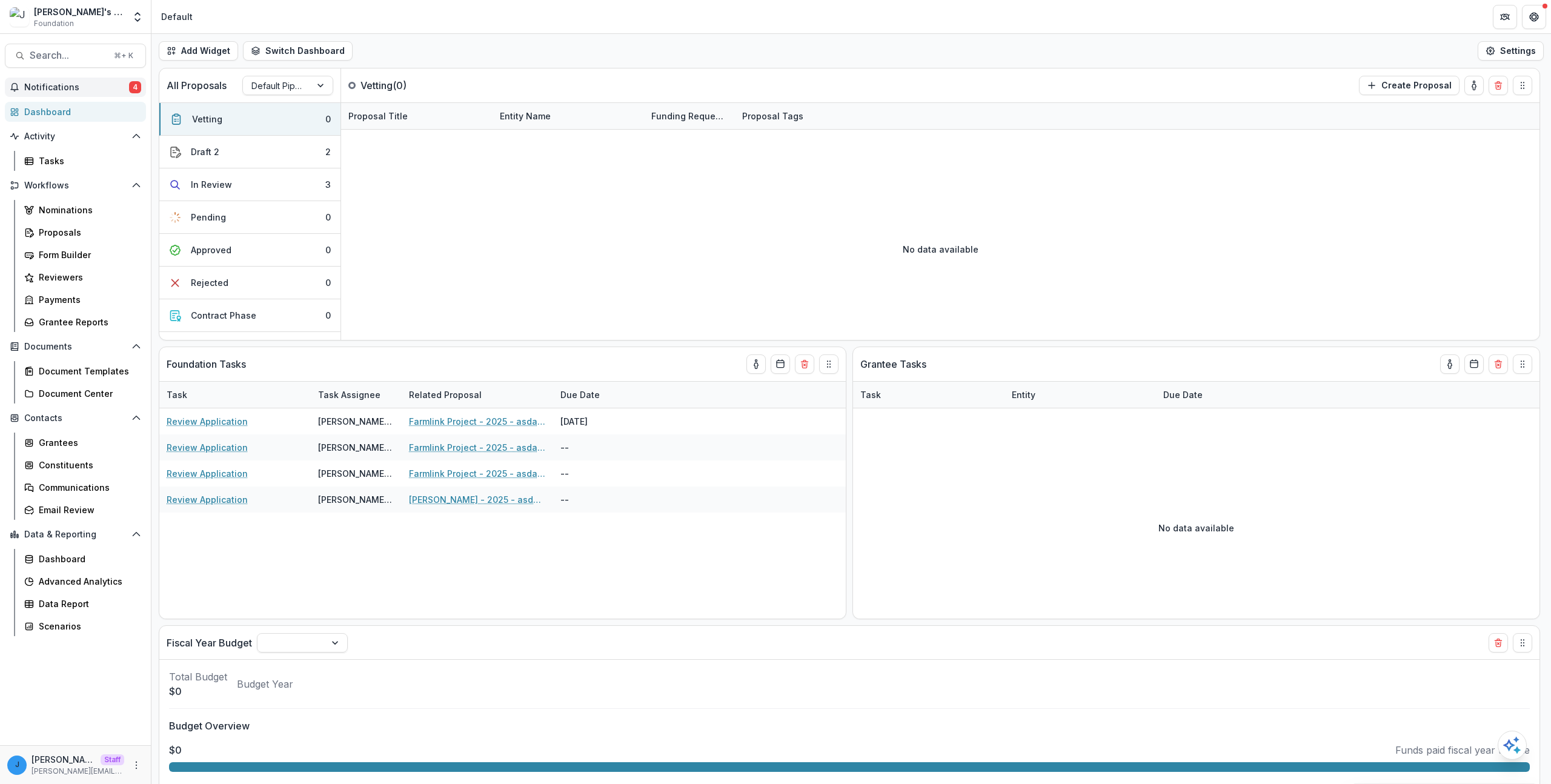
click at [123, 89] on span "Notifications" at bounding box center [76, 87] width 105 height 10
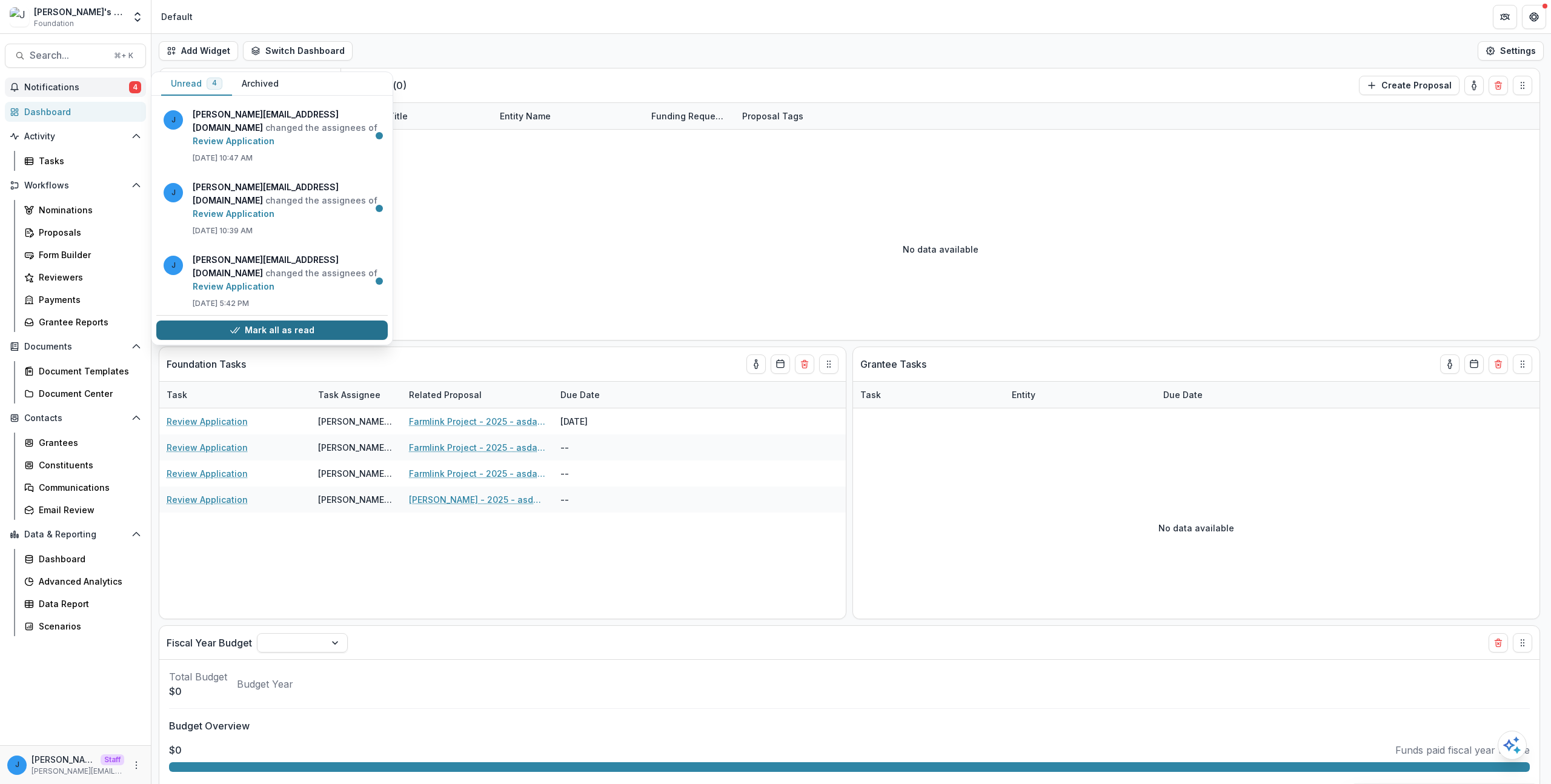
click at [238, 328] on icon "button" at bounding box center [235, 330] width 10 height 10
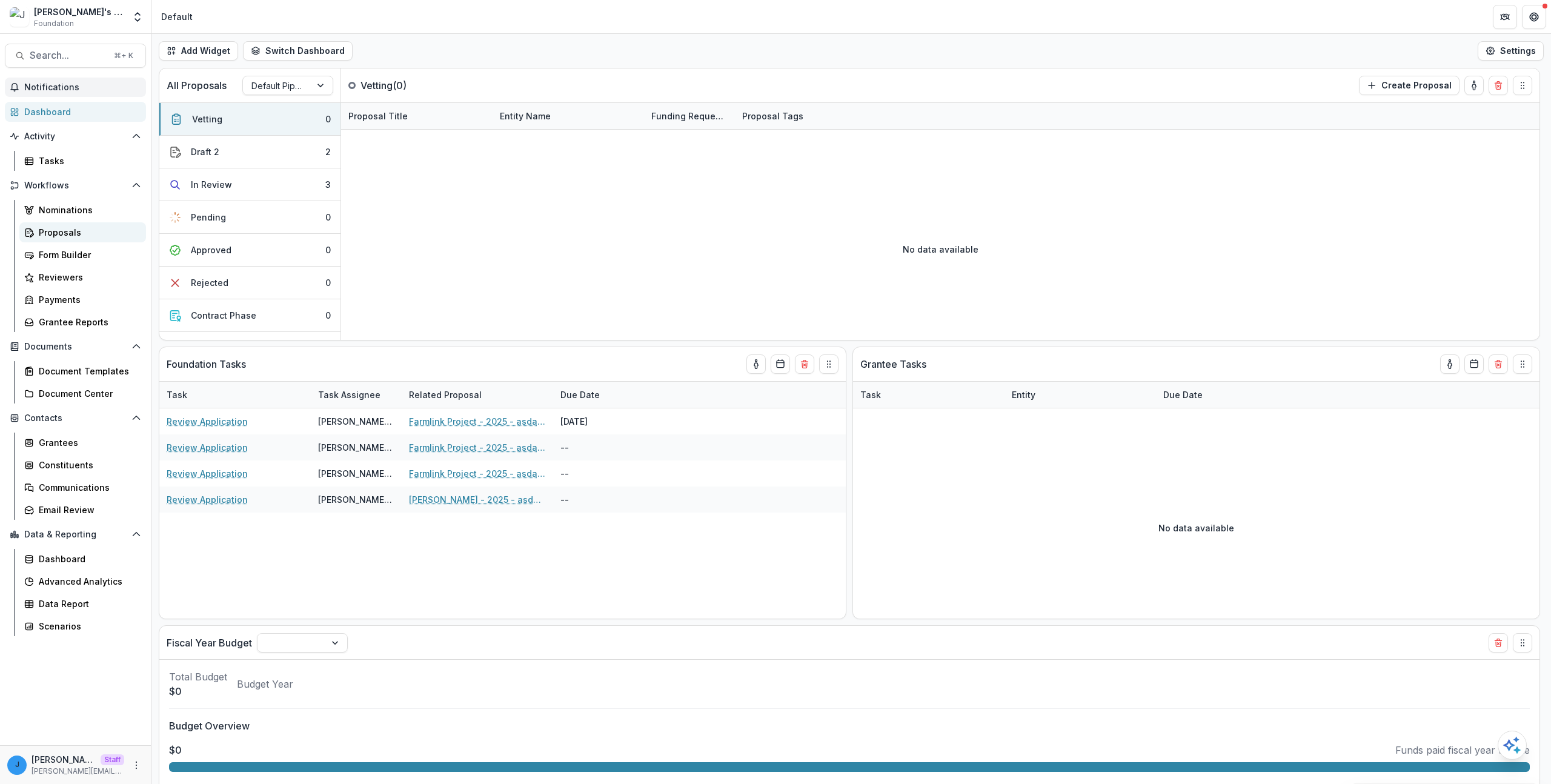
click at [66, 226] on div "Proposals" at bounding box center [87, 232] width 98 height 13
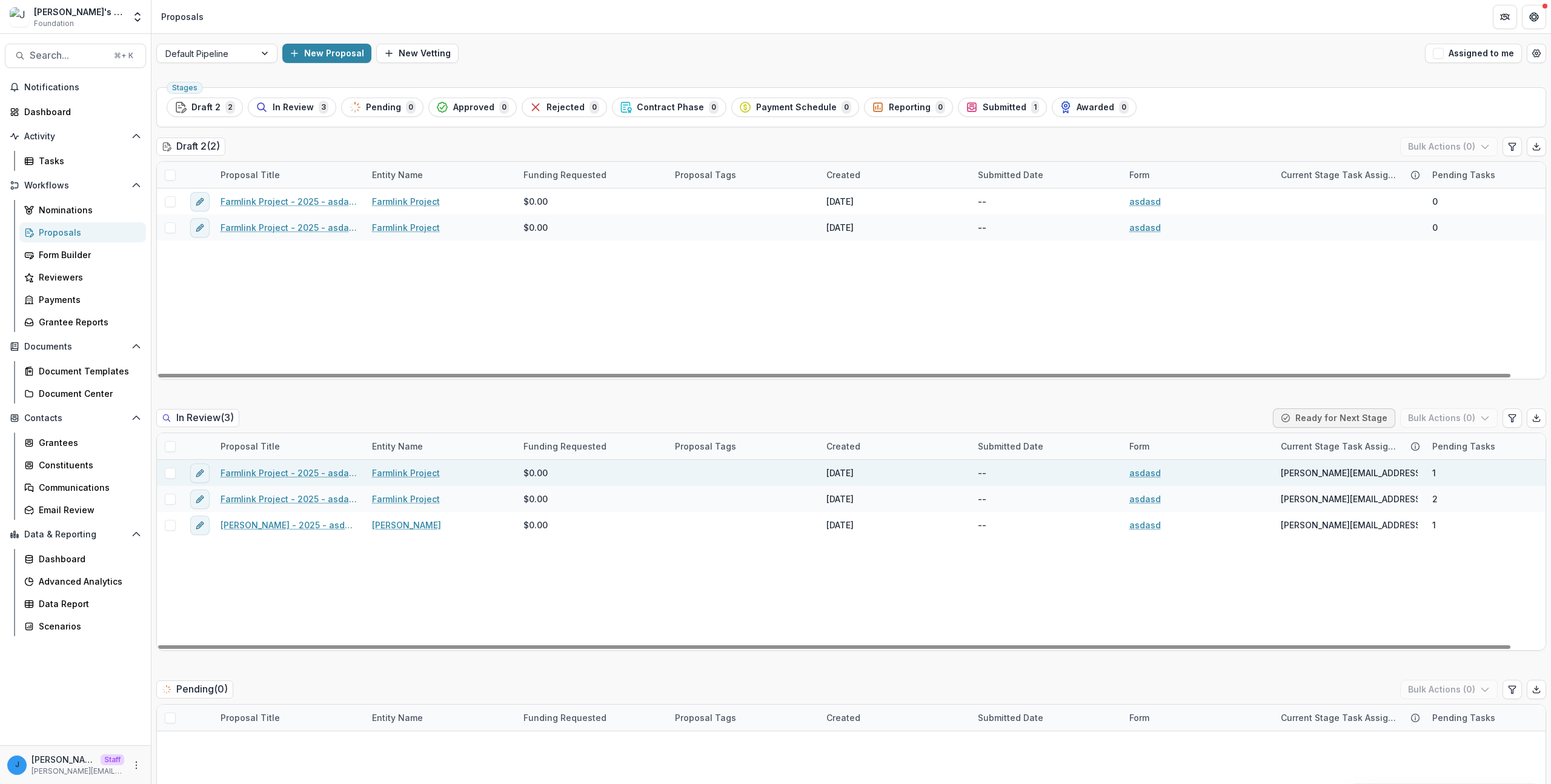
click at [281, 476] on link "Farmlink Project - 2025 - asdasd" at bounding box center [289, 473] width 137 height 13
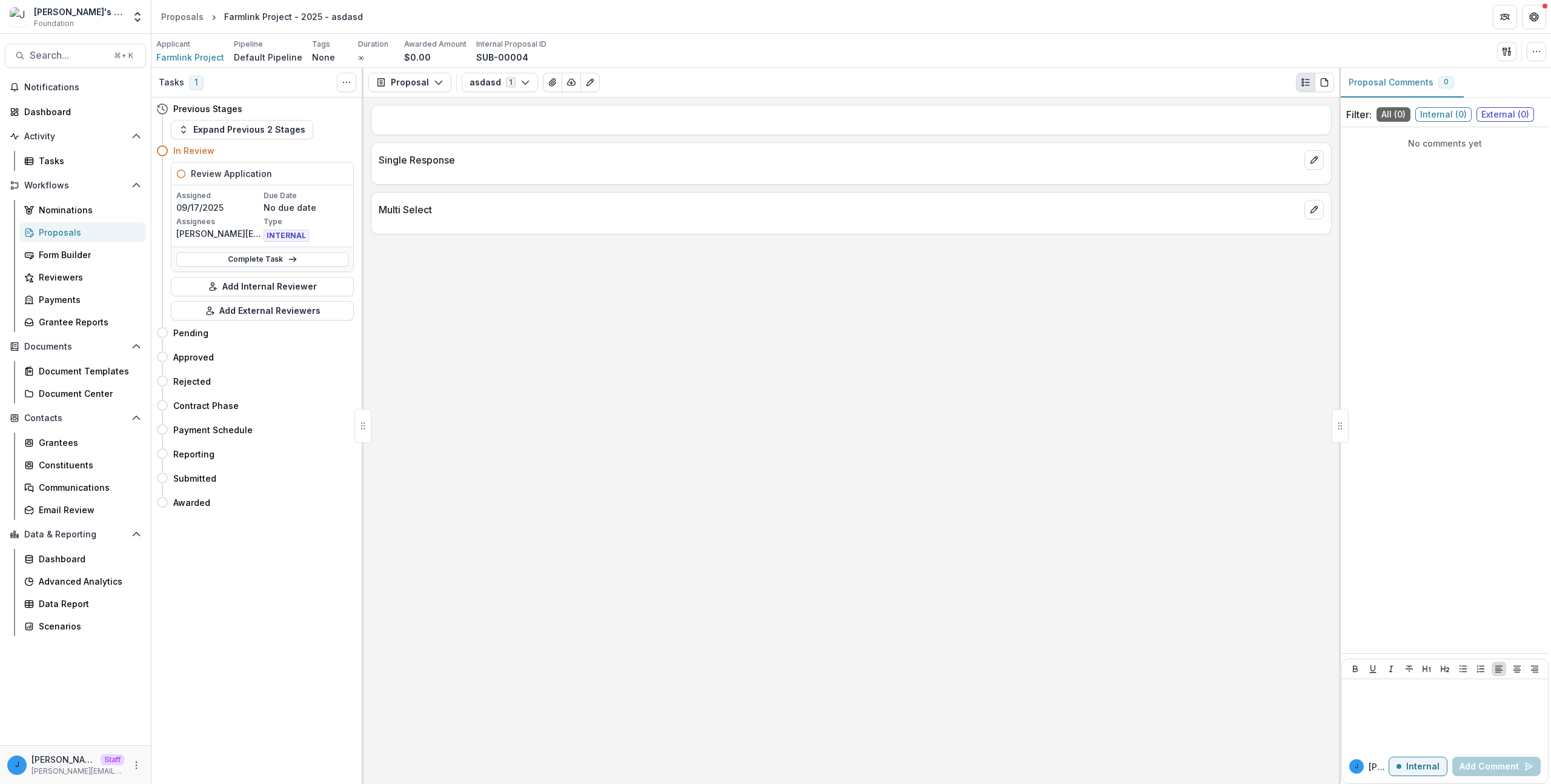
click at [605, 616] on div "Text Block Single Response Multi Select" at bounding box center [851, 441] width 975 height 686
drag, startPoint x: 695, startPoint y: 364, endPoint x: 644, endPoint y: 346, distance: 54.1
click at [694, 364] on div "Text Block Single Response Multi Select" at bounding box center [851, 441] width 975 height 686
drag, startPoint x: 863, startPoint y: 284, endPoint x: 725, endPoint y: 211, distance: 156.1
click at [861, 280] on div "Text Block Single Response Multi Select" at bounding box center [851, 441] width 975 height 686
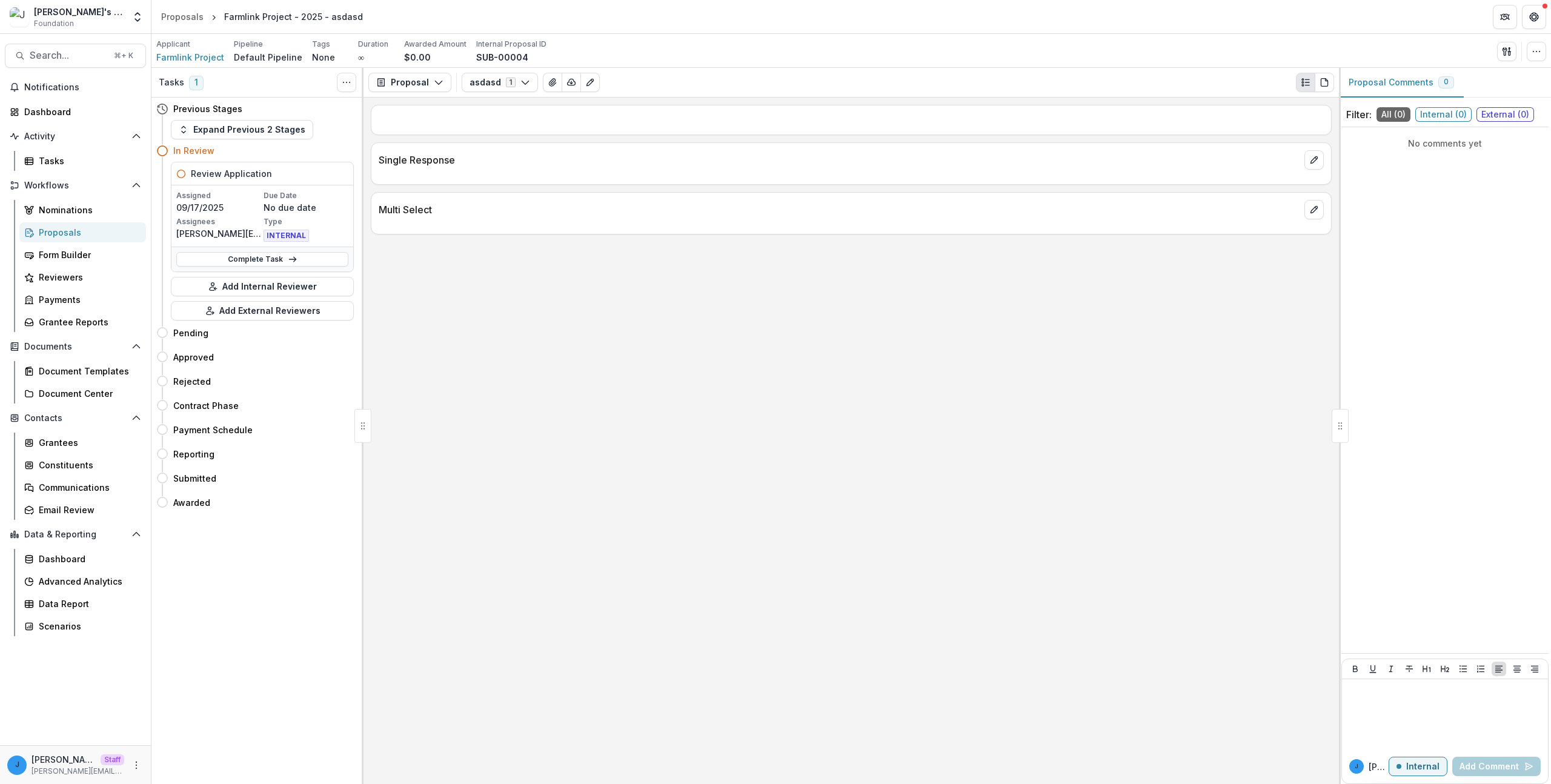
click at [891, 157] on p "Single Response" at bounding box center [839, 160] width 921 height 14
click at [628, 323] on div "Text Block Single Response Multi Select" at bounding box center [851, 441] width 975 height 686
click at [650, 208] on p "Multi Select" at bounding box center [839, 209] width 921 height 14
click at [791, 412] on div "Text Block Single Response Multi Select" at bounding box center [851, 441] width 975 height 686
click at [1064, 340] on div "Text Block Single Response Multi Select" at bounding box center [851, 441] width 975 height 686
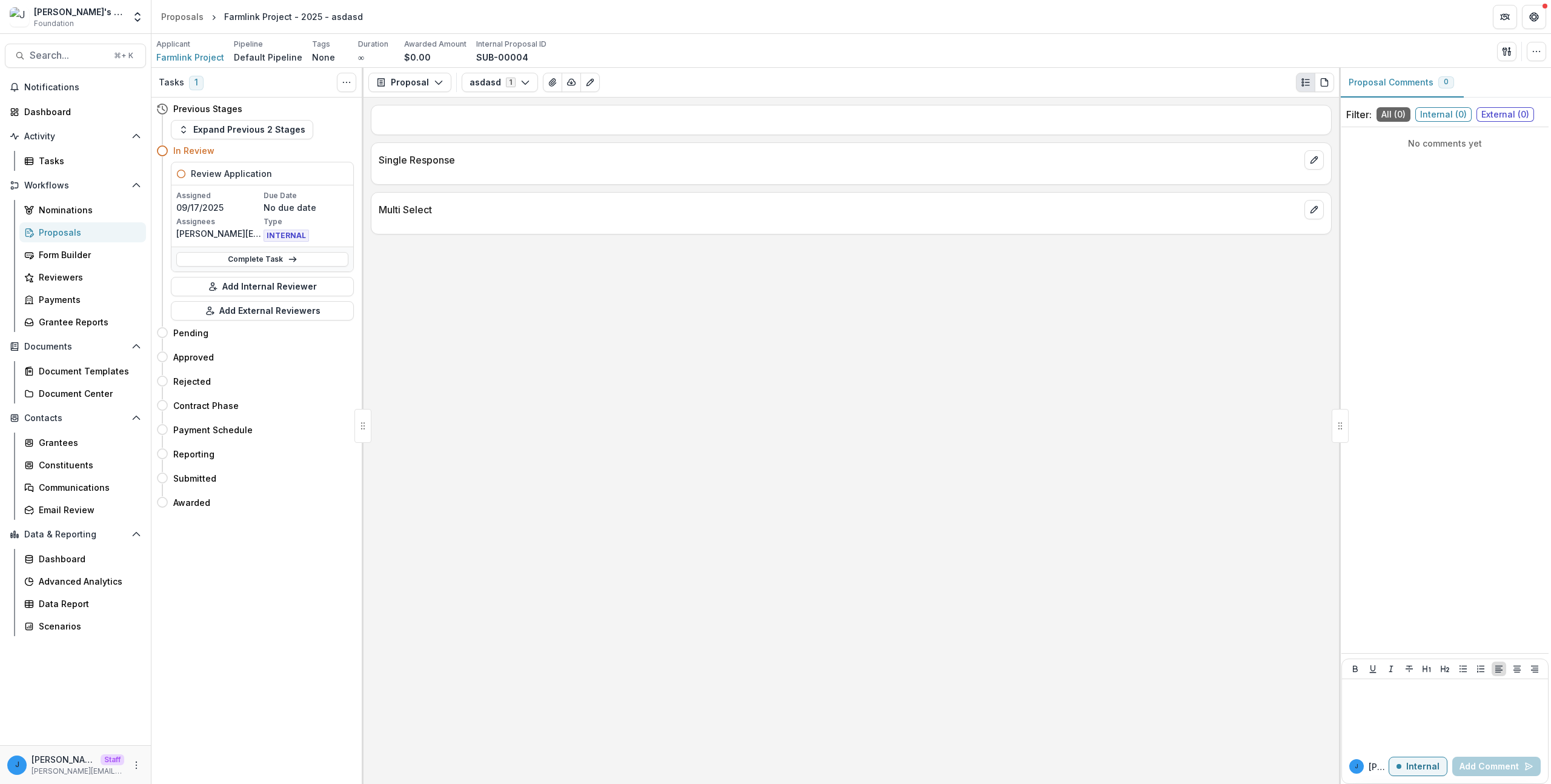
click at [649, 374] on div "Text Block Single Response Multi Select" at bounding box center [851, 441] width 975 height 686
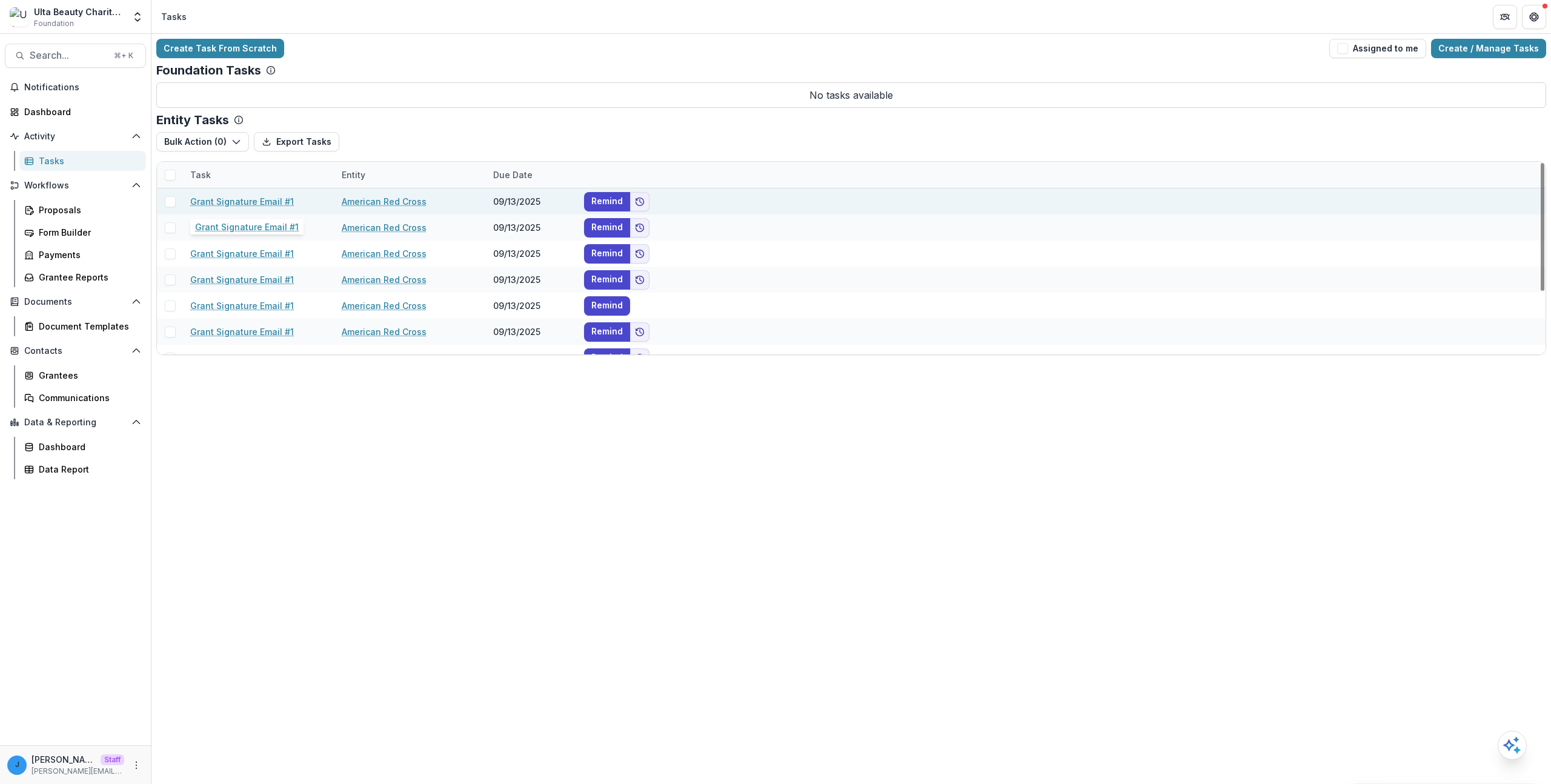
click at [264, 196] on link "Grant Signature Email #1" at bounding box center [242, 202] width 104 height 13
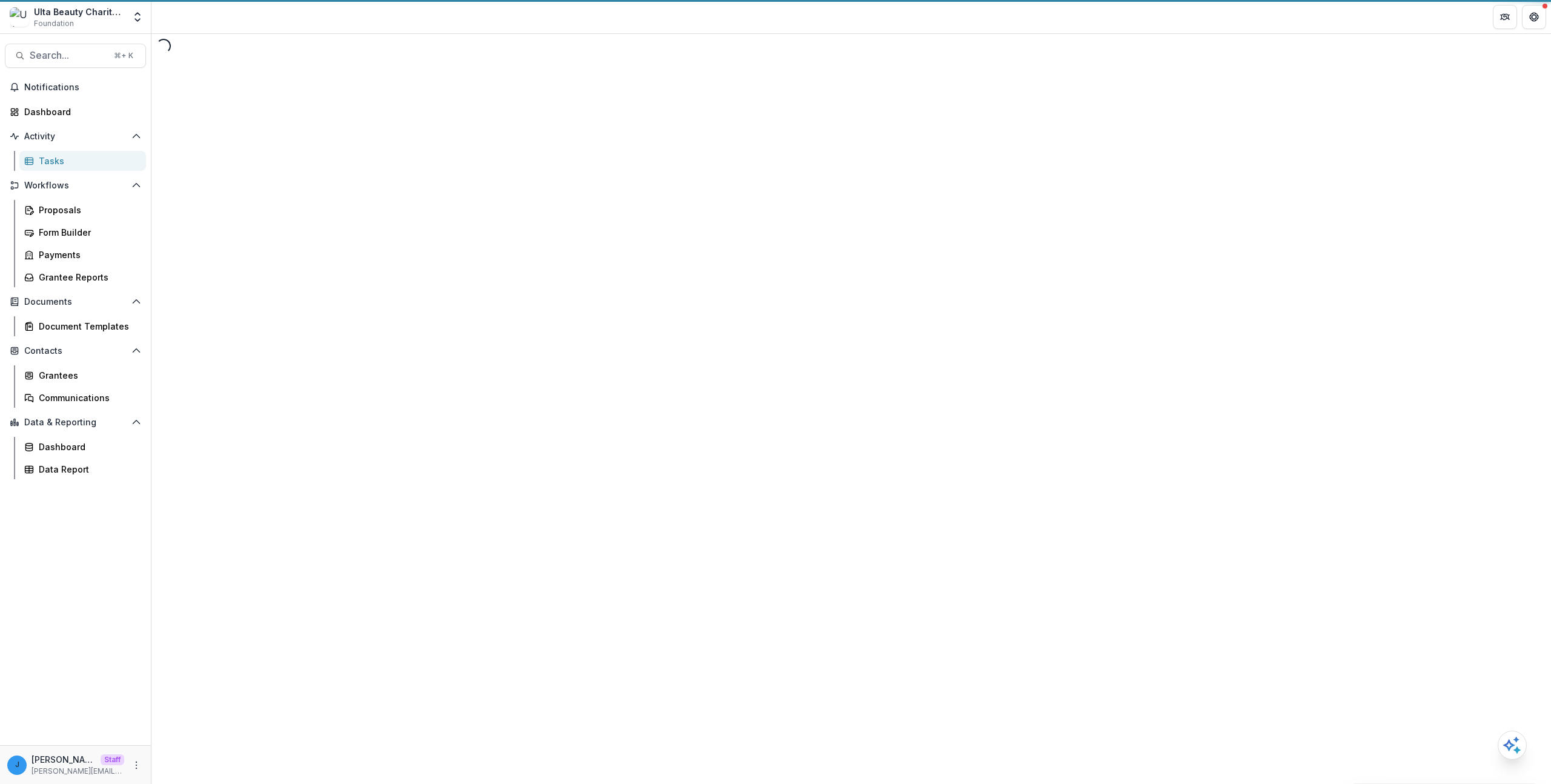
select select "********"
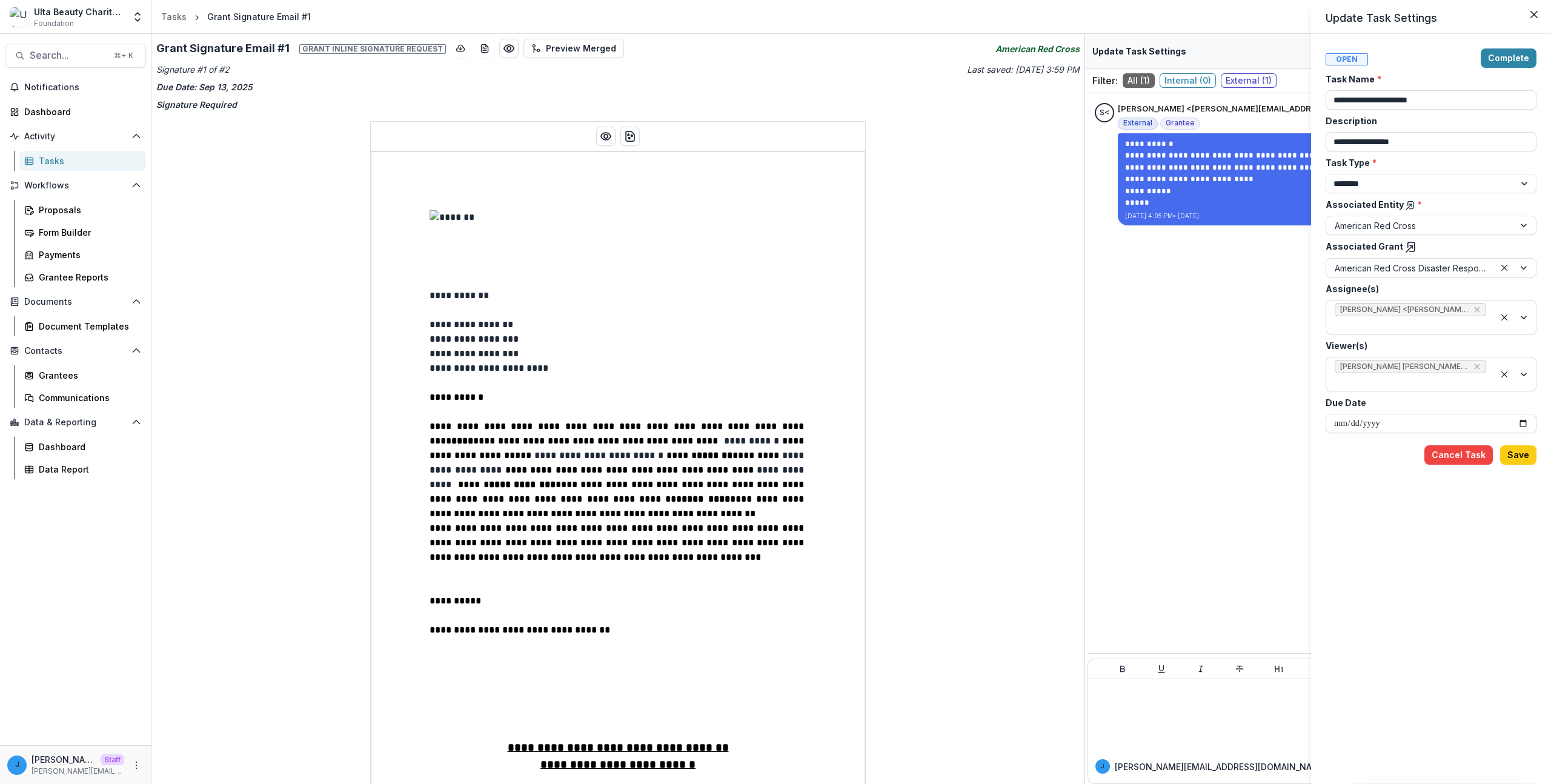
drag, startPoint x: 426, startPoint y: 403, endPoint x: 420, endPoint y: 403, distance: 6.0
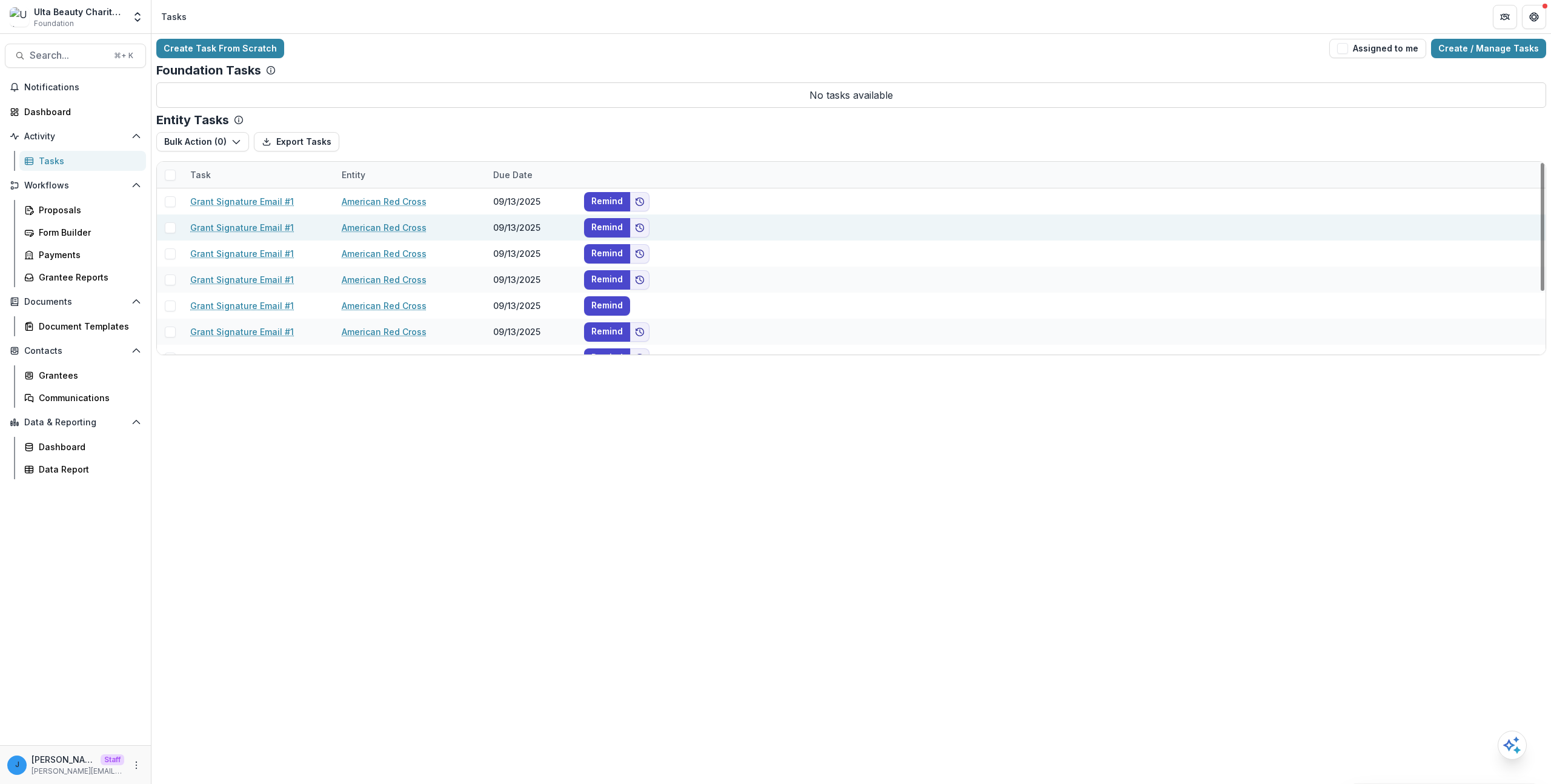
click at [264, 226] on link "Grant Signature Email #1" at bounding box center [242, 228] width 104 height 13
select select "********"
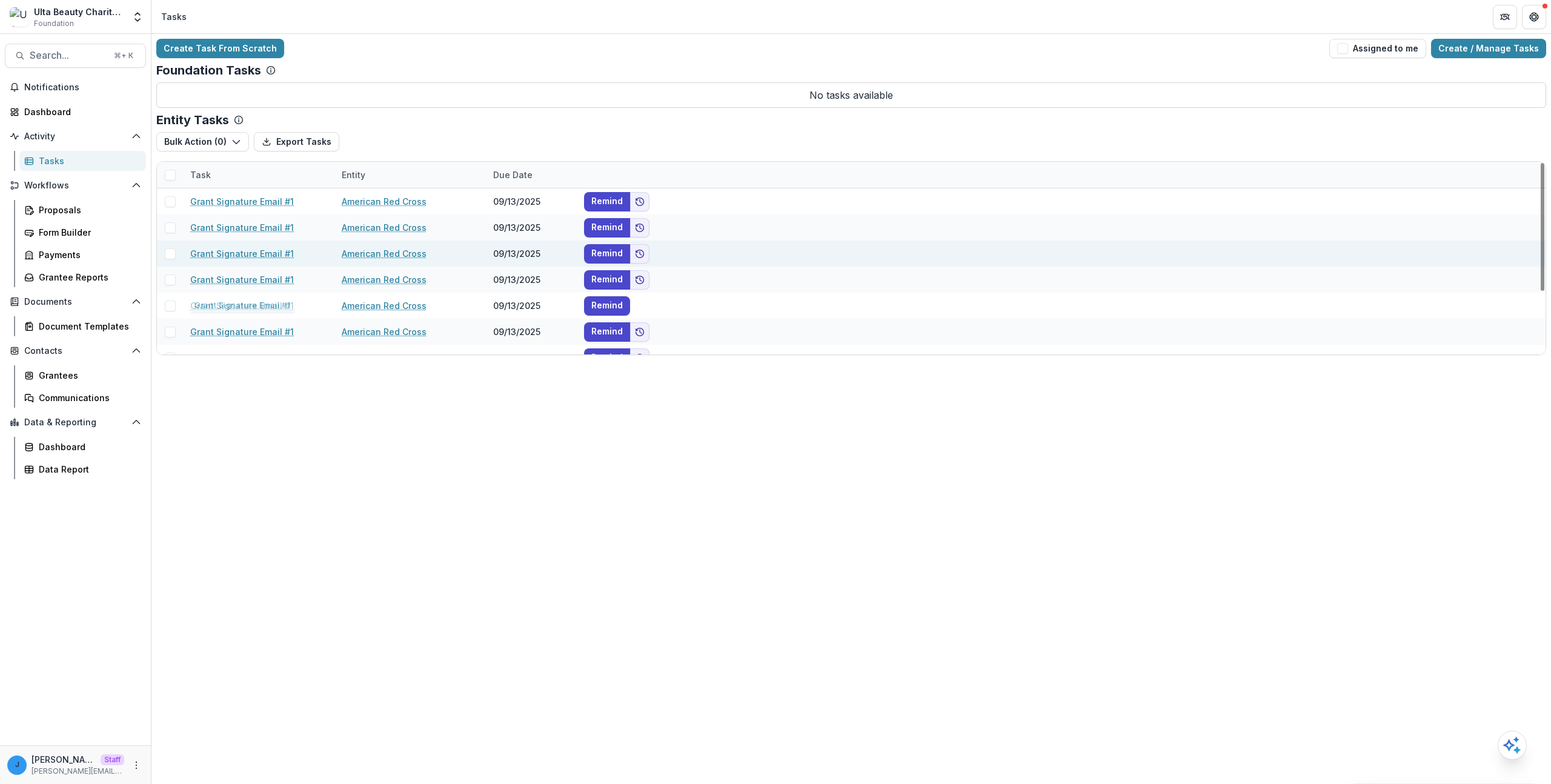
click at [260, 259] on link "Grant Signature Email #1" at bounding box center [242, 254] width 104 height 13
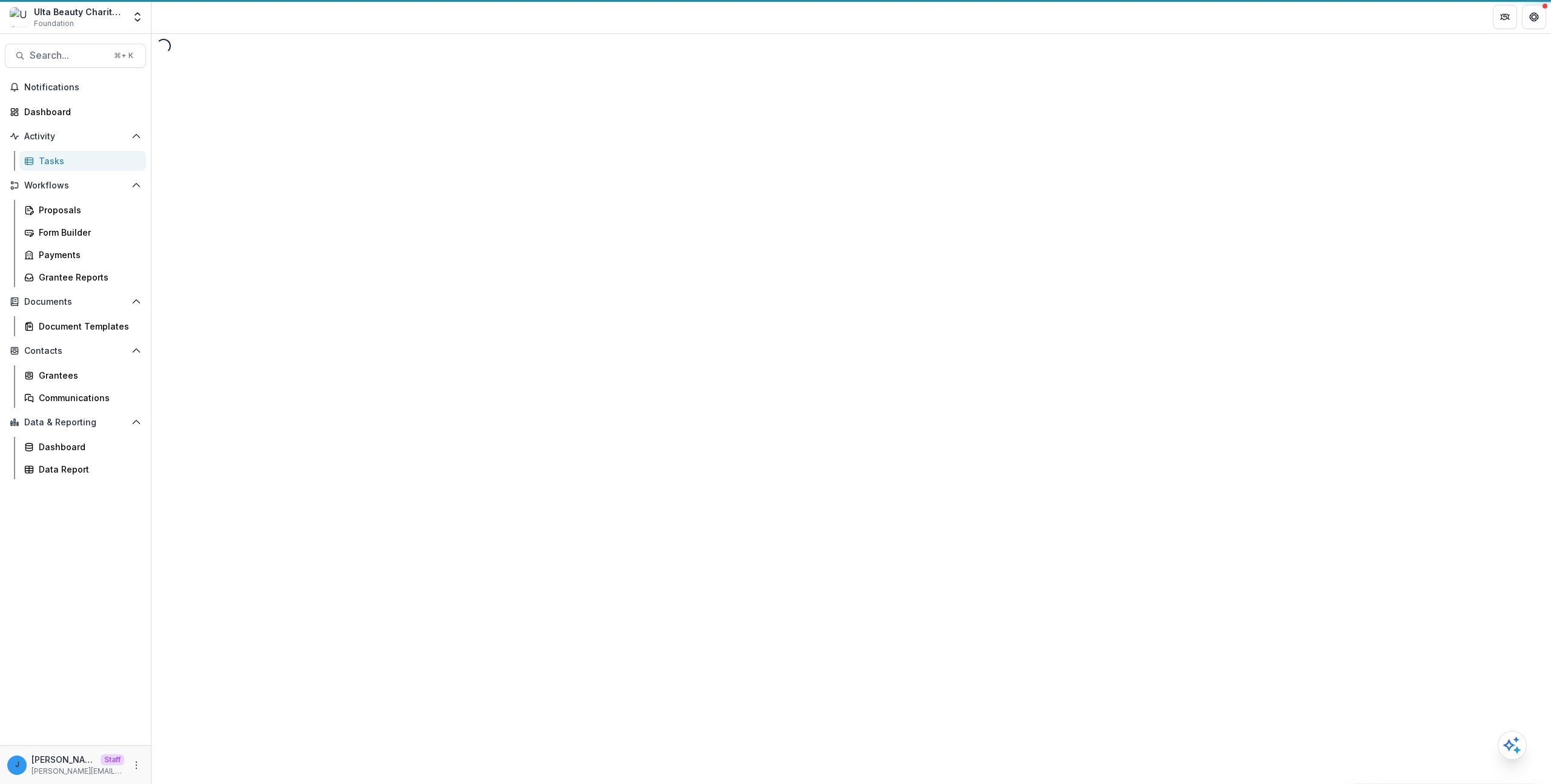
select select "********"
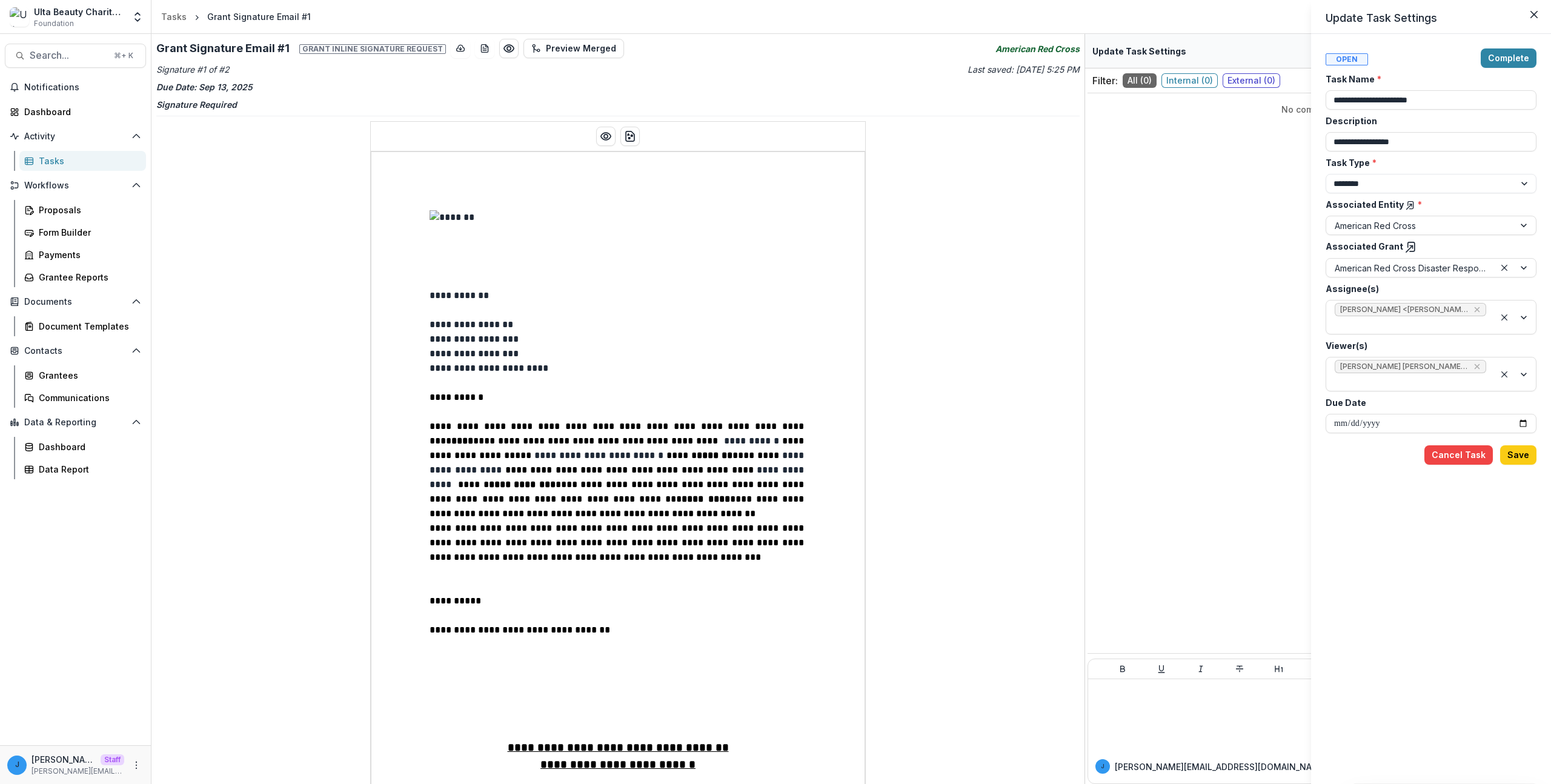
drag, startPoint x: 288, startPoint y: 479, endPoint x: 367, endPoint y: 434, distance: 90.9
click at [288, 479] on div "**********" at bounding box center [775, 392] width 1551 height 784
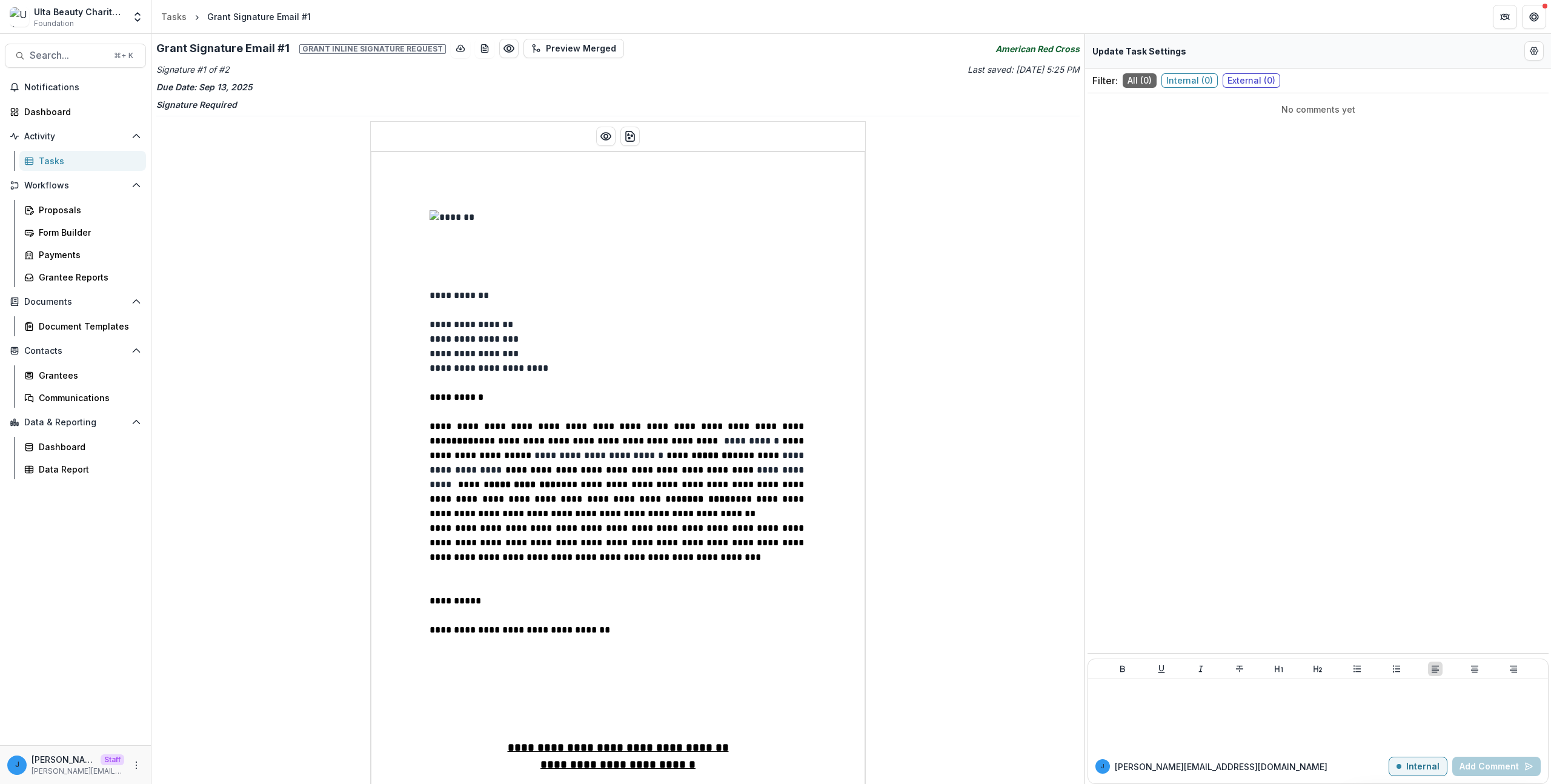
click at [309, 450] on div "**********" at bounding box center [618, 409] width 933 height 750
click at [604, 139] on icon "Preview preview-doc.pdf" at bounding box center [606, 136] width 12 height 12
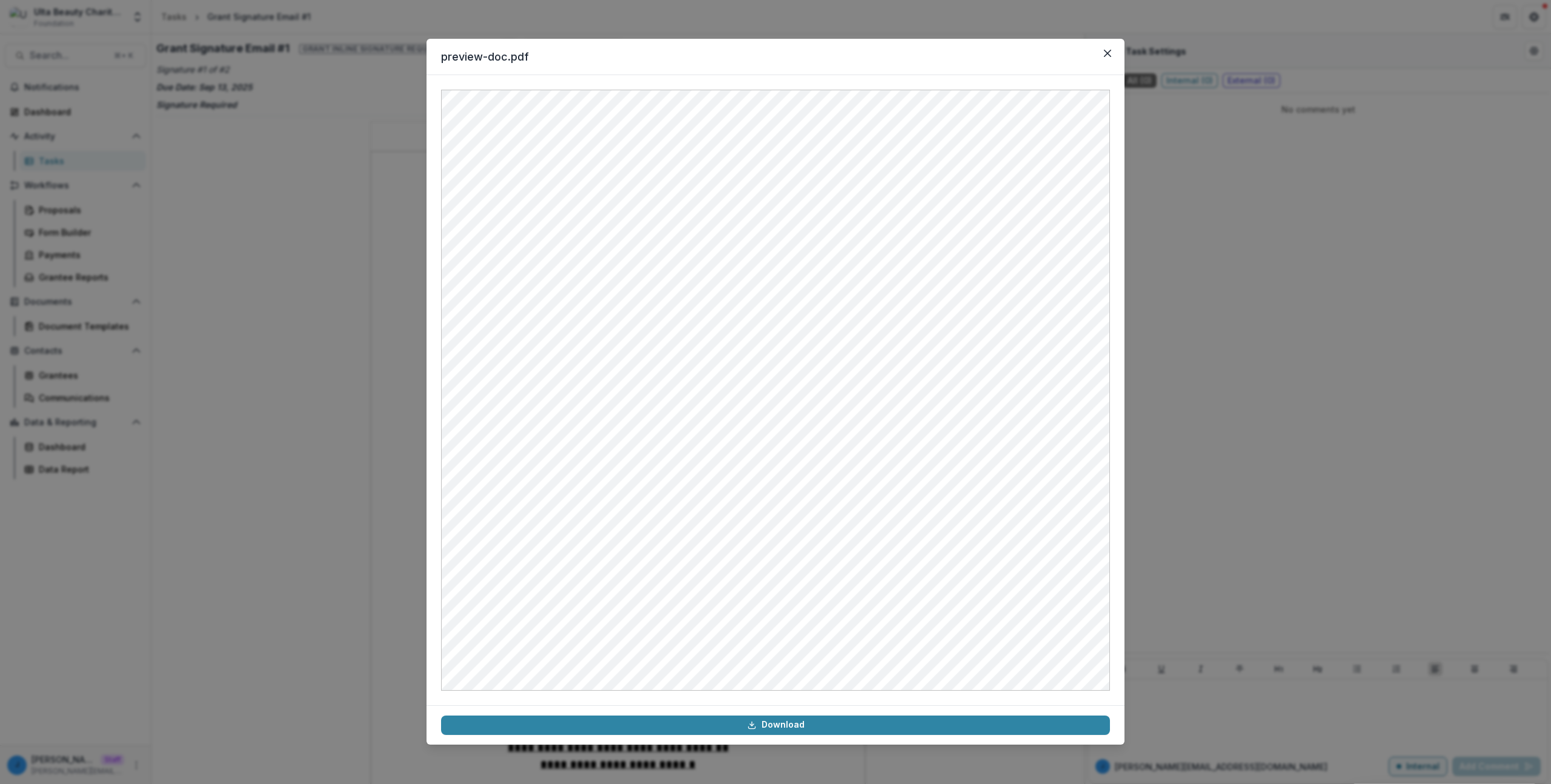
click at [348, 415] on div "preview-doc.pdf Download" at bounding box center [775, 392] width 1551 height 784
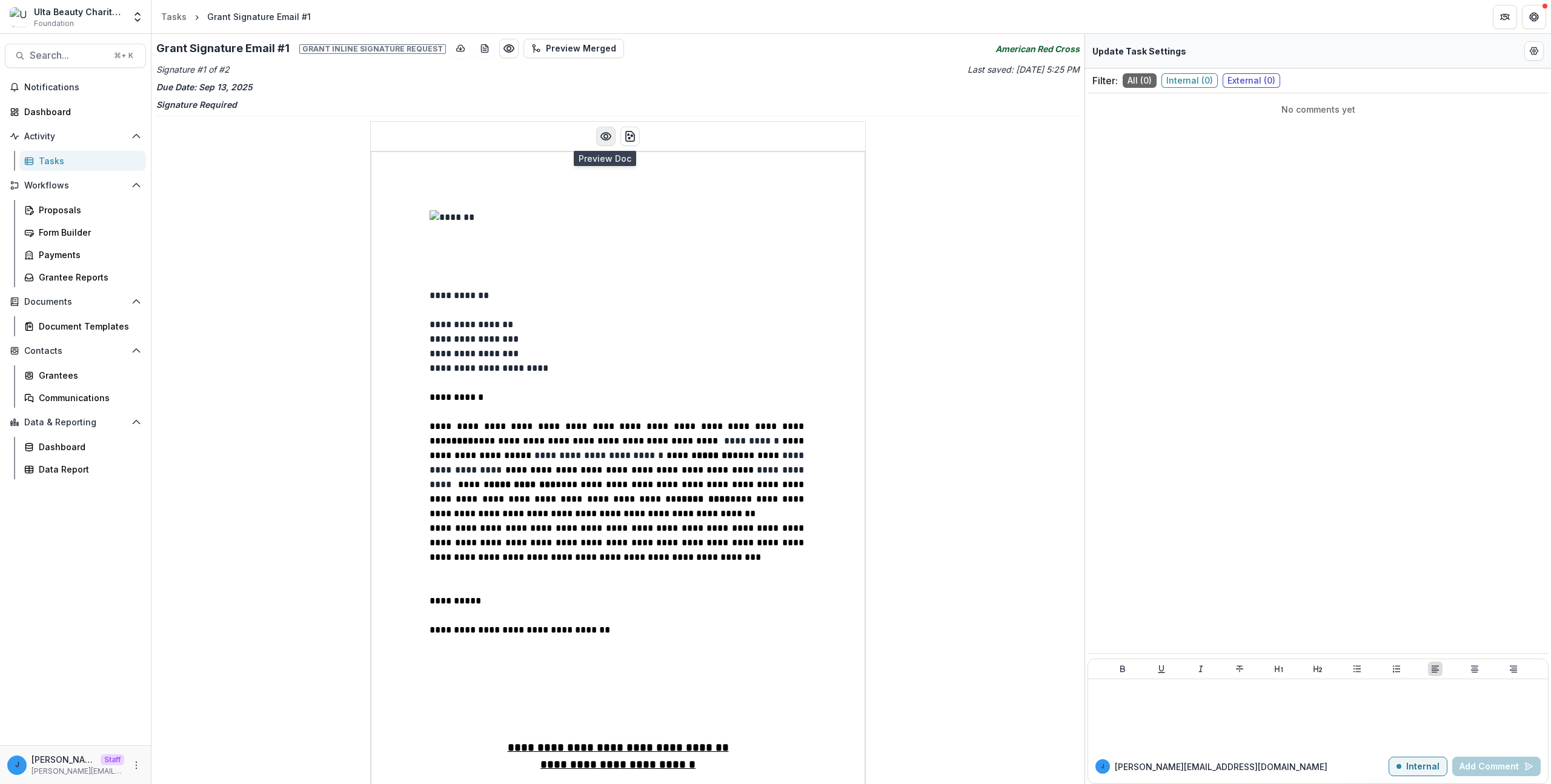
click at [599, 143] on button "Preview preview-doc.pdf" at bounding box center [606, 136] width 20 height 20
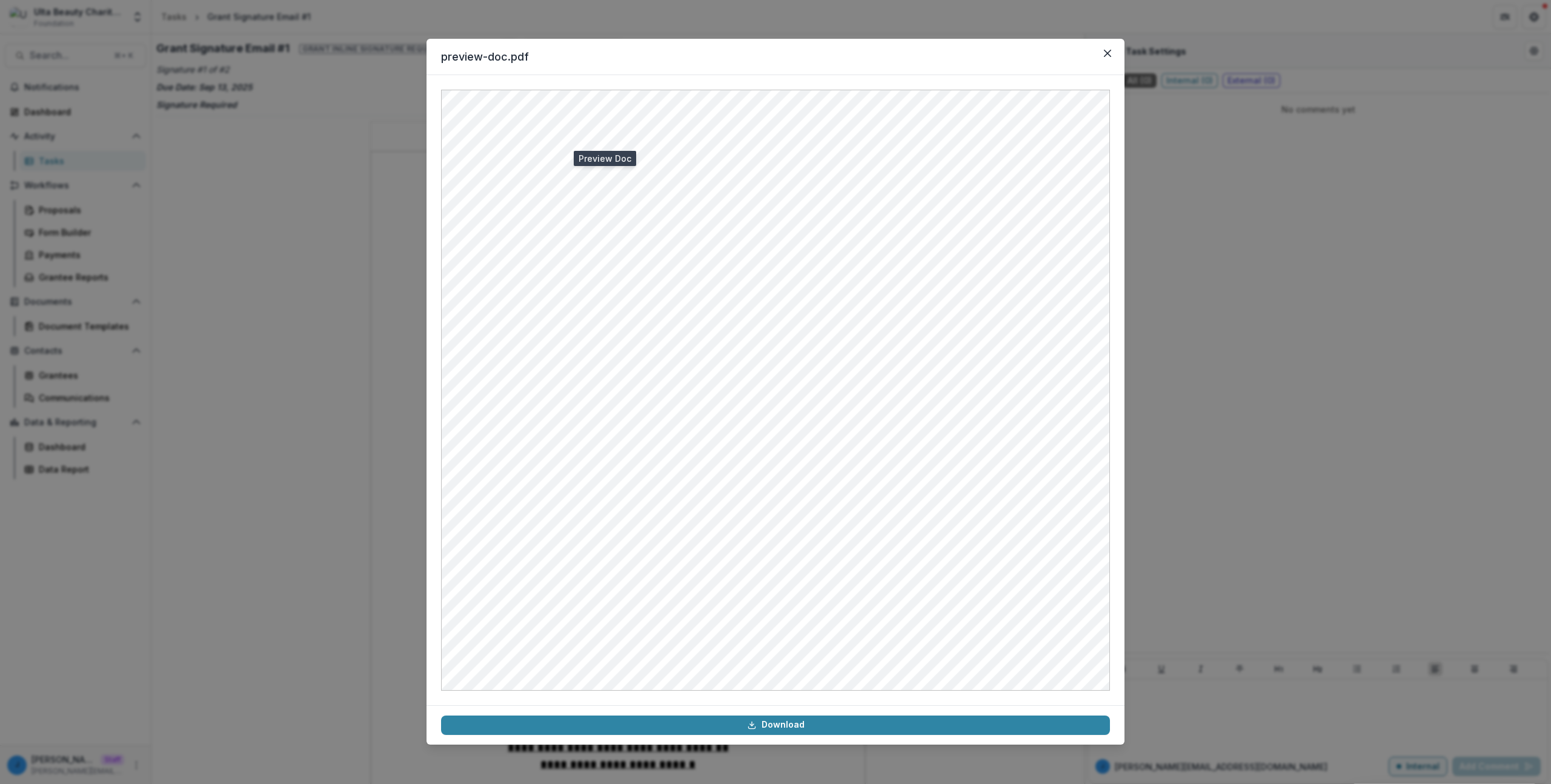
click at [335, 434] on div "preview-doc.pdf Download" at bounding box center [775, 392] width 1551 height 784
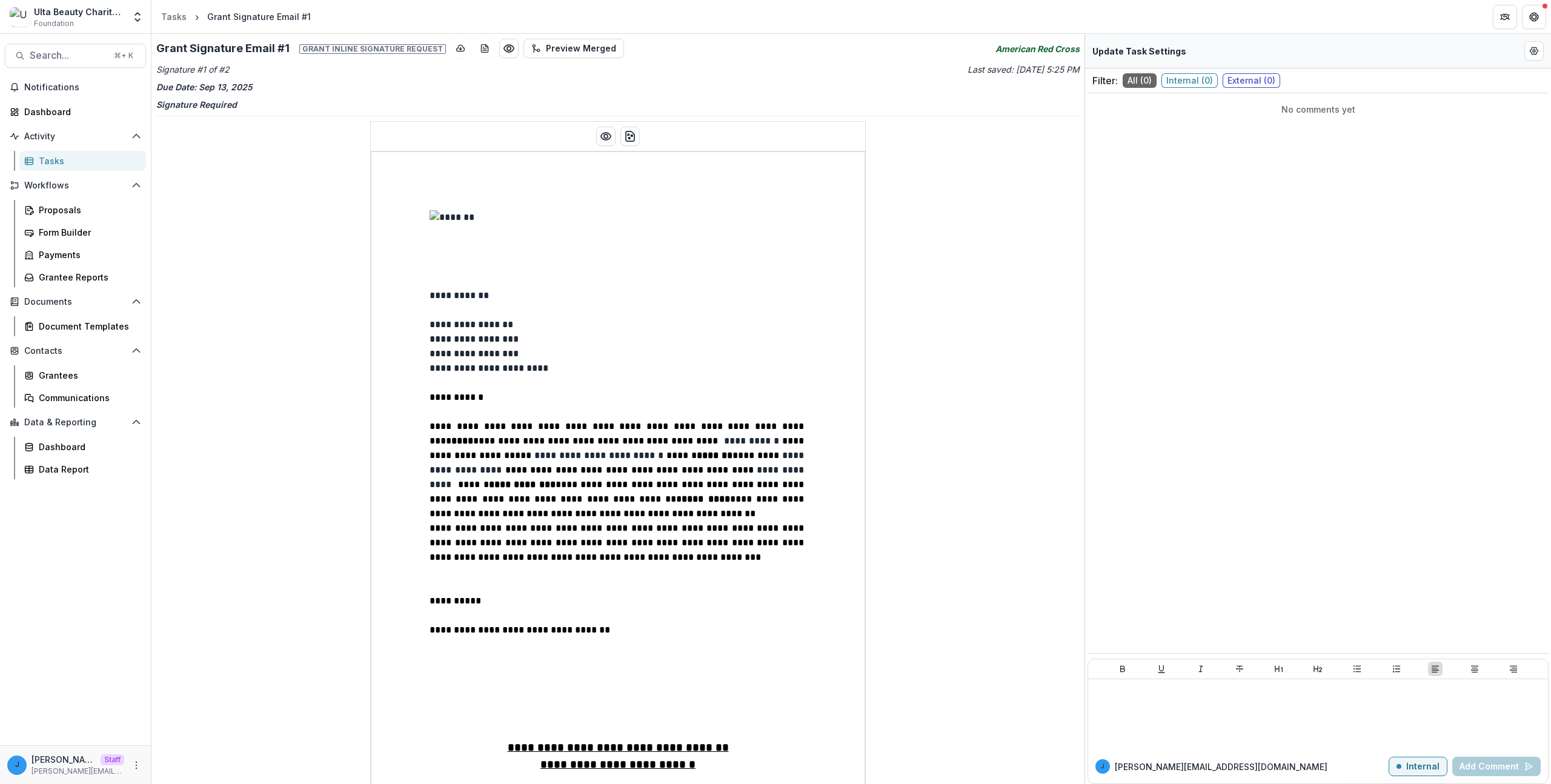
click at [467, 437] on p "**********" at bounding box center [618, 463] width 377 height 87
